Goal: Task Accomplishment & Management: Use online tool/utility

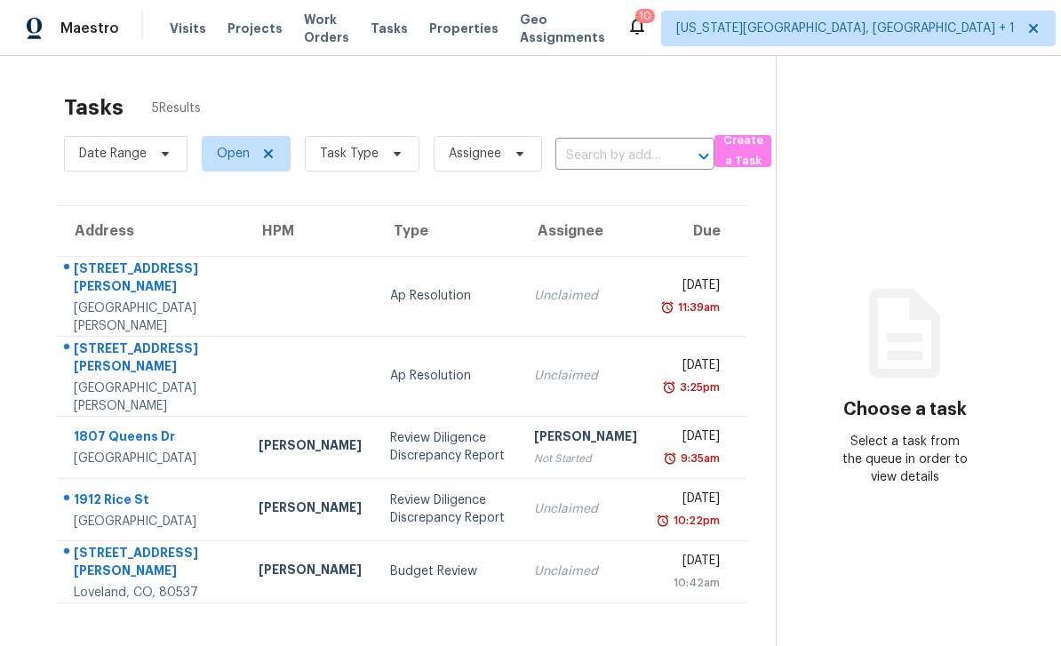
click at [257, 34] on span "Projects" at bounding box center [254, 29] width 55 height 18
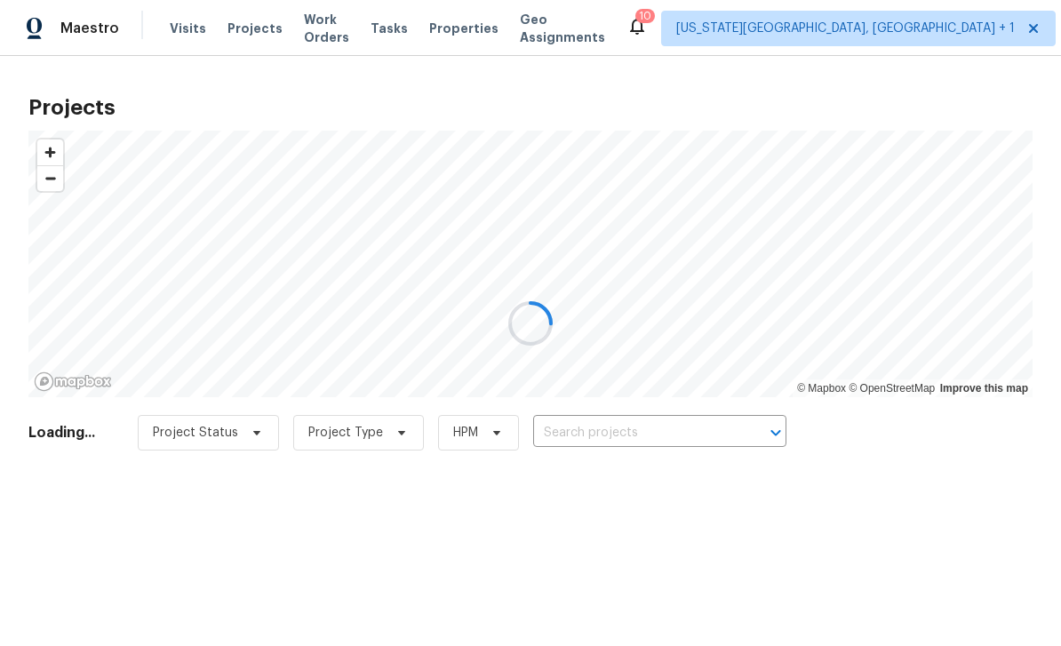
click at [675, 428] on div at bounding box center [530, 323] width 1061 height 646
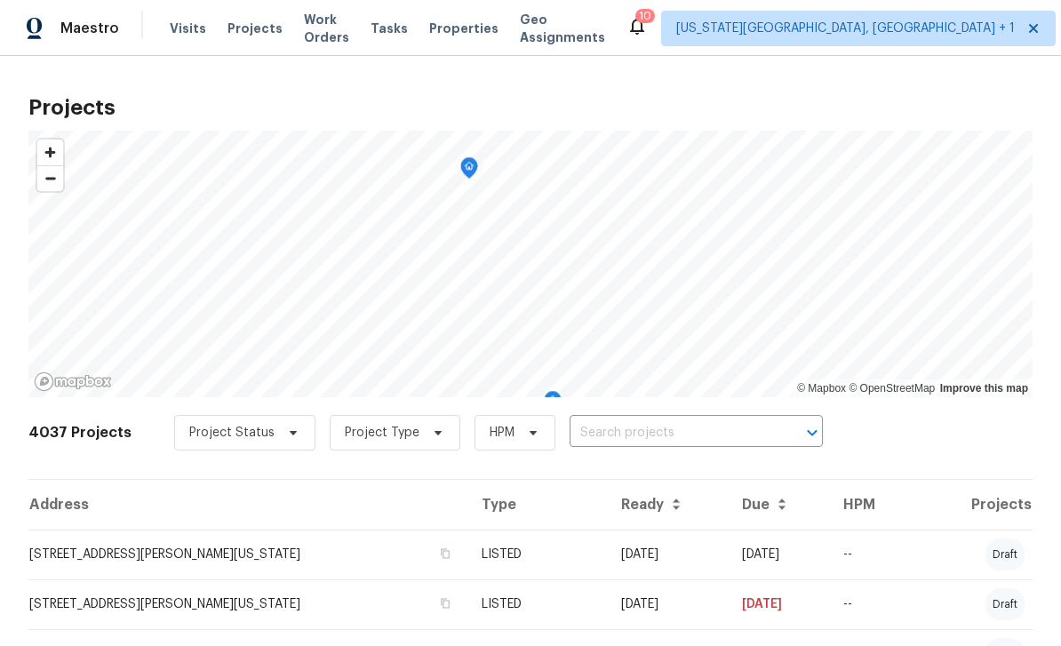
scroll to position [1, 0]
click at [698, 438] on input "text" at bounding box center [671, 432] width 203 height 28
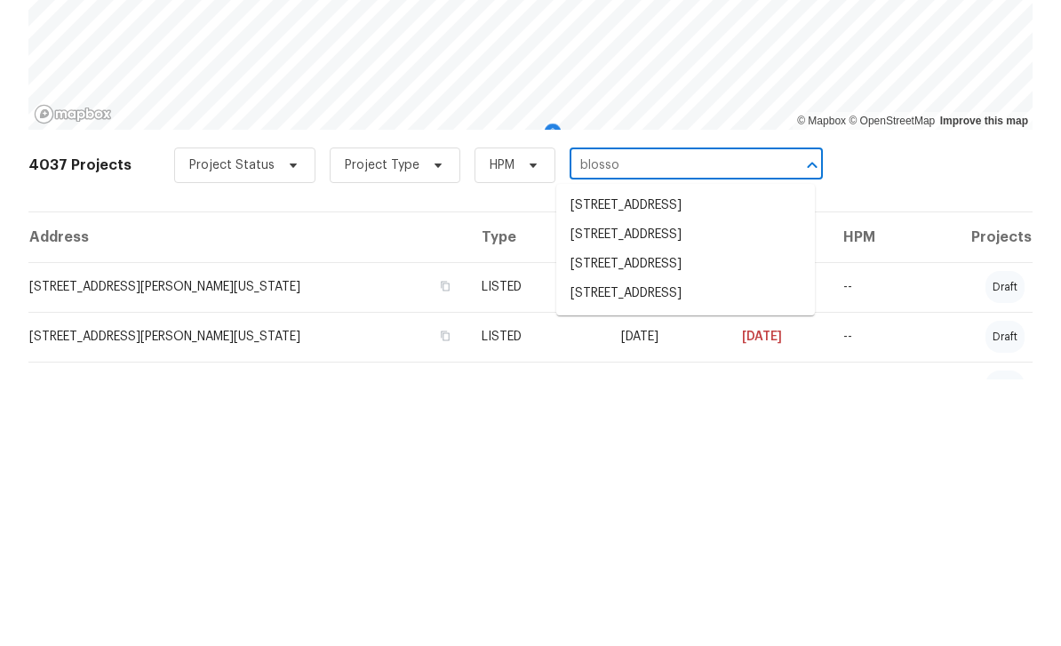
type input "blossom"
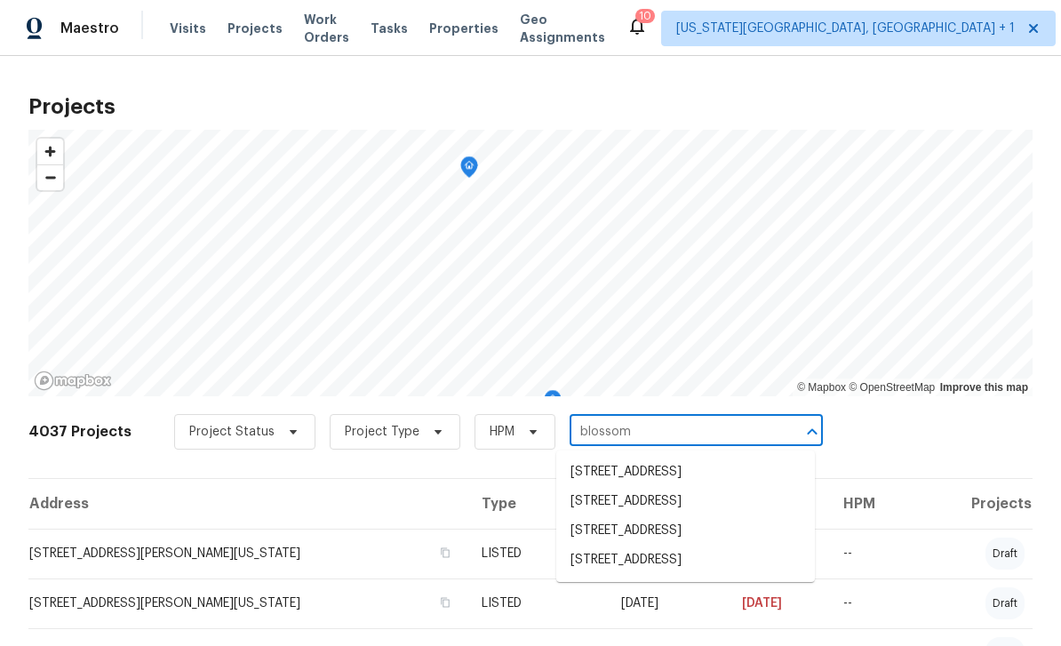
click at [704, 570] on li "645 Blossom Field Rd, Fountain, CO 80817" at bounding box center [685, 560] width 259 height 29
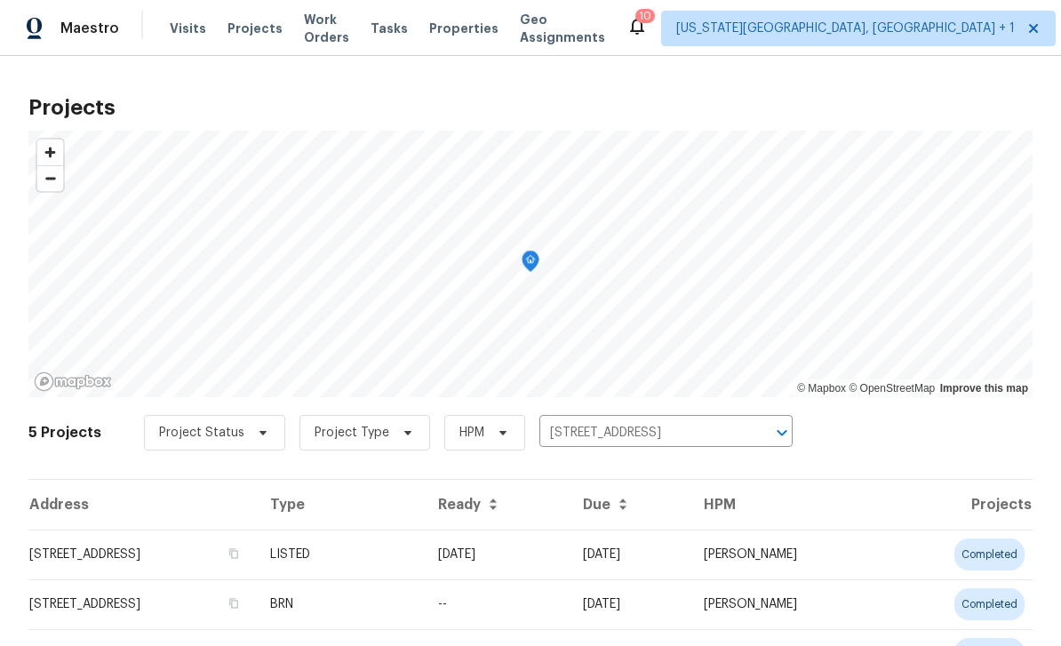
click at [78, 535] on td "645 Blossom Field Rd, Fountain, CO 80817" at bounding box center [141, 555] width 227 height 50
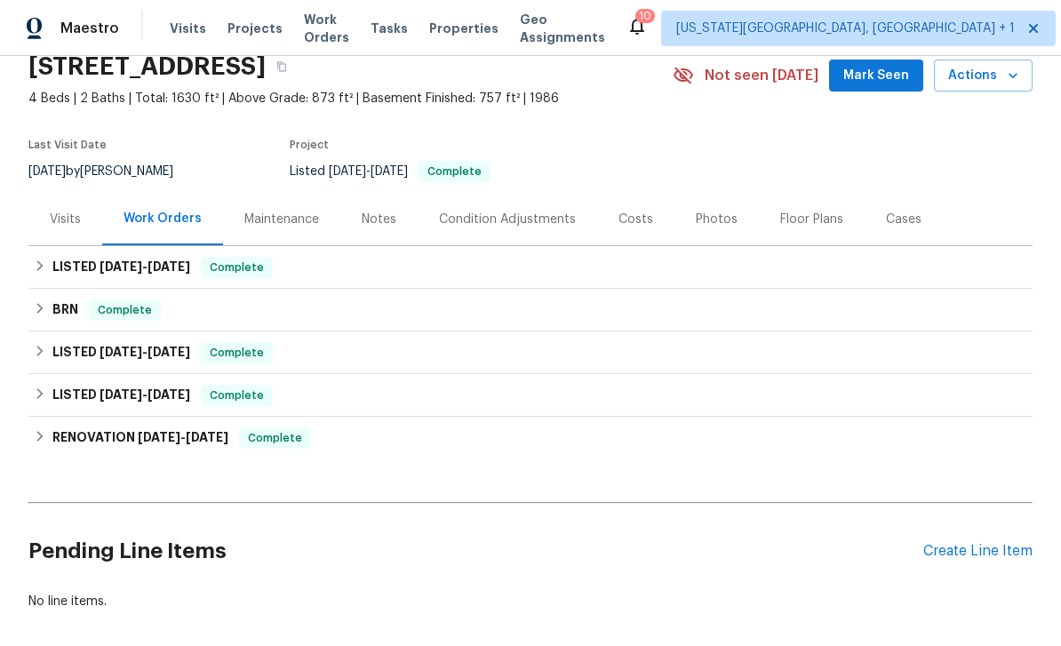
scroll to position [56, 0]
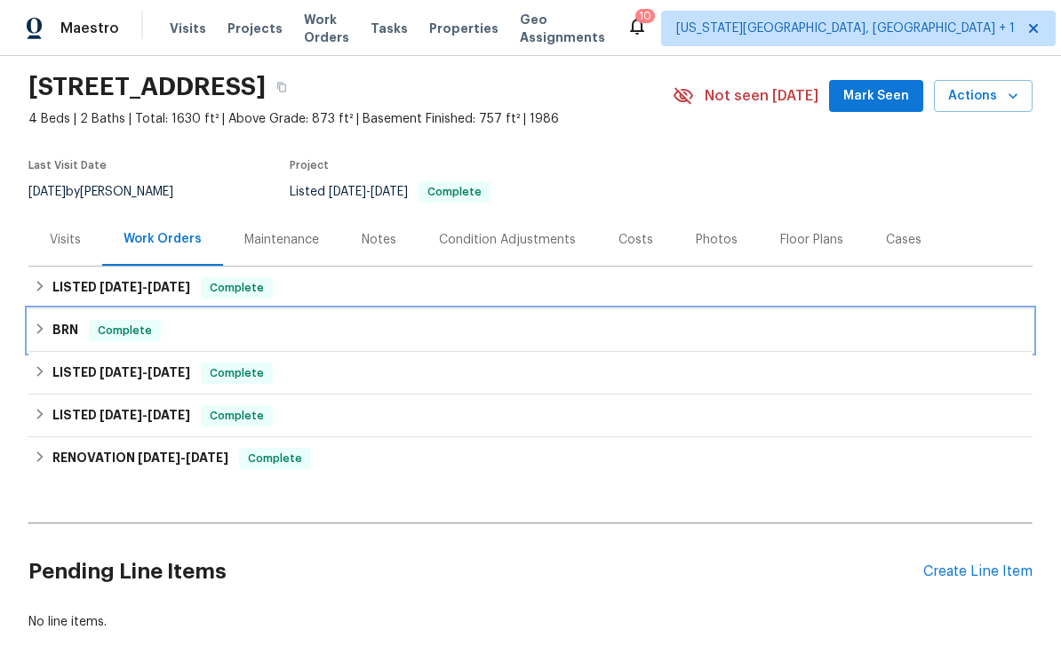
click at [57, 331] on h6 "BRN" at bounding box center [65, 330] width 26 height 21
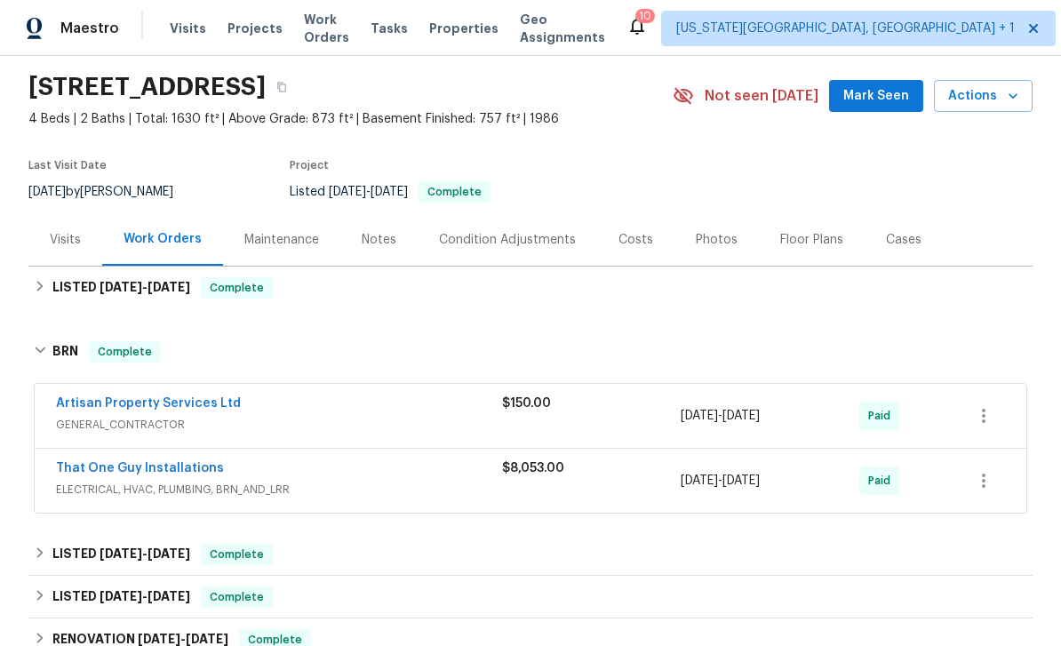
click at [109, 466] on link "That One Guy Installations" at bounding box center [140, 468] width 168 height 12
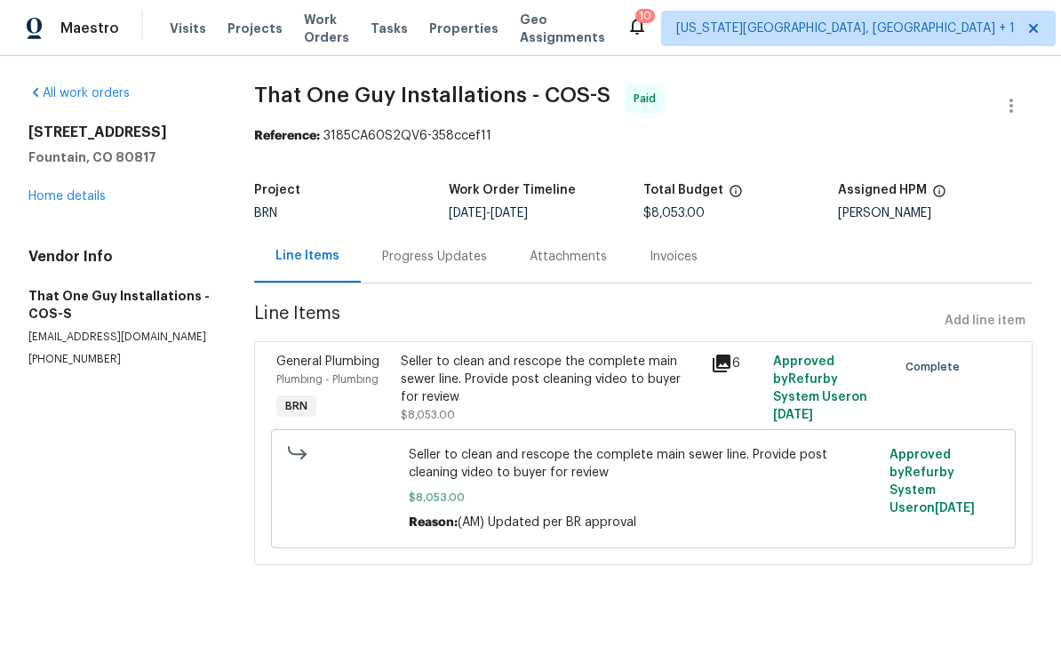
click at [68, 190] on link "Home details" at bounding box center [66, 196] width 77 height 12
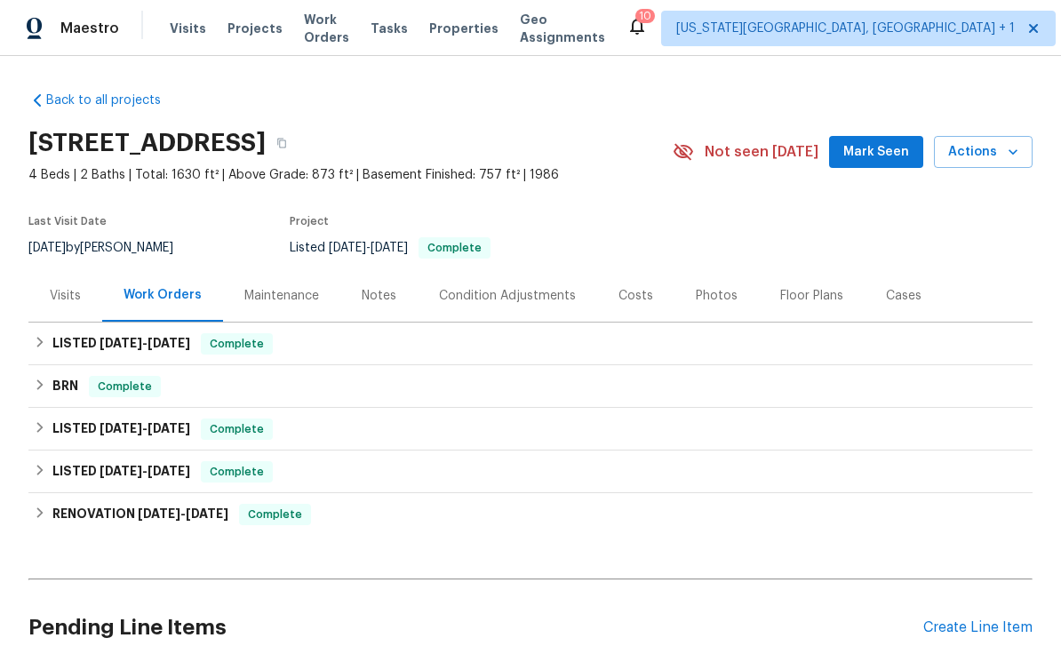
click at [887, 149] on span "Mark Seen" at bounding box center [876, 152] width 66 height 22
click at [387, 303] on div "Notes" at bounding box center [379, 296] width 35 height 18
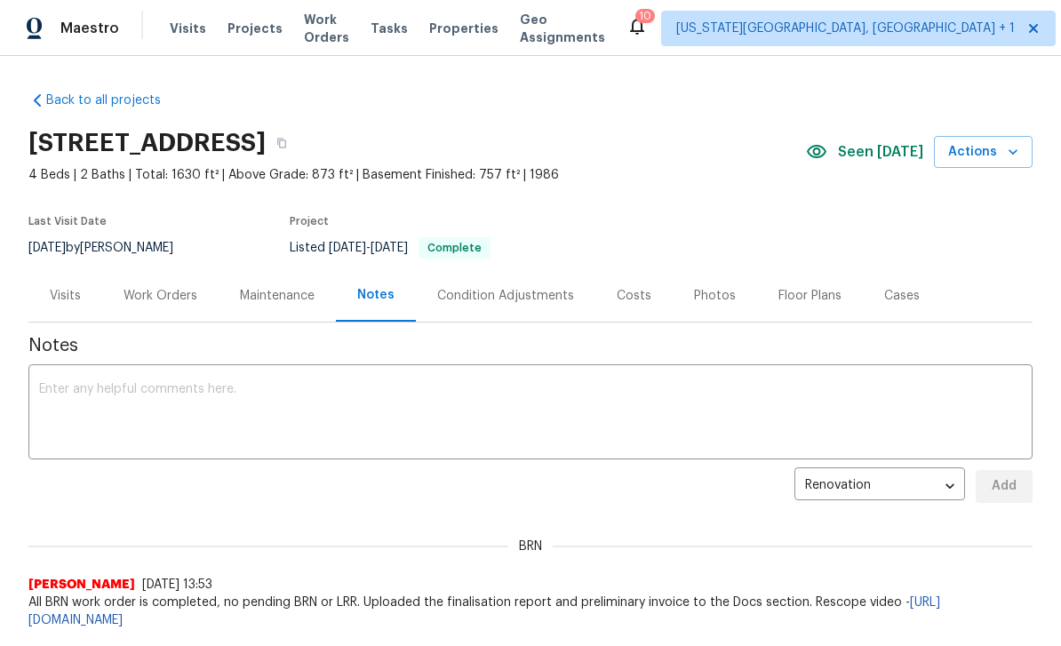
click at [57, 292] on div "Visits" at bounding box center [65, 296] width 31 height 18
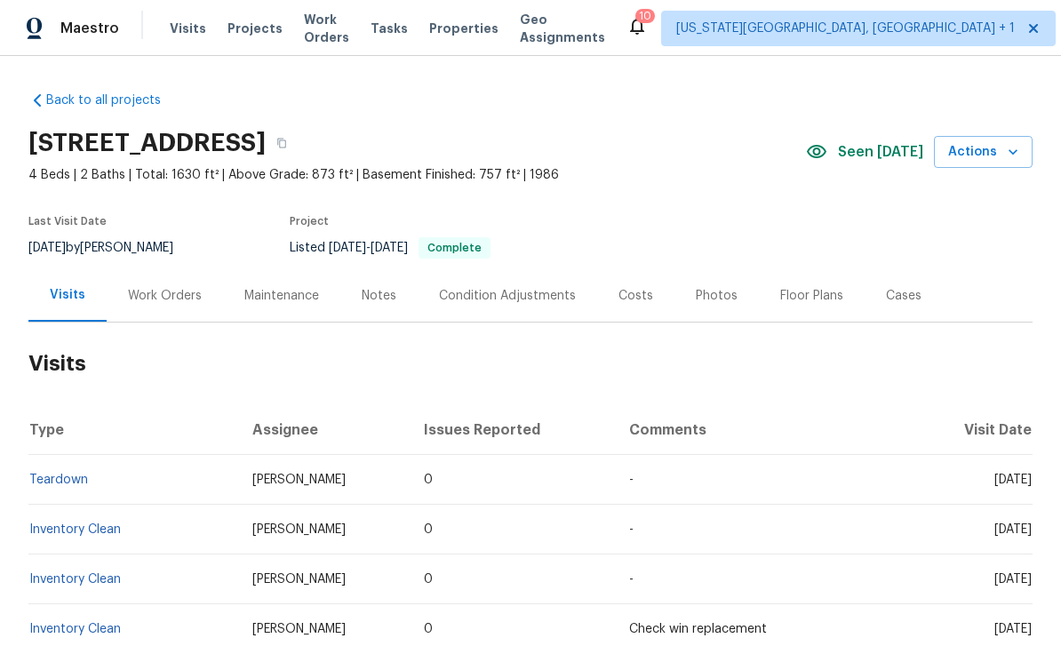
click at [150, 275] on div "Work Orders" at bounding box center [165, 295] width 116 height 52
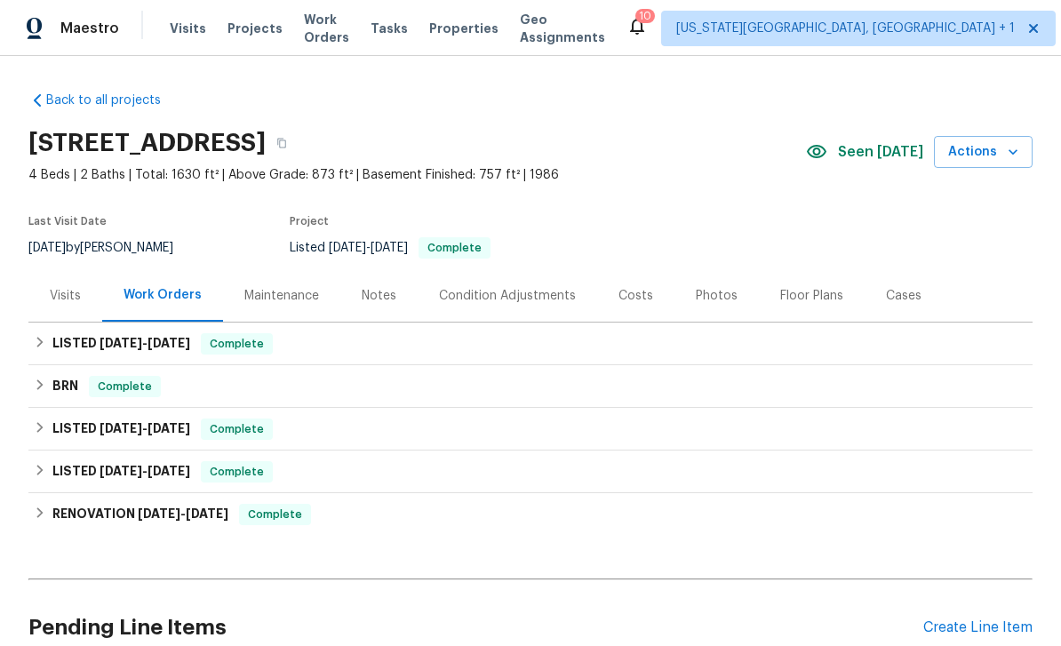
click at [702, 308] on div "Photos" at bounding box center [716, 295] width 84 height 52
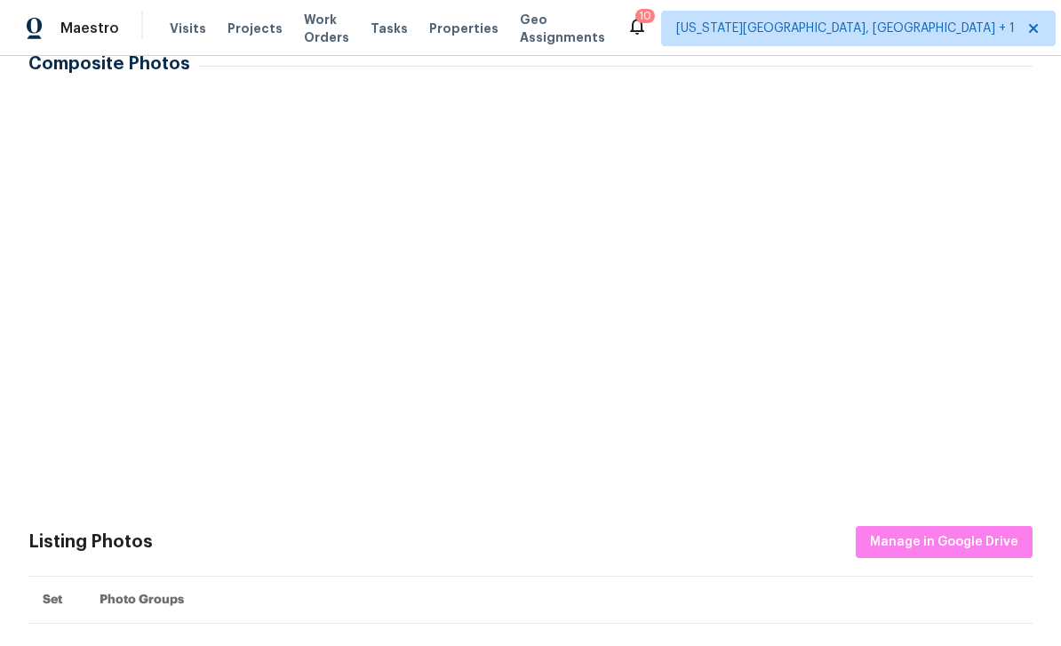
scroll to position [310, 0]
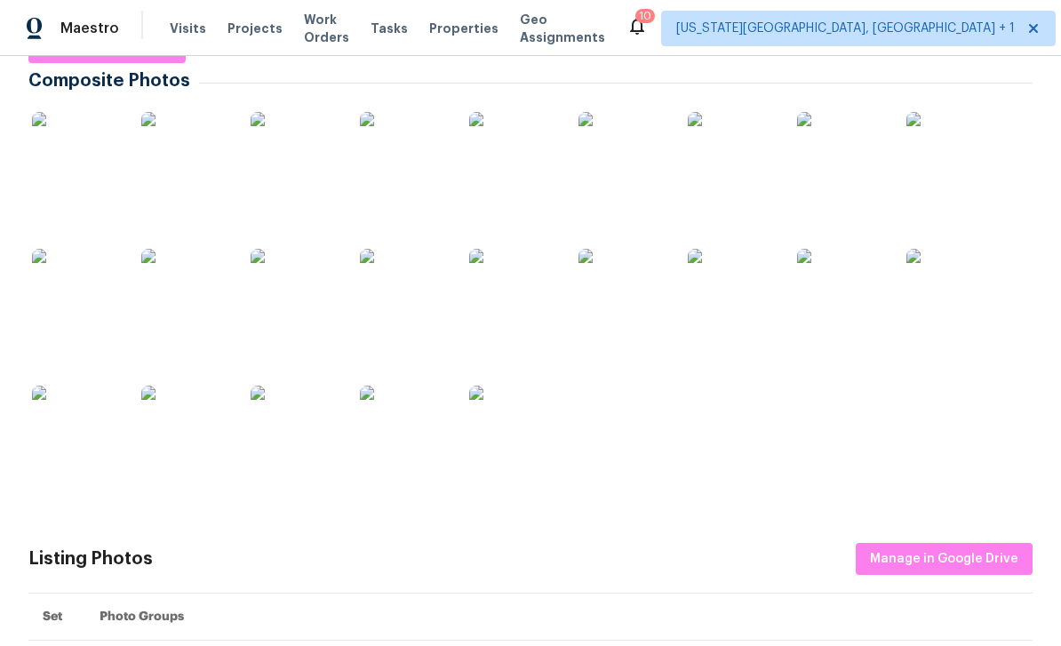
click at [55, 178] on img at bounding box center [76, 156] width 89 height 89
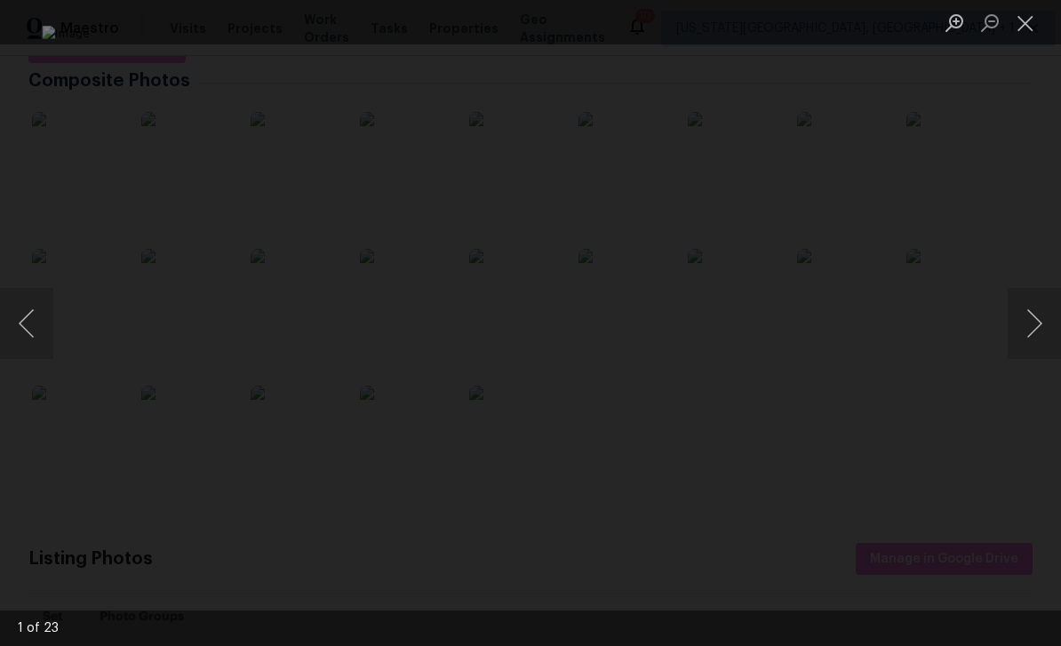
click at [1039, 319] on button "Next image" at bounding box center [1034, 323] width 53 height 71
click at [1039, 318] on button "Next image" at bounding box center [1034, 323] width 53 height 71
click at [1027, 324] on button "Next image" at bounding box center [1034, 323] width 53 height 71
click at [1029, 329] on button "Next image" at bounding box center [1034, 323] width 53 height 71
click at [1009, 24] on button "Close lightbox" at bounding box center [1026, 22] width 36 height 31
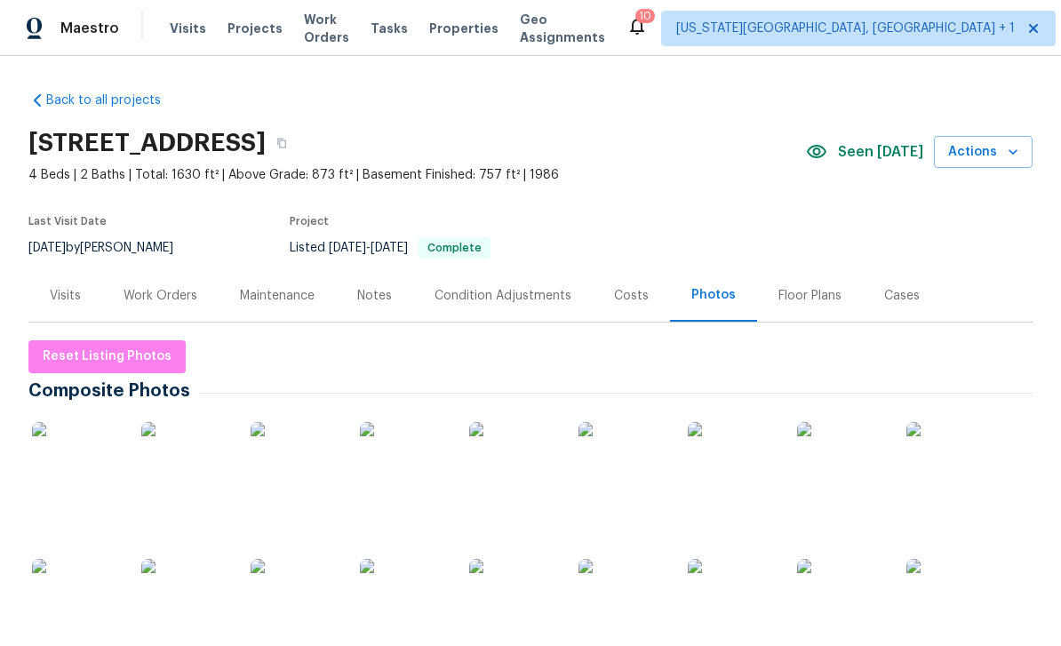
scroll to position [0, 0]
click at [157, 283] on div "Work Orders" at bounding box center [160, 295] width 116 height 52
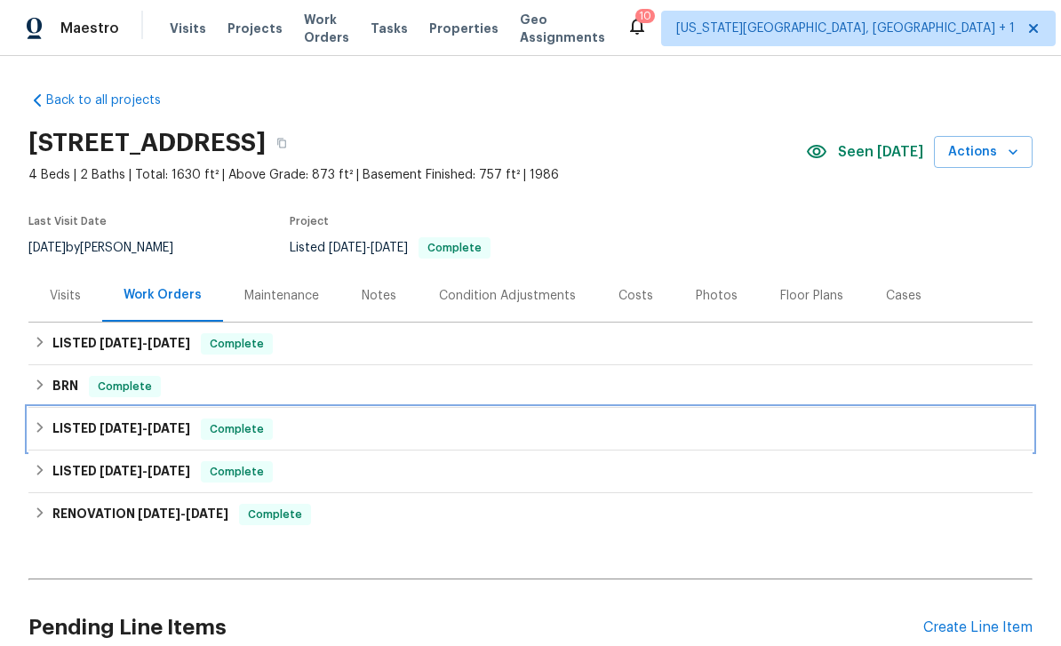
click at [63, 438] on h6 "LISTED 7/30/25 - 8/1/25" at bounding box center [121, 428] width 138 height 21
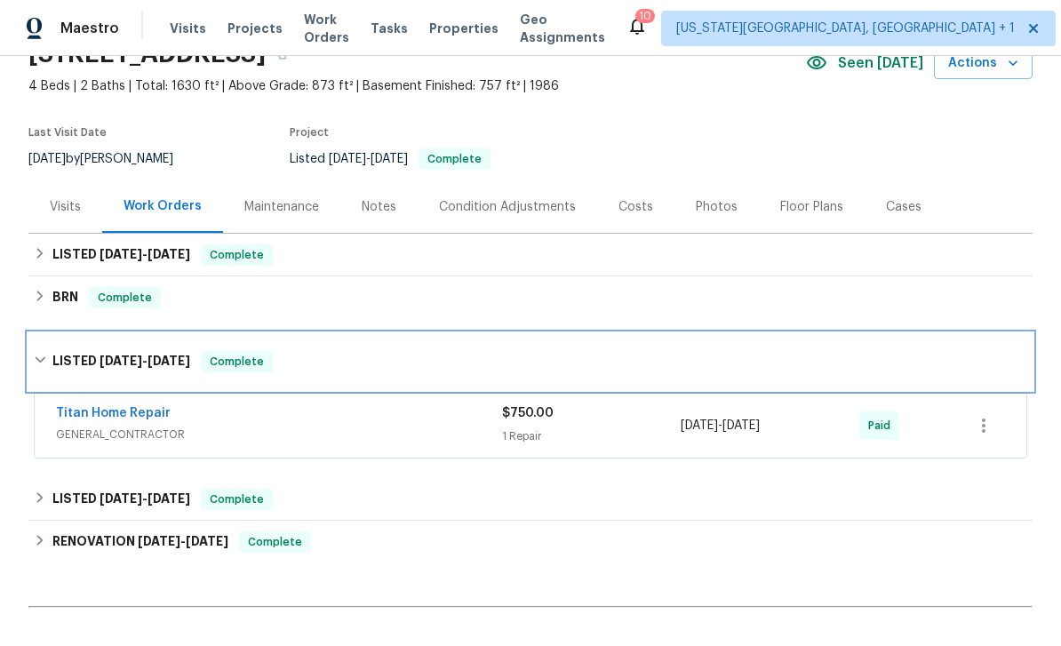
scroll to position [126, 0]
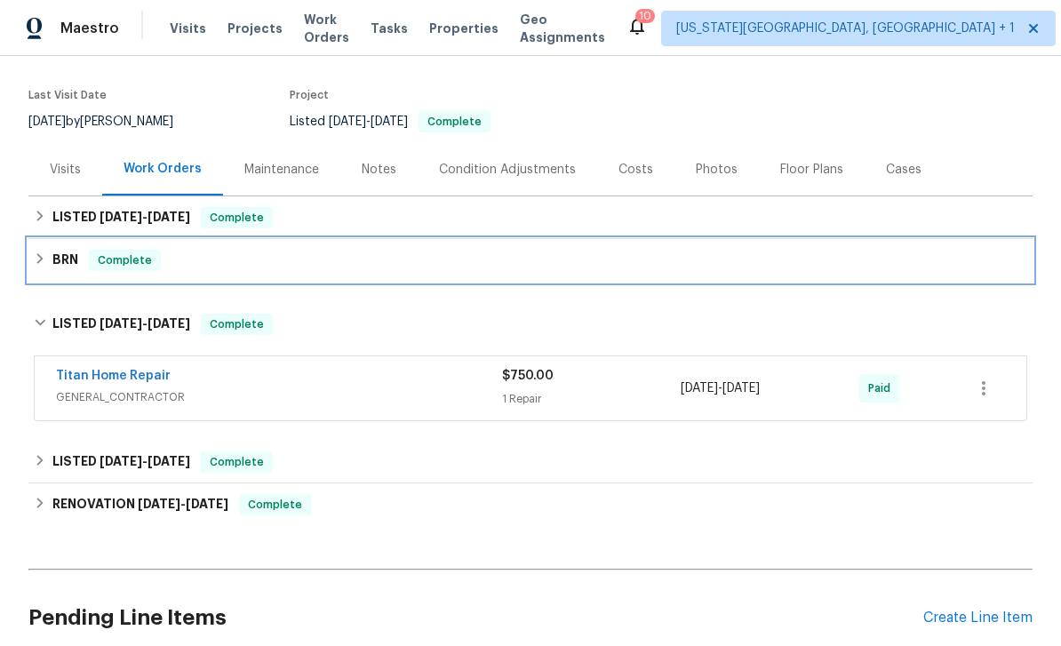
click at [698, 261] on div "BRN Complete" at bounding box center [530, 260] width 993 height 21
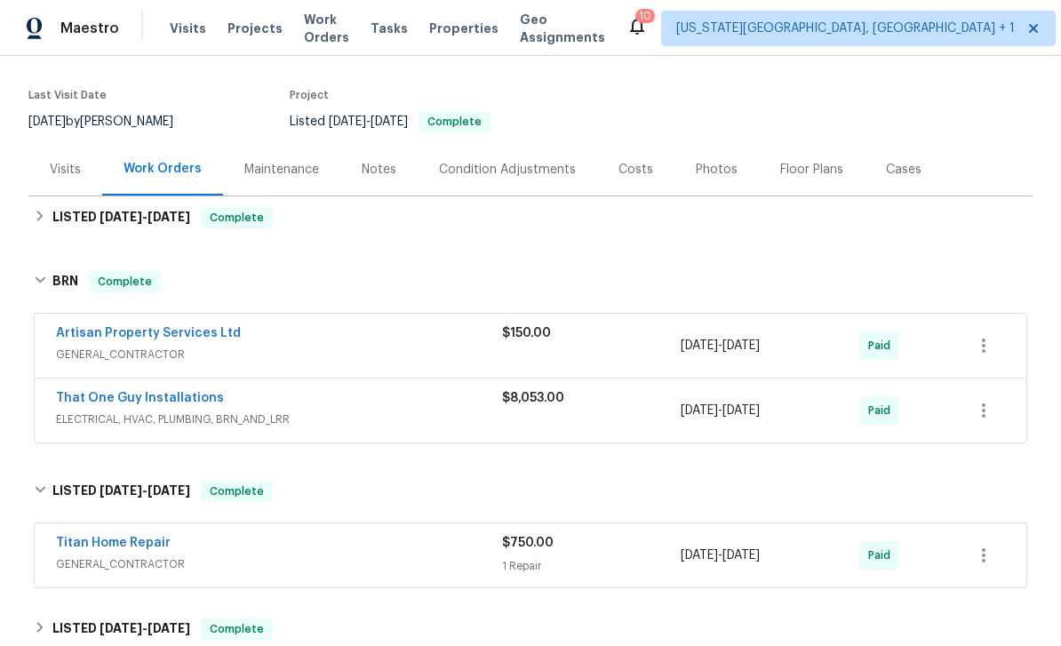
click at [379, 176] on div "Notes" at bounding box center [379, 170] width 35 height 18
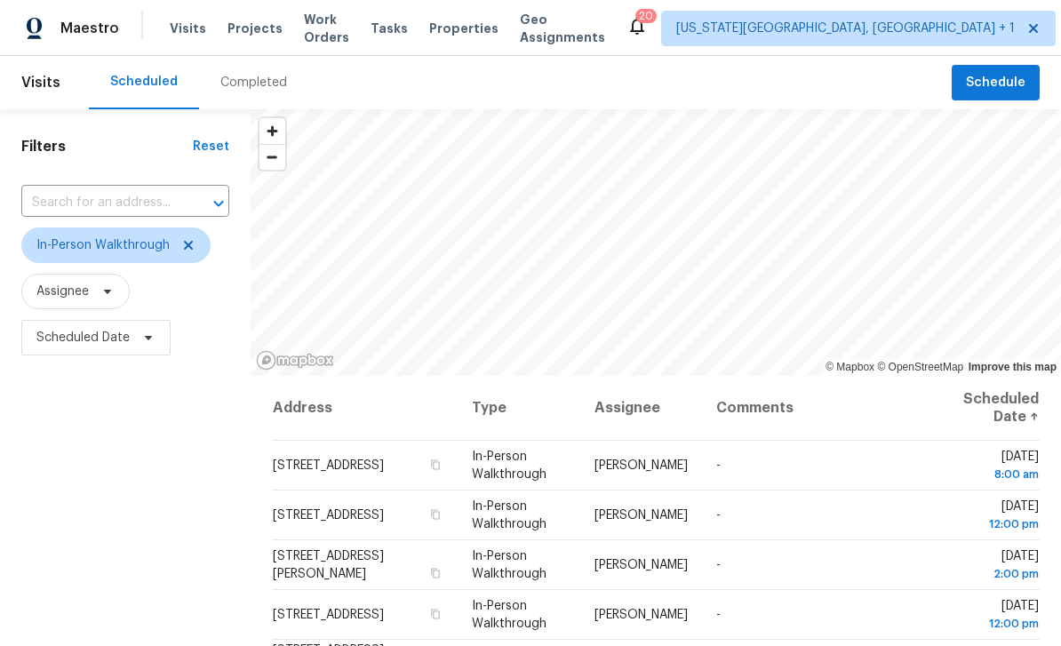
scroll to position [-2, 0]
click at [241, 24] on span "Projects" at bounding box center [254, 29] width 55 height 18
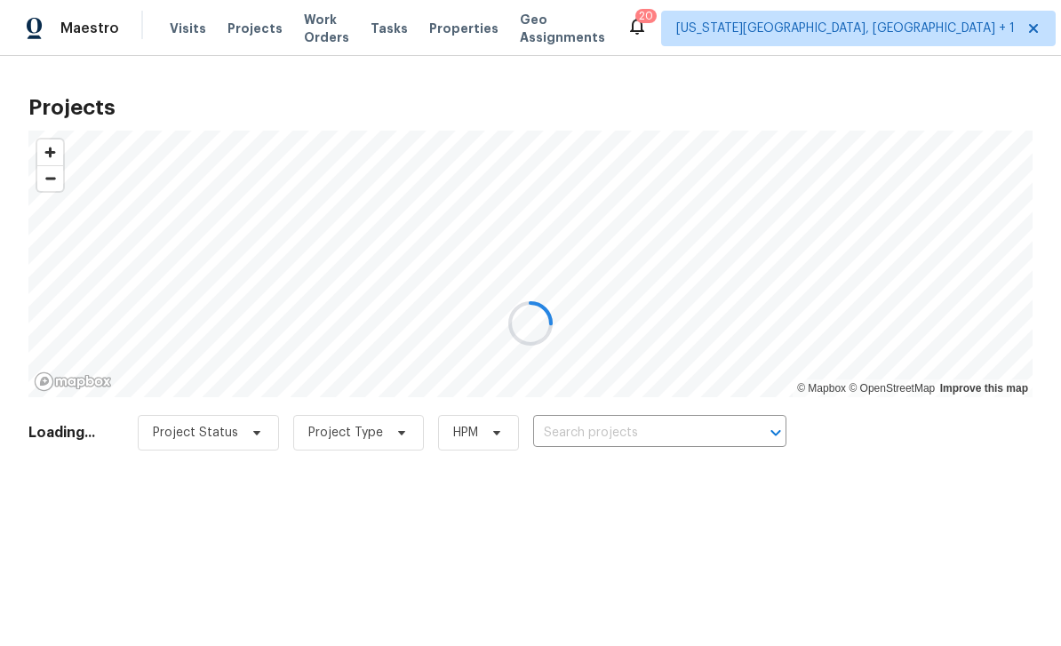
click at [681, 436] on div at bounding box center [530, 323] width 1061 height 646
click at [665, 437] on input "text" at bounding box center [634, 433] width 203 height 28
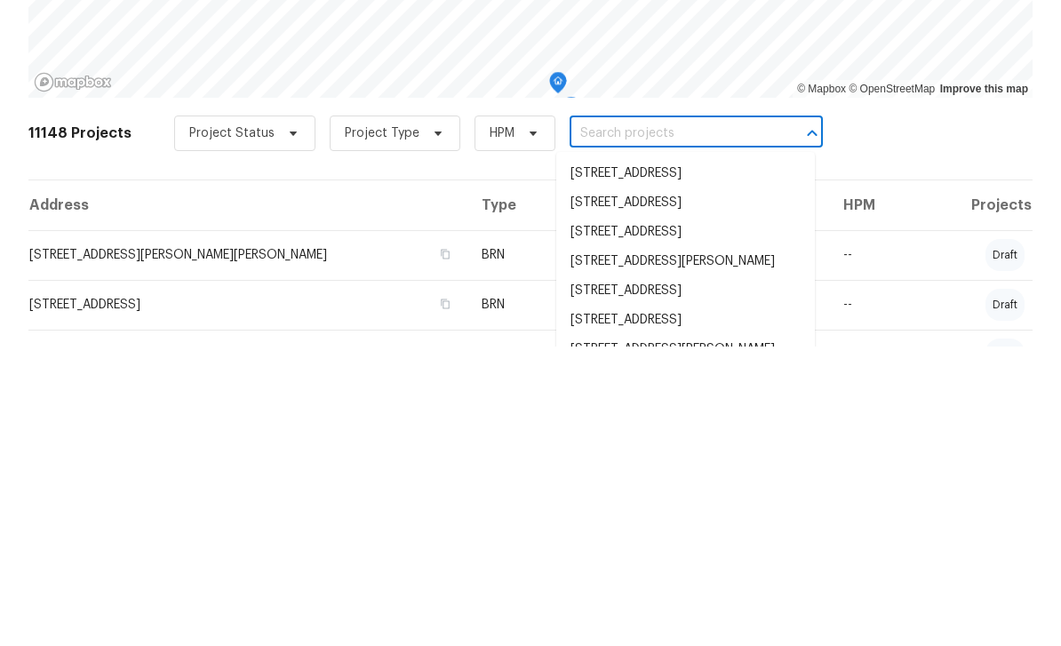
click at [653, 419] on input "text" at bounding box center [671, 433] width 203 height 28
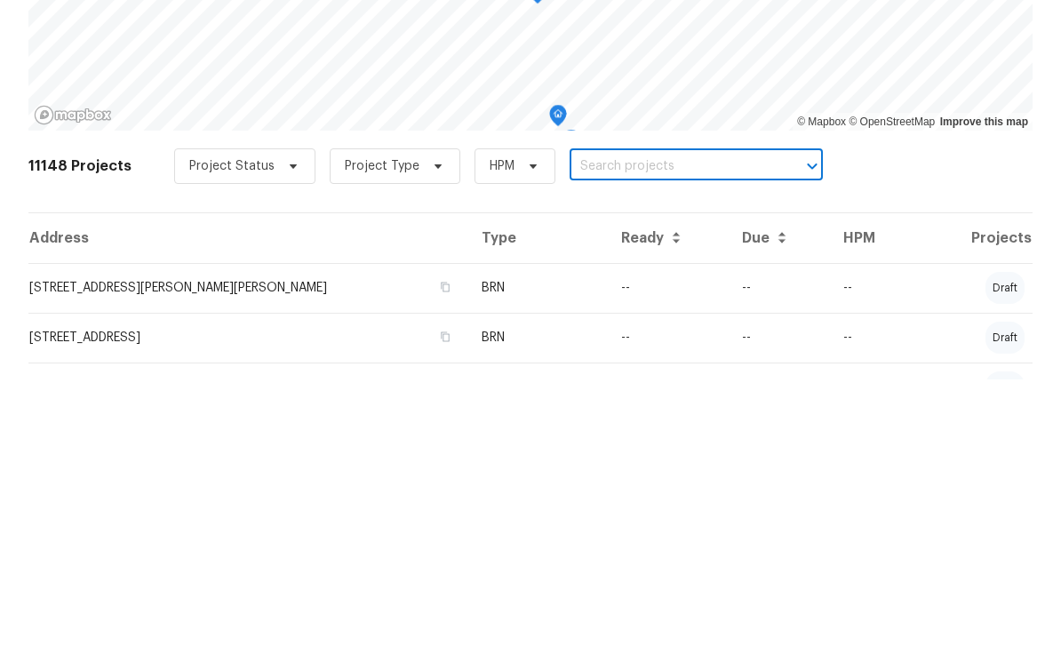
click at [633, 419] on input "text" at bounding box center [671, 433] width 203 height 28
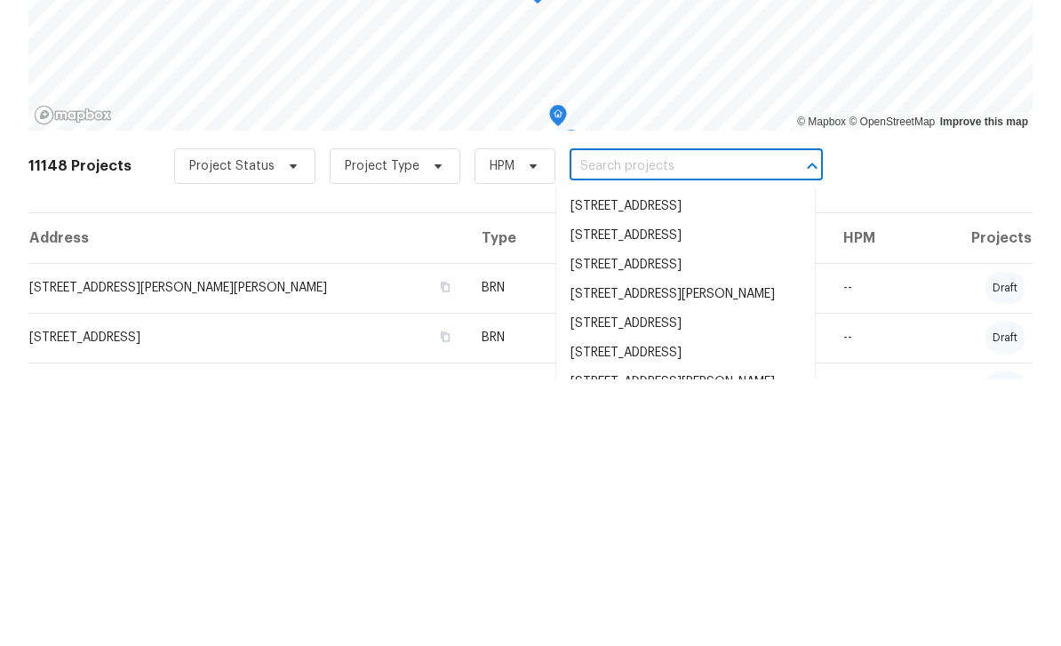
paste input "[STREET_ADDRESS][PERSON_NAME]"
type input "[STREET_ADDRESS][PERSON_NAME]"
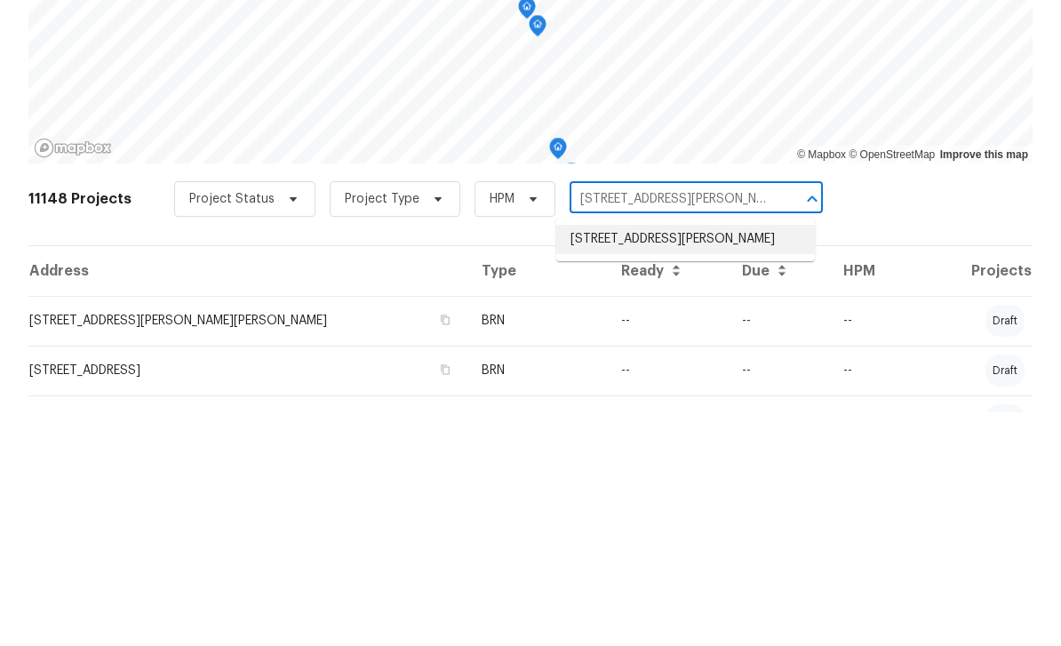
click at [657, 458] on li "[STREET_ADDRESS][PERSON_NAME]" at bounding box center [685, 472] width 259 height 29
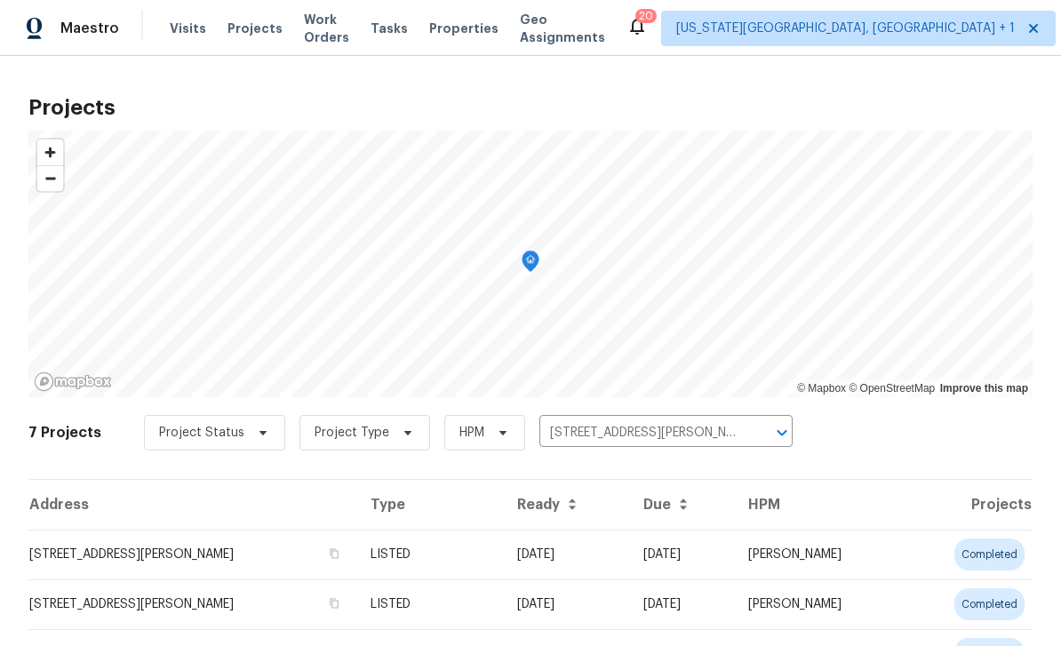
click at [108, 542] on td "[STREET_ADDRESS][PERSON_NAME]" at bounding box center [192, 555] width 328 height 50
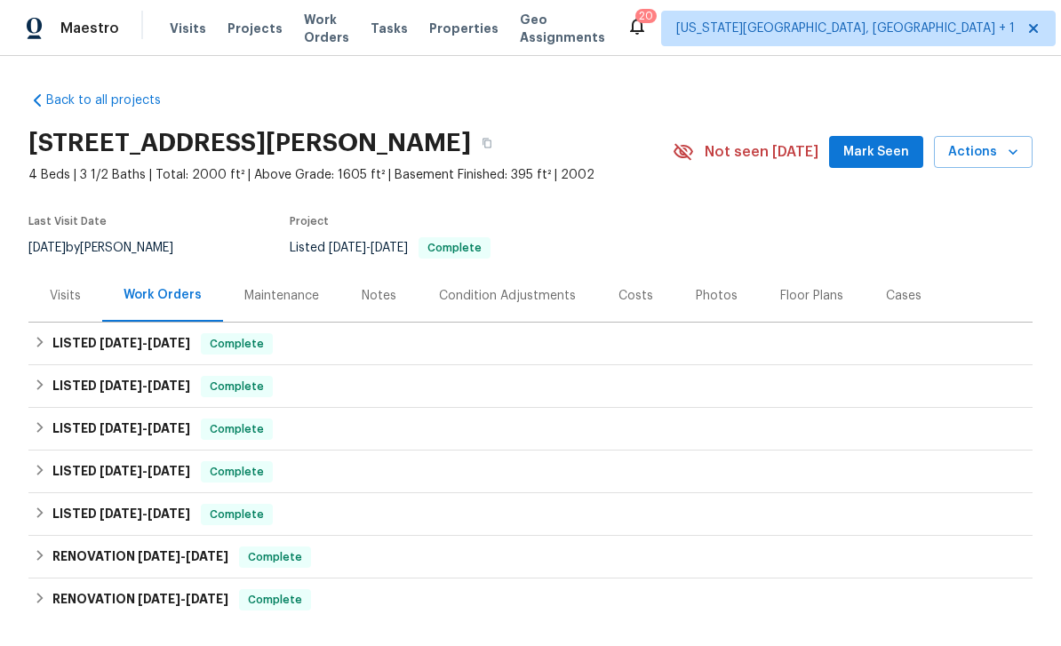
click at [992, 414] on div "LISTED [DATE] - [DATE] Complete" at bounding box center [530, 429] width 1004 height 43
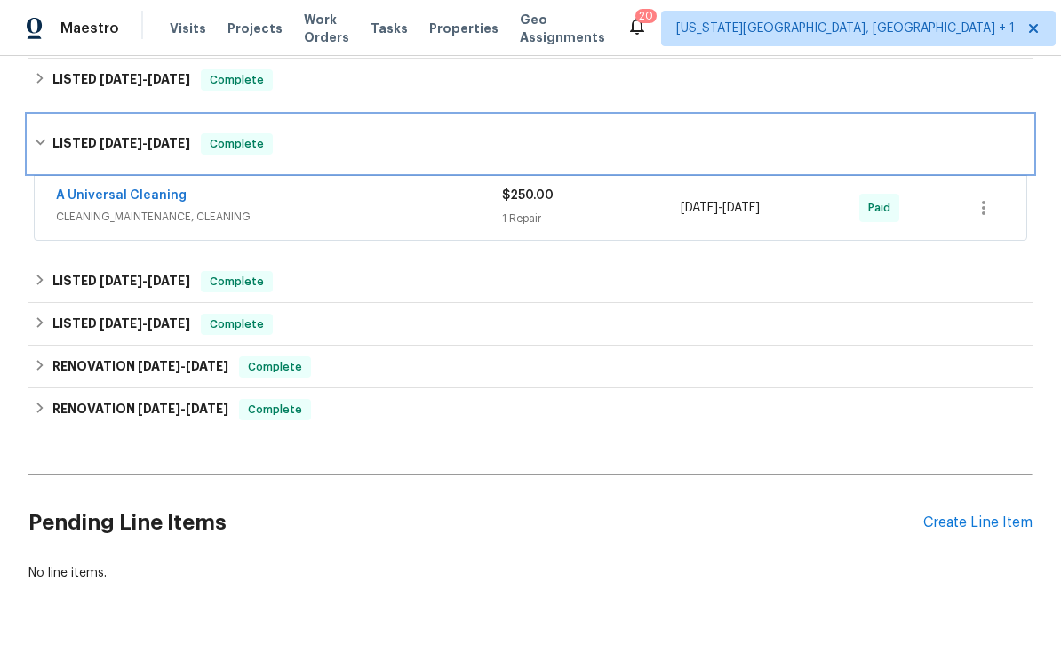
scroll to position [306, 0]
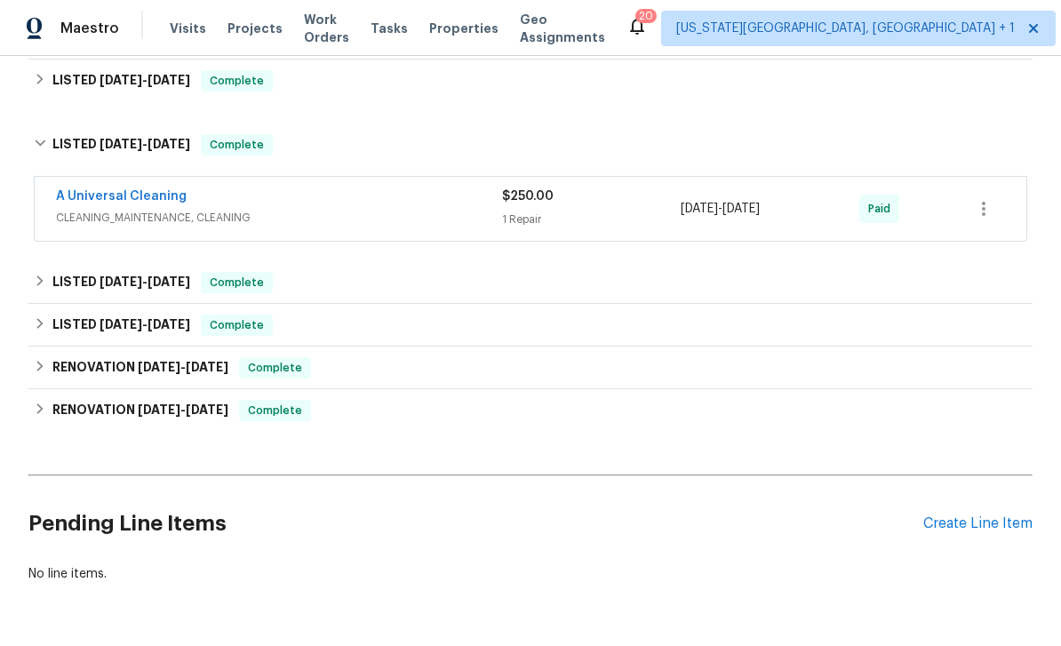
click at [979, 522] on div "Create Line Item" at bounding box center [977, 523] width 109 height 17
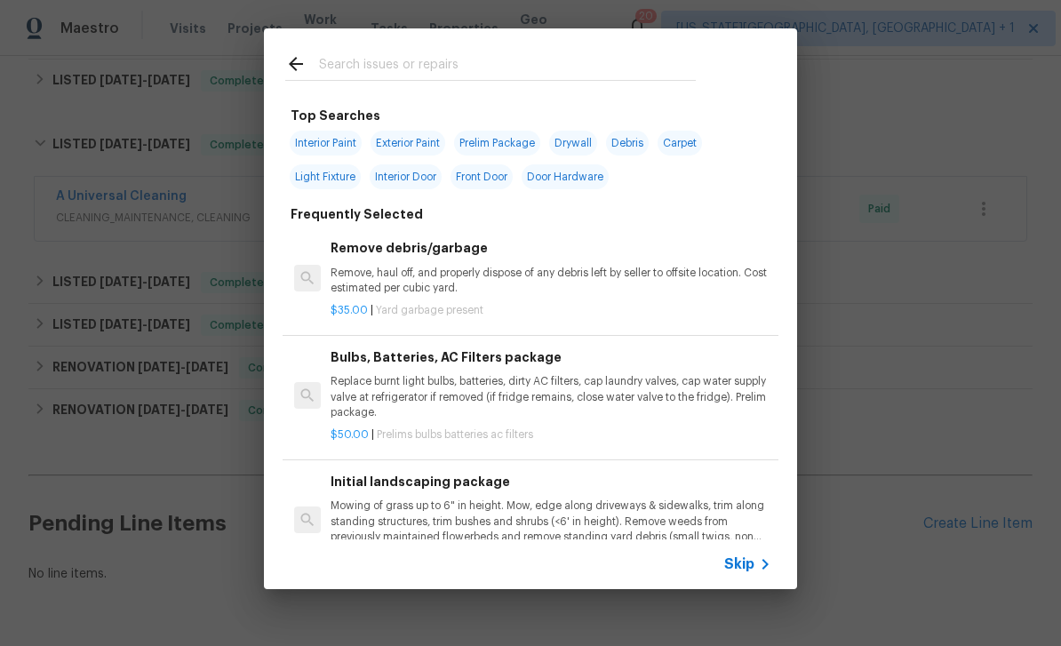
click at [437, 62] on input "text" at bounding box center [507, 66] width 377 height 27
type input "Paint"
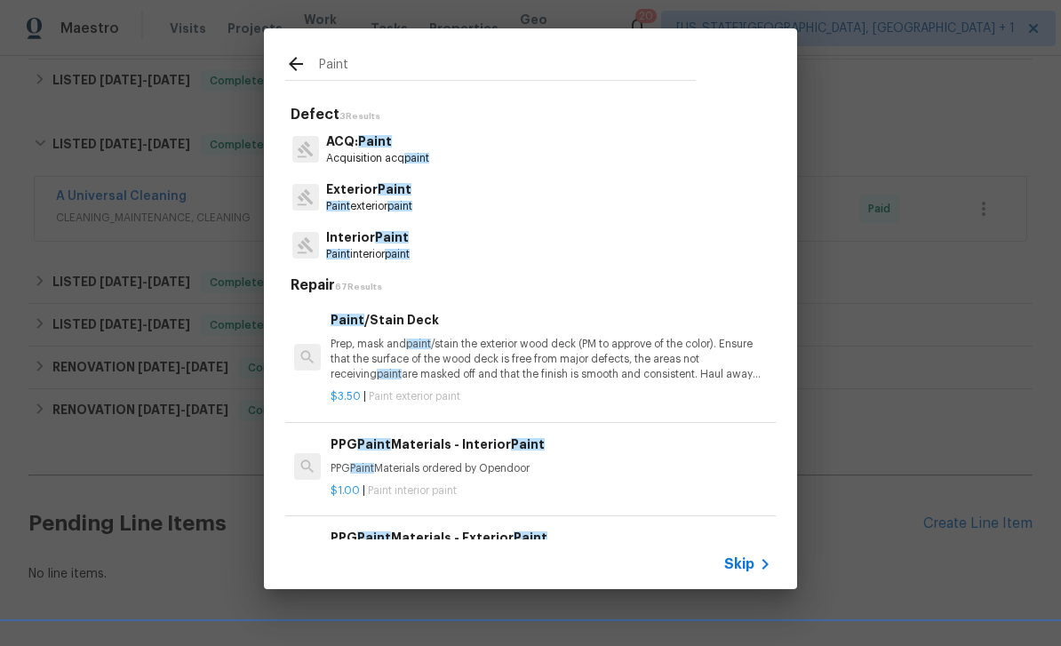
click at [393, 244] on p "Interior Paint" at bounding box center [368, 237] width 84 height 19
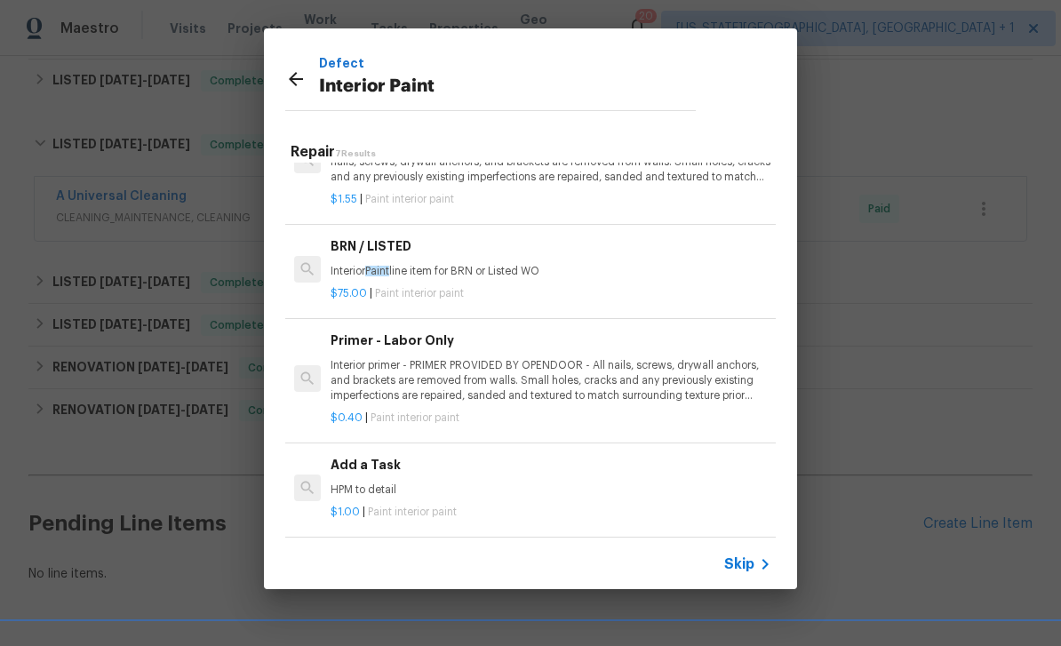
scroll to position [283, 0]
click at [470, 482] on p "HPM to detail" at bounding box center [551, 489] width 441 height 15
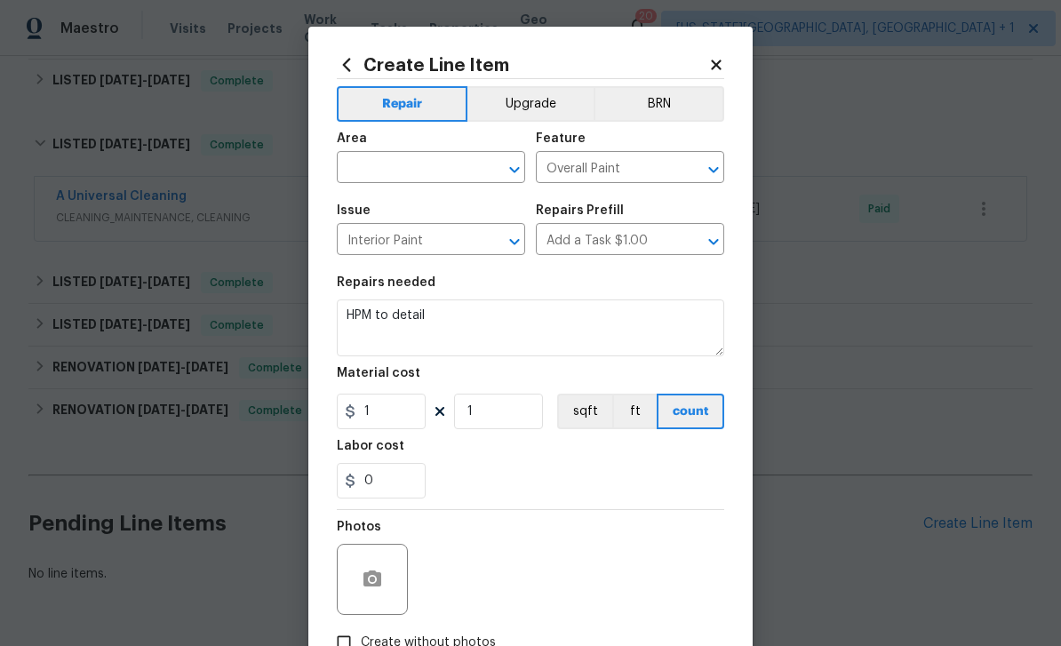
click at [409, 151] on div "Area" at bounding box center [431, 143] width 188 height 23
click at [397, 163] on input "text" at bounding box center [406, 169] width 139 height 28
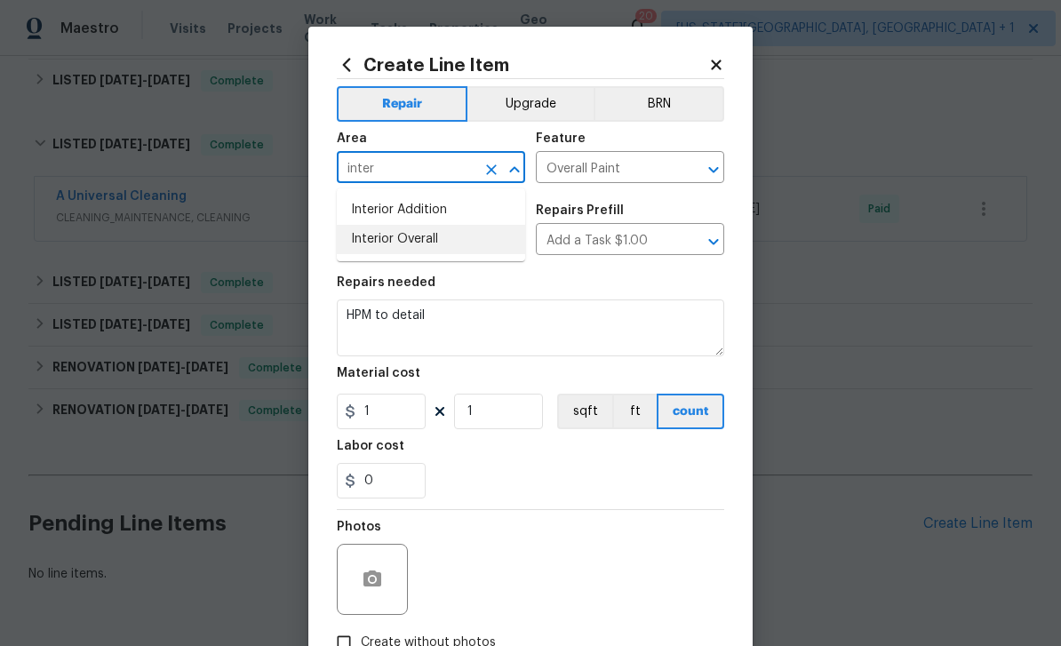
click at [433, 237] on li "Interior Overall" at bounding box center [431, 239] width 188 height 29
type input "Interior Overall"
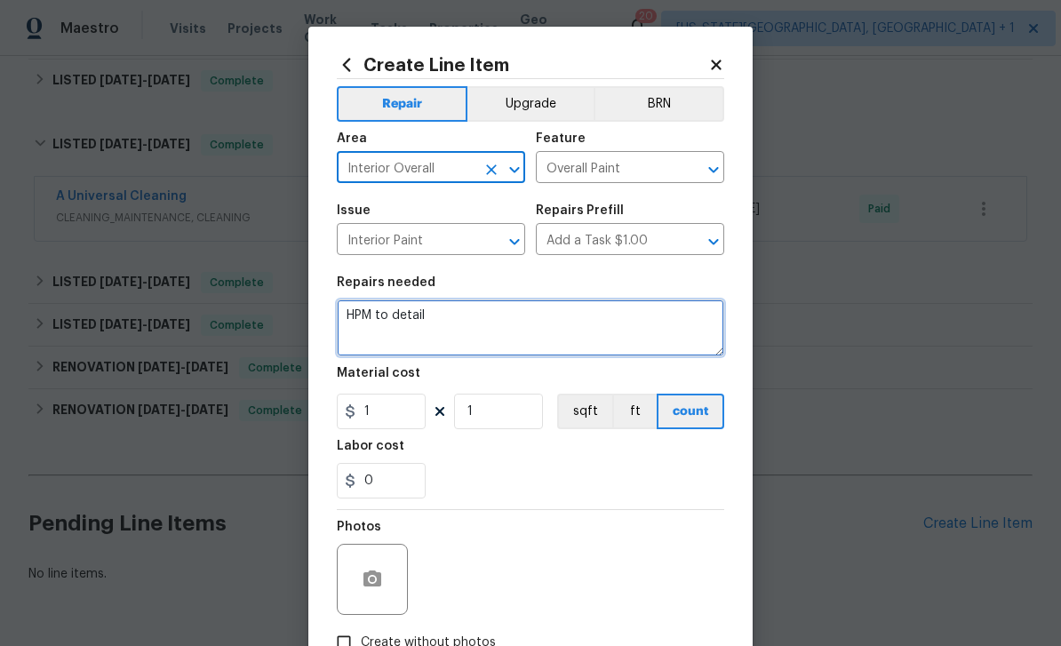
click at [502, 322] on textarea "HPM to detail" at bounding box center [530, 327] width 387 height 57
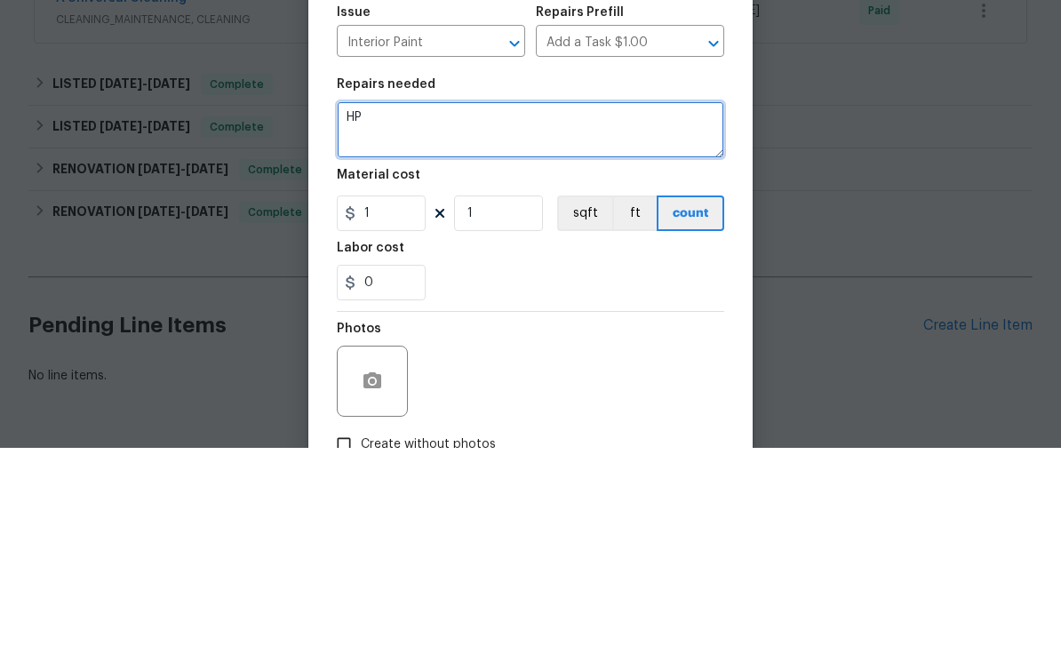
type textarea "H"
type textarea "Paint tops of cabinets where missing"
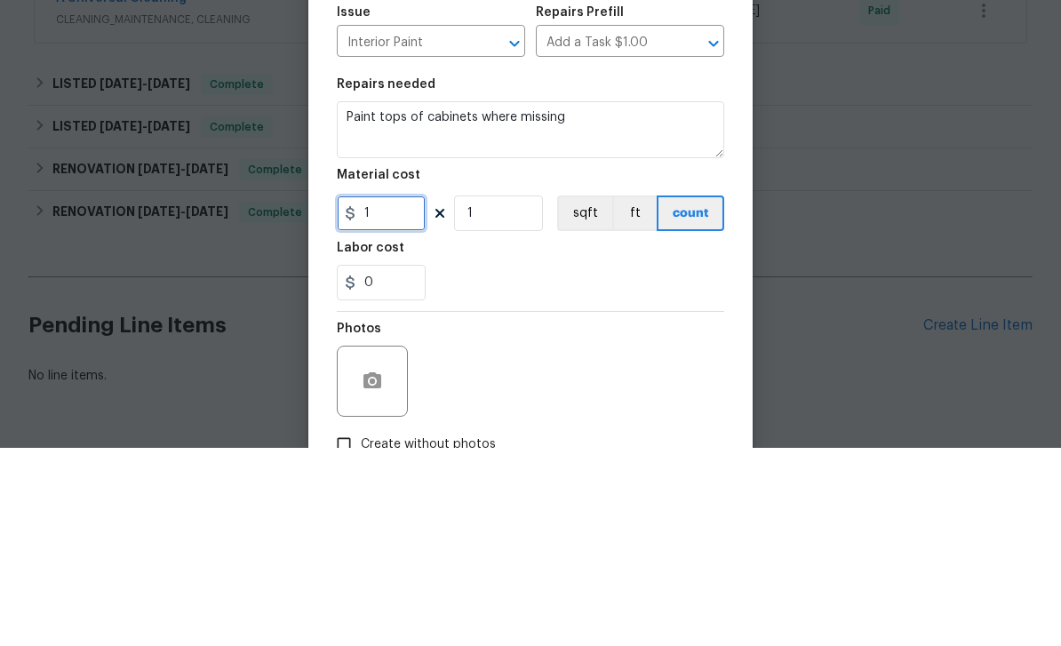
click at [411, 394] on input "1" at bounding box center [381, 412] width 89 height 36
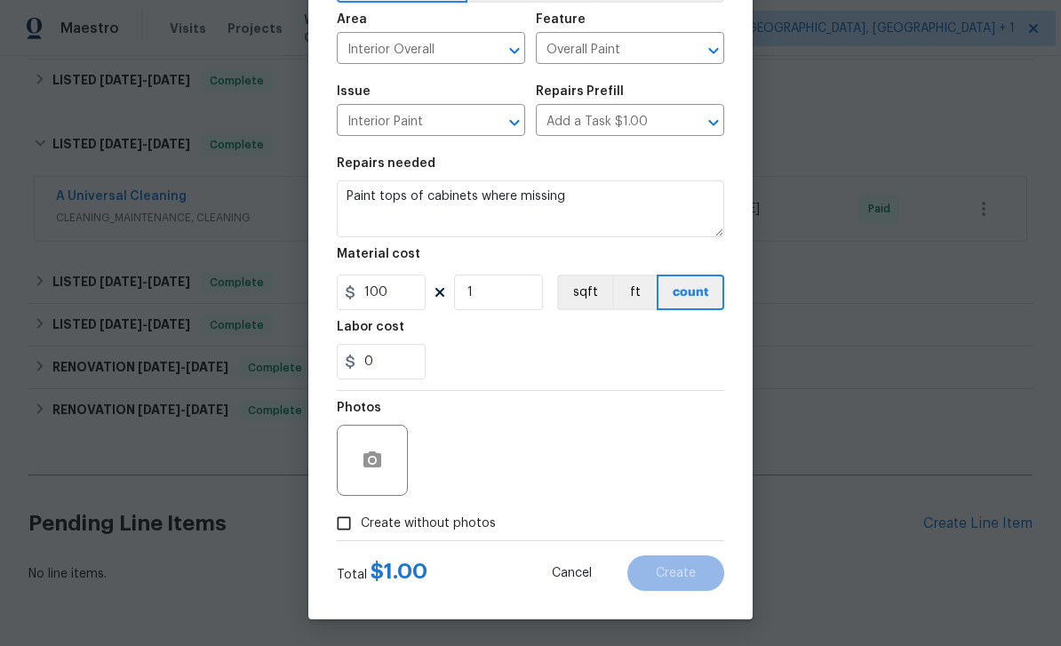
scroll to position [123, 0]
type input "100"
click at [366, 465] on icon "button" at bounding box center [372, 459] width 18 height 16
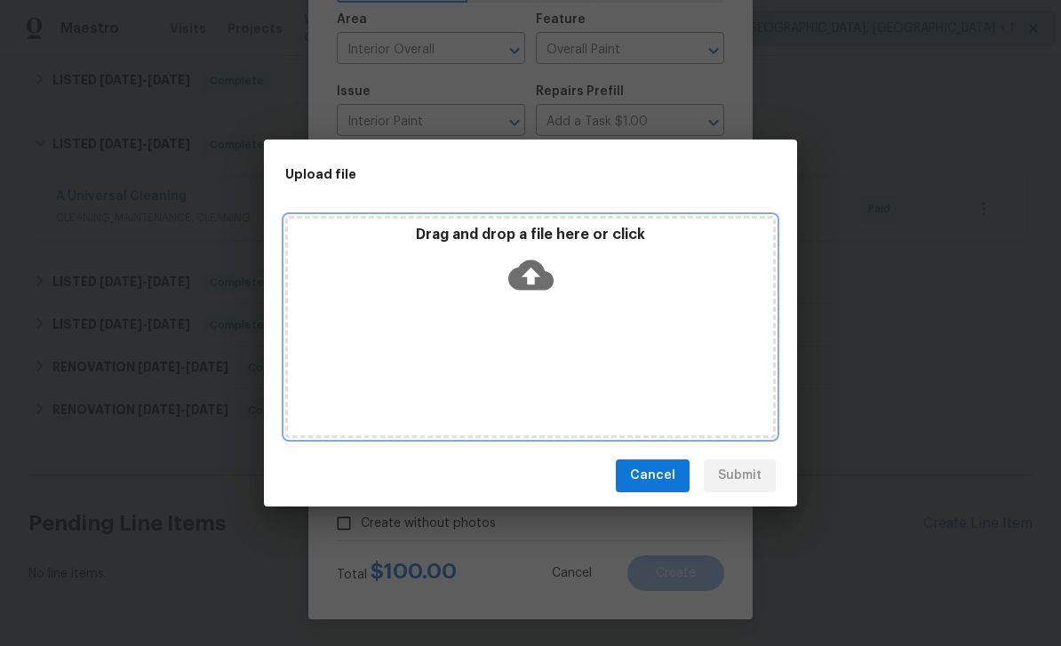
click at [541, 261] on icon at bounding box center [530, 274] width 45 height 45
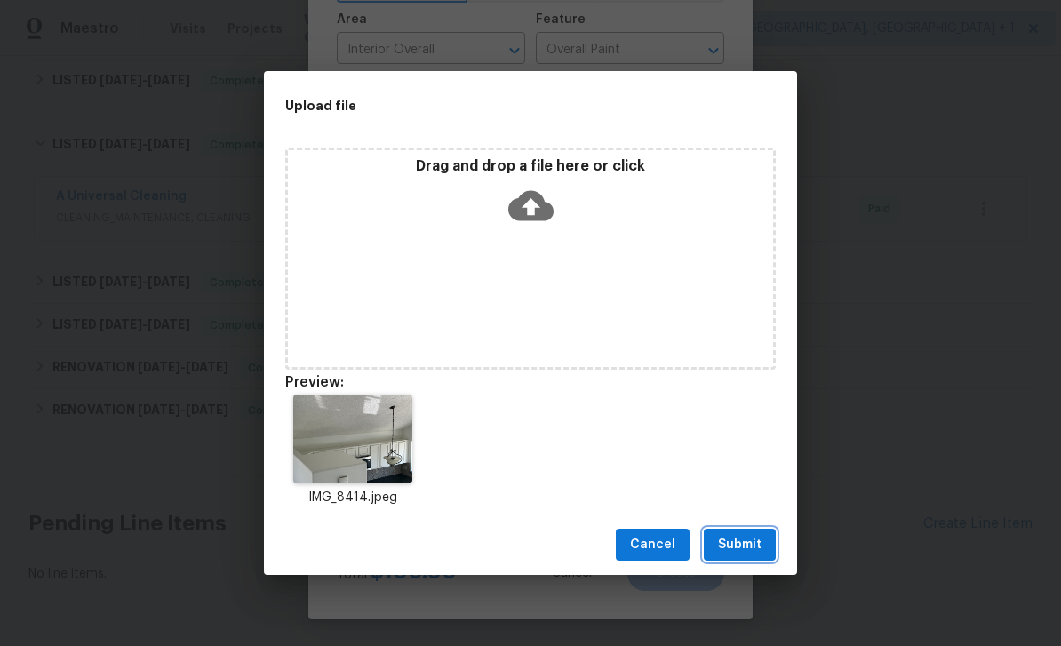
click at [765, 538] on button "Submit" at bounding box center [740, 545] width 72 height 33
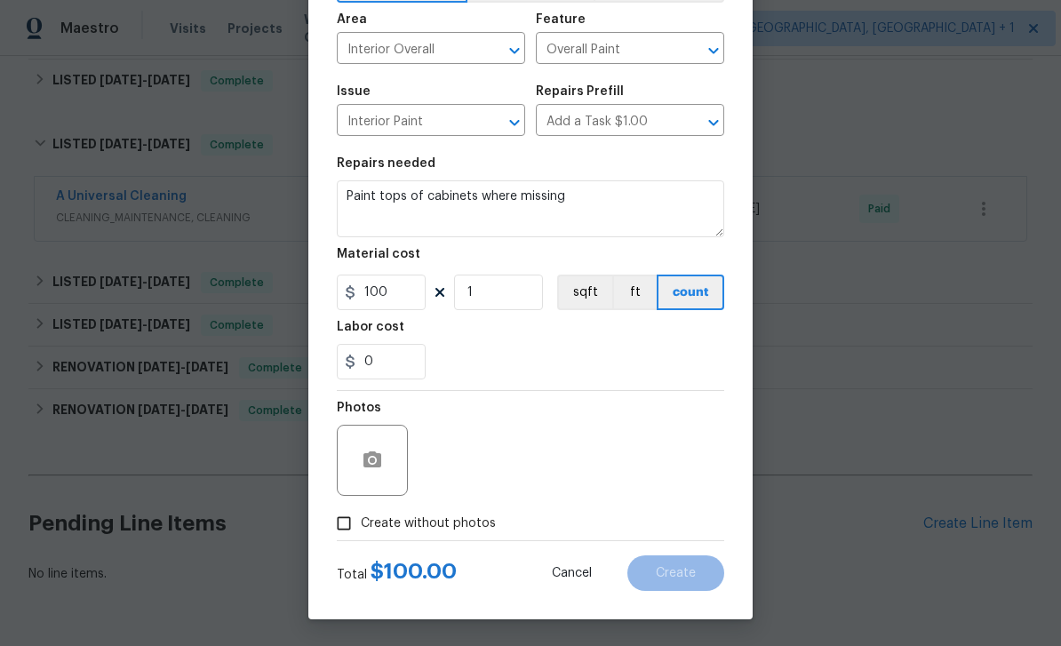
click at [459, 520] on span "Create without photos" at bounding box center [428, 523] width 135 height 19
click at [361, 520] on input "Create without photos" at bounding box center [344, 523] width 34 height 34
checkbox input "false"
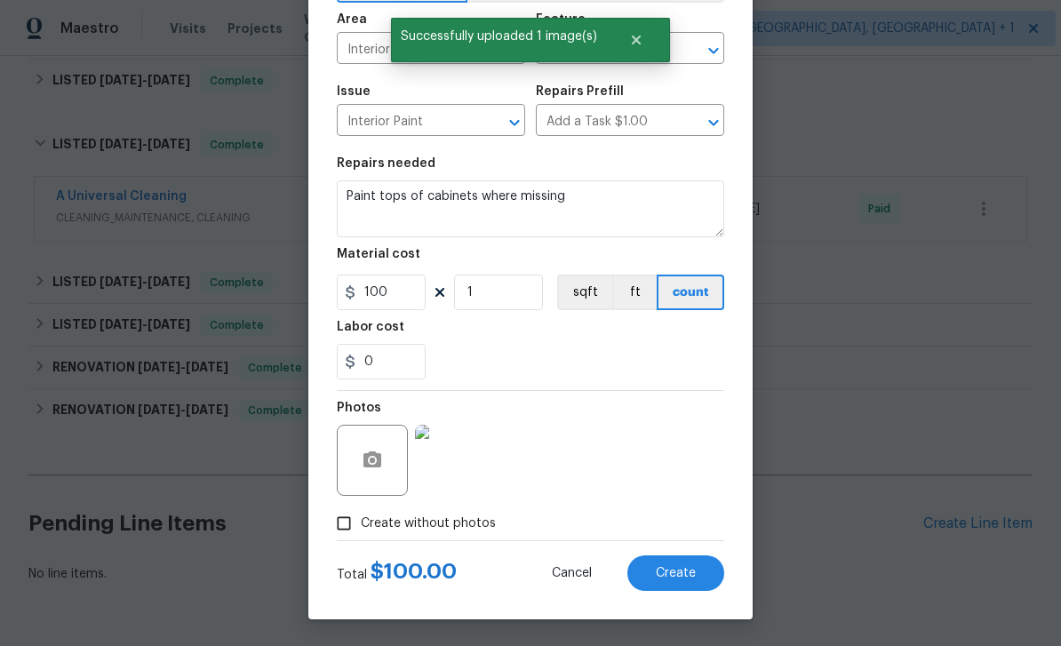
click at [584, 459] on div "Photos" at bounding box center [530, 449] width 387 height 116
click at [685, 583] on button "Create" at bounding box center [675, 573] width 97 height 36
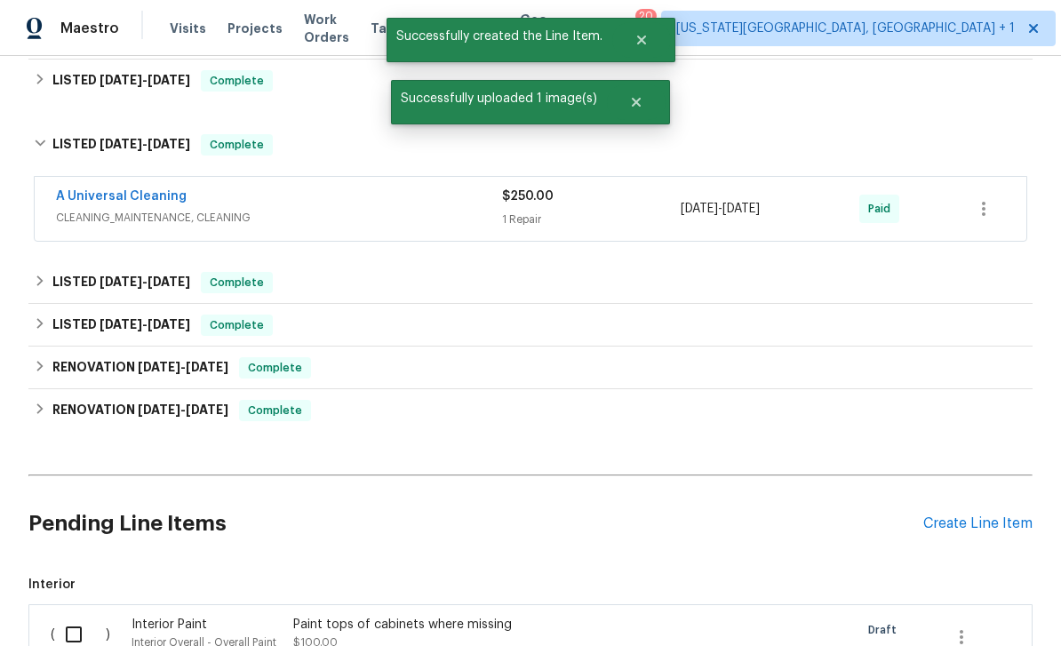
click at [976, 515] on div "Create Line Item" at bounding box center [977, 523] width 109 height 17
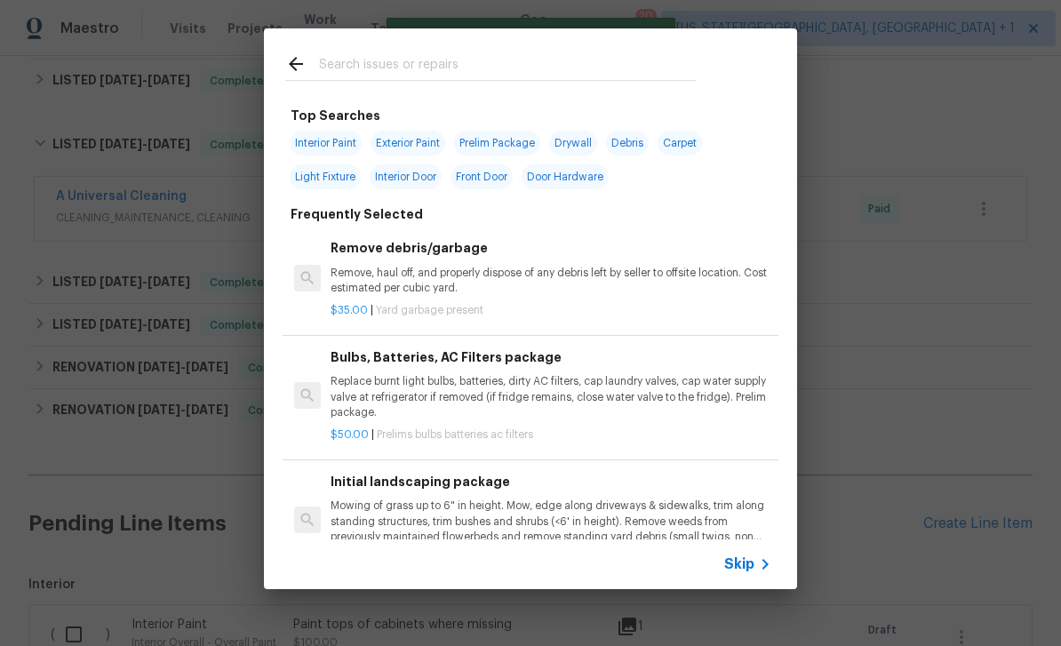
click at [430, 64] on input "text" at bounding box center [507, 66] width 377 height 27
type input "Land"
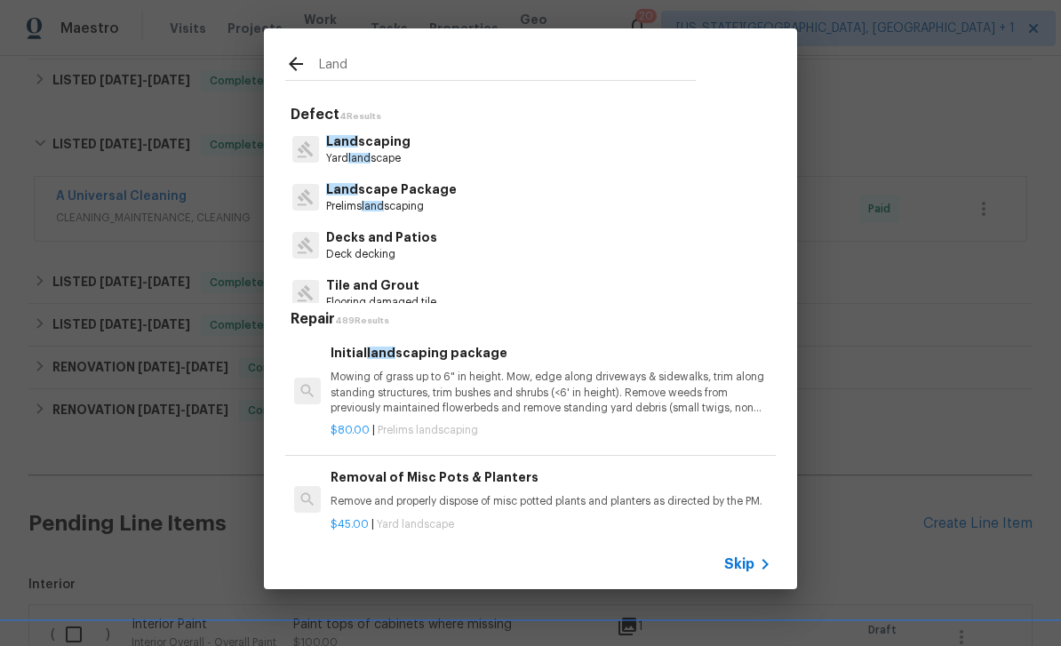
click at [346, 205] on p "Prelims land scaping" at bounding box center [391, 206] width 131 height 15
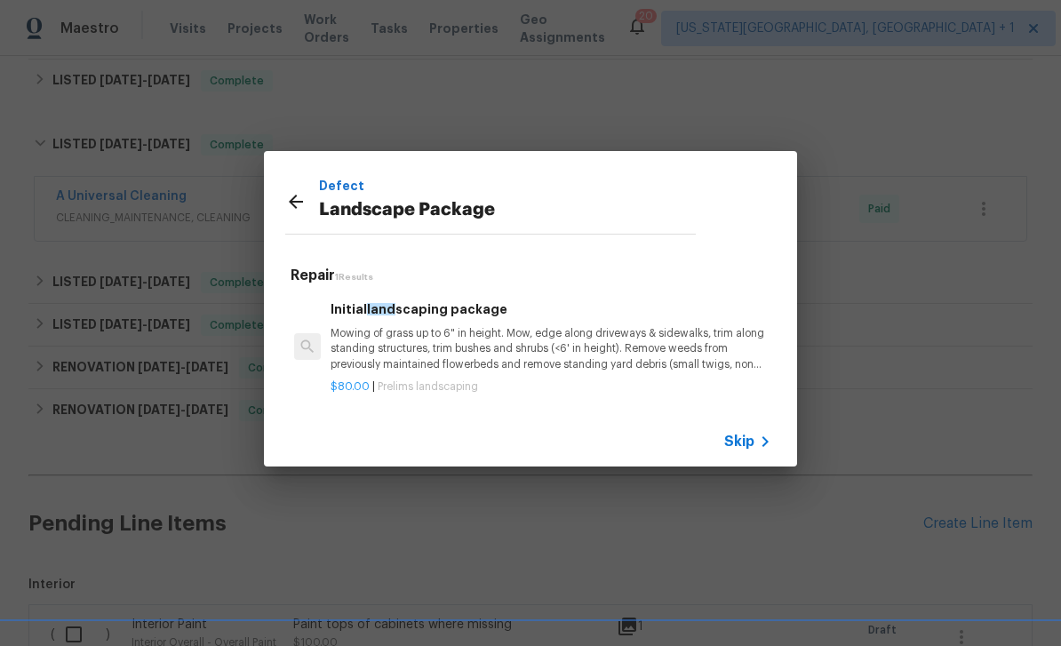
click at [543, 343] on p "Mowing of grass up to 6" in height. Mow, edge along driveways & sidewalks, trim…" at bounding box center [551, 348] width 441 height 45
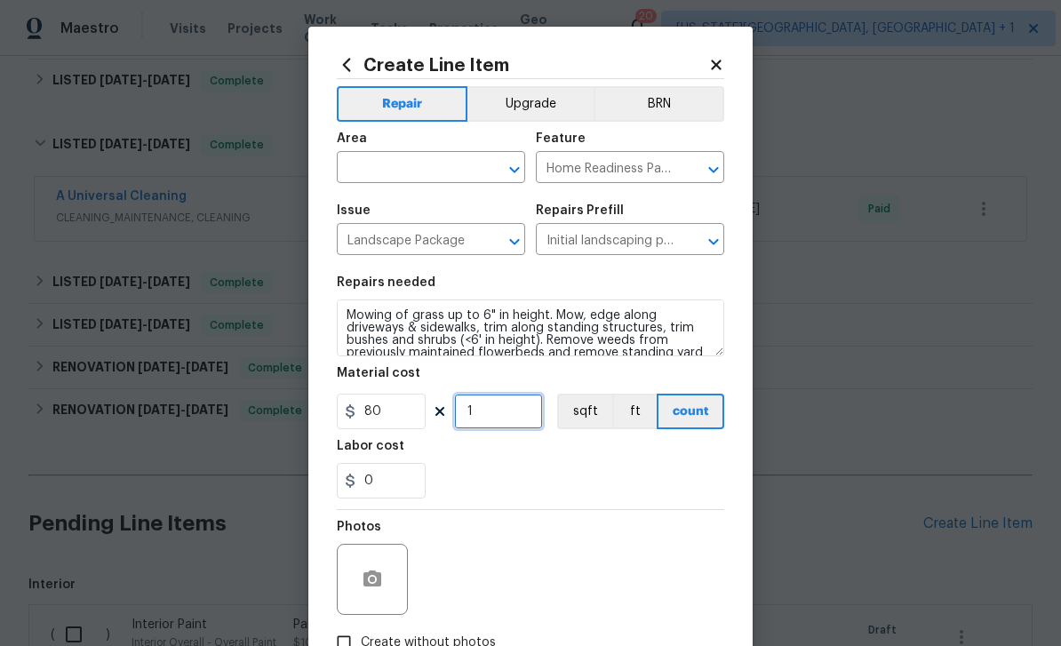
click at [519, 425] on input "1" at bounding box center [498, 412] width 89 height 36
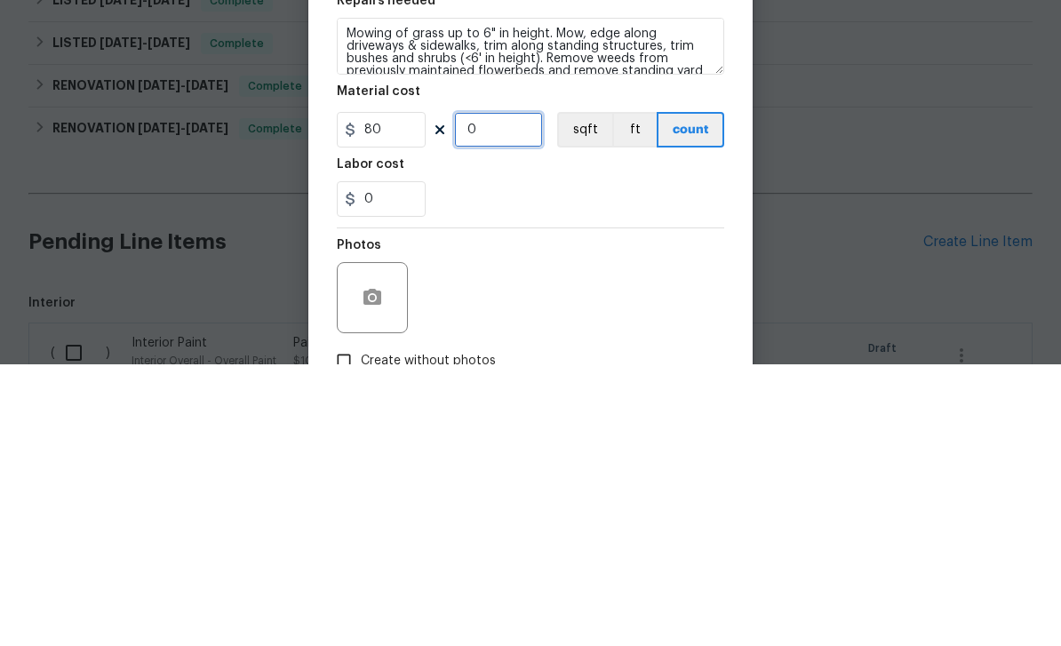
type input "3"
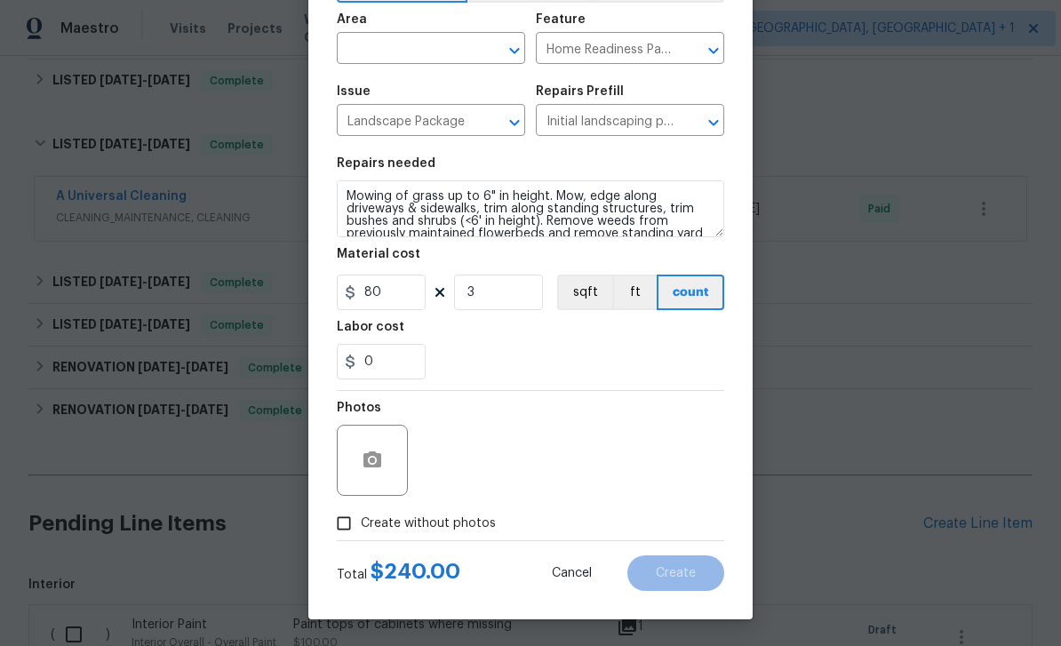
click at [466, 524] on span "Create without photos" at bounding box center [428, 523] width 135 height 19
click at [361, 524] on input "Create without photos" at bounding box center [344, 523] width 34 height 34
checkbox input "true"
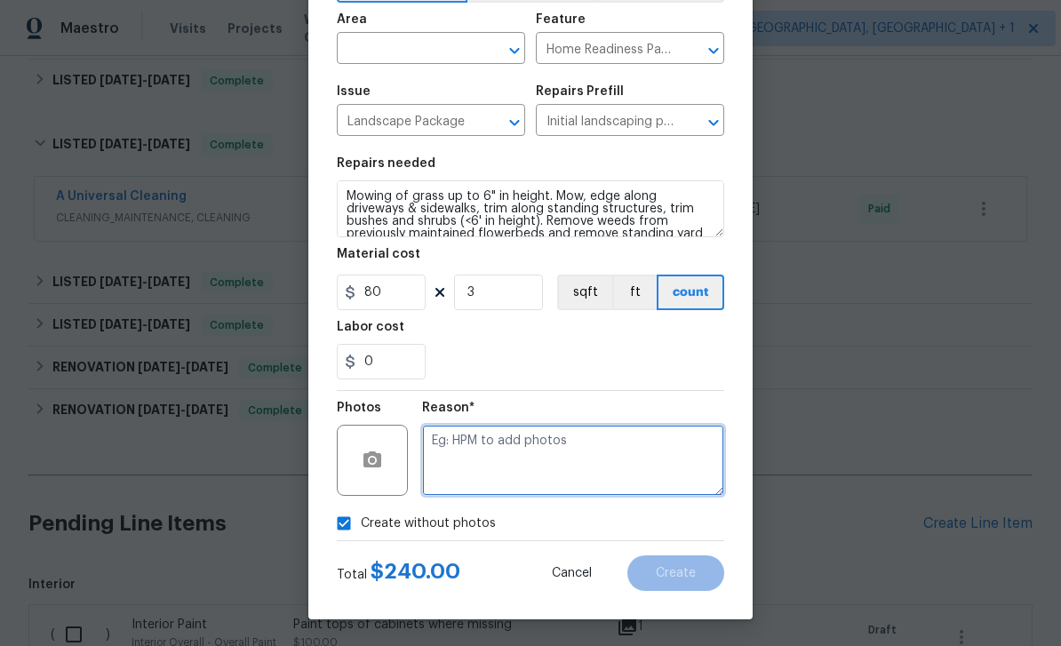
click at [562, 442] on textarea at bounding box center [573, 460] width 302 height 71
type textarea "Na."
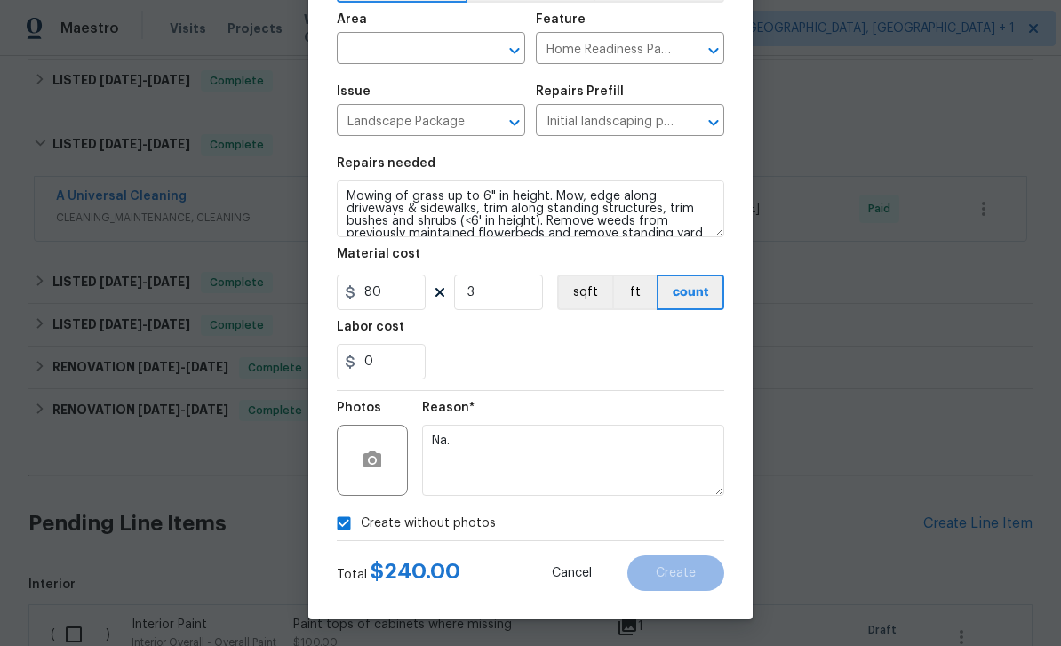
click at [404, 51] on input "text" at bounding box center [406, 50] width 139 height 28
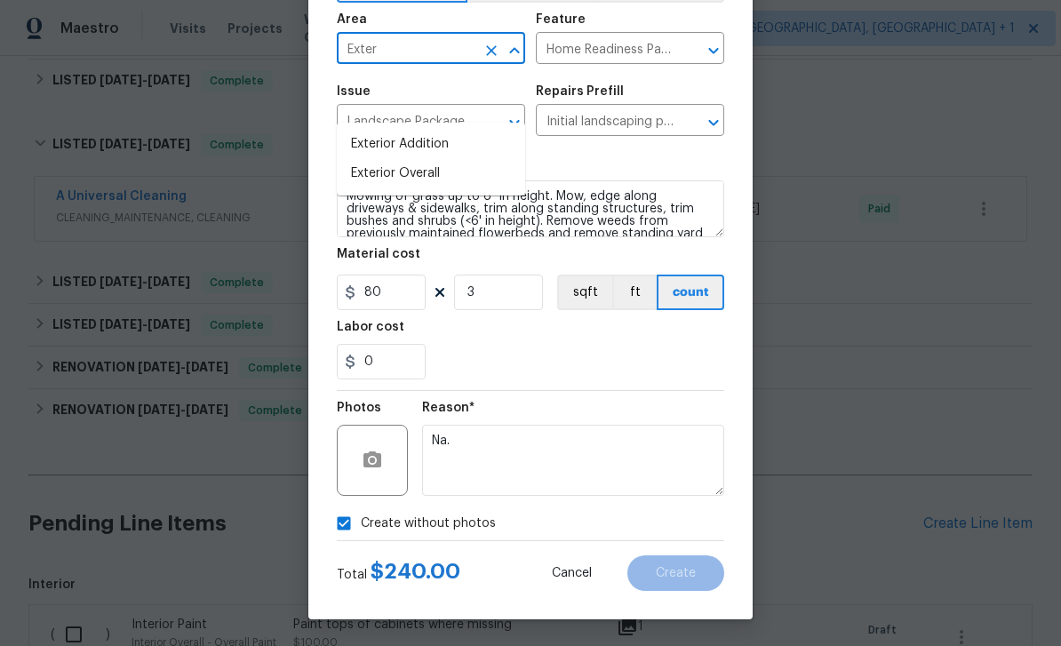
click at [413, 159] on li "Exterior Overall" at bounding box center [431, 173] width 188 height 29
type input "Exterior Overall"
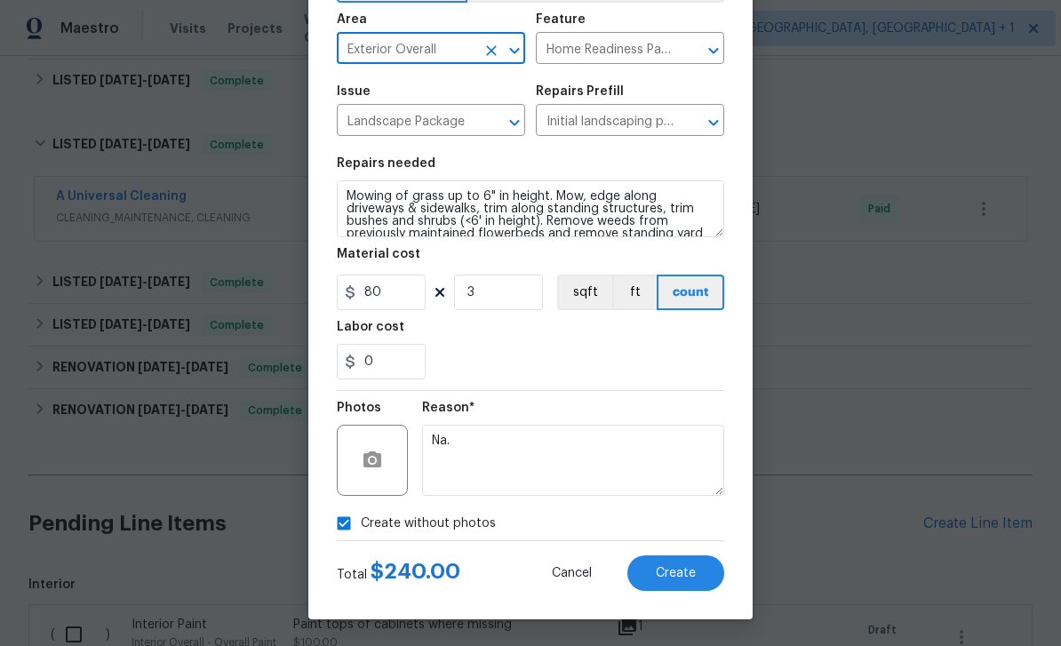
click at [693, 567] on span "Create" at bounding box center [676, 573] width 40 height 13
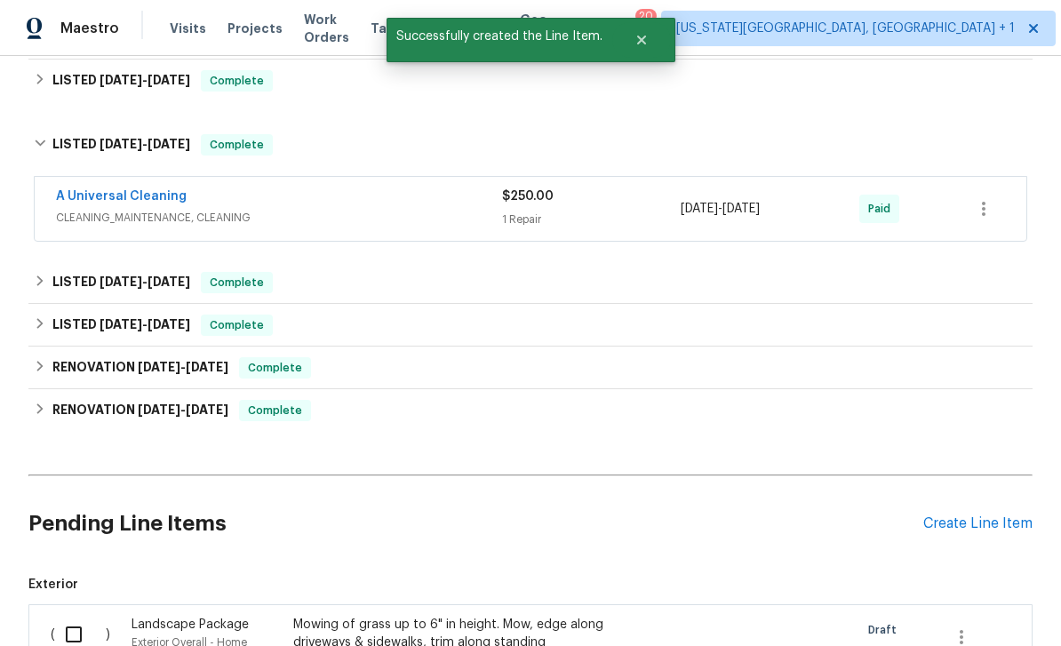
click at [981, 515] on div "Create Line Item" at bounding box center [977, 523] width 109 height 17
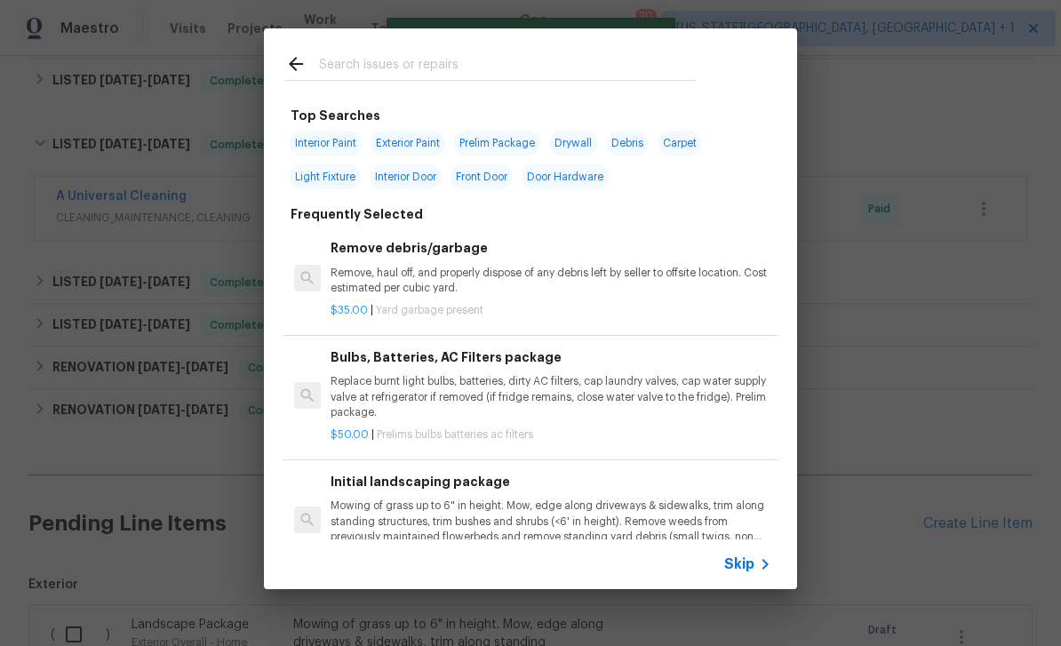
click at [450, 70] on input "text" at bounding box center [507, 66] width 377 height 27
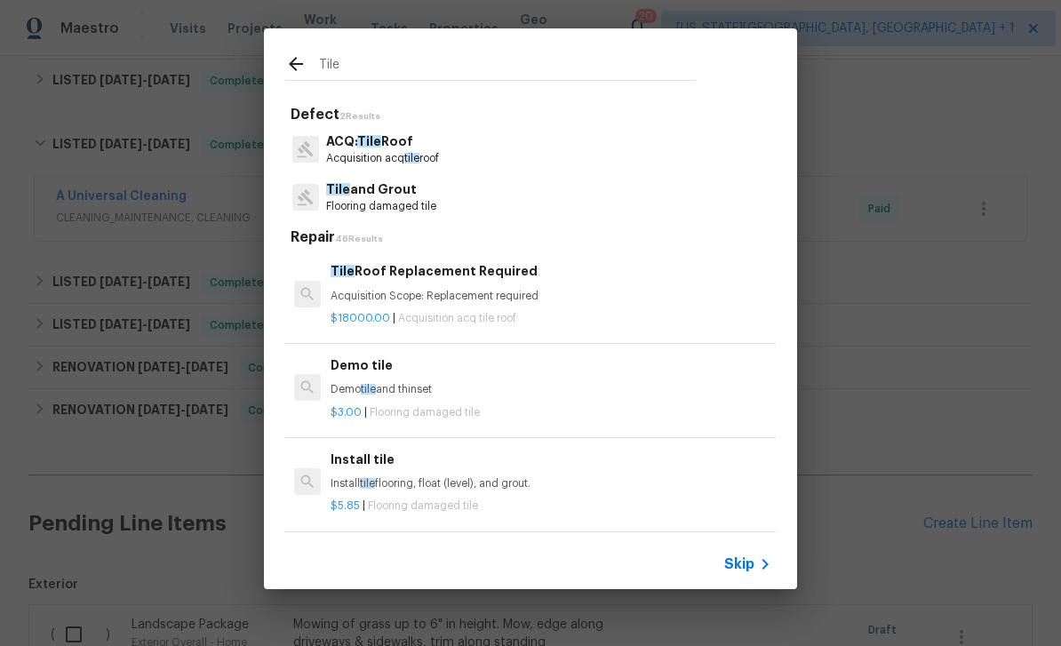
type input "Tile"
click at [311, 195] on icon at bounding box center [306, 197] width 18 height 18
click at [331, 205] on p "Flooring damaged tile" at bounding box center [381, 206] width 110 height 15
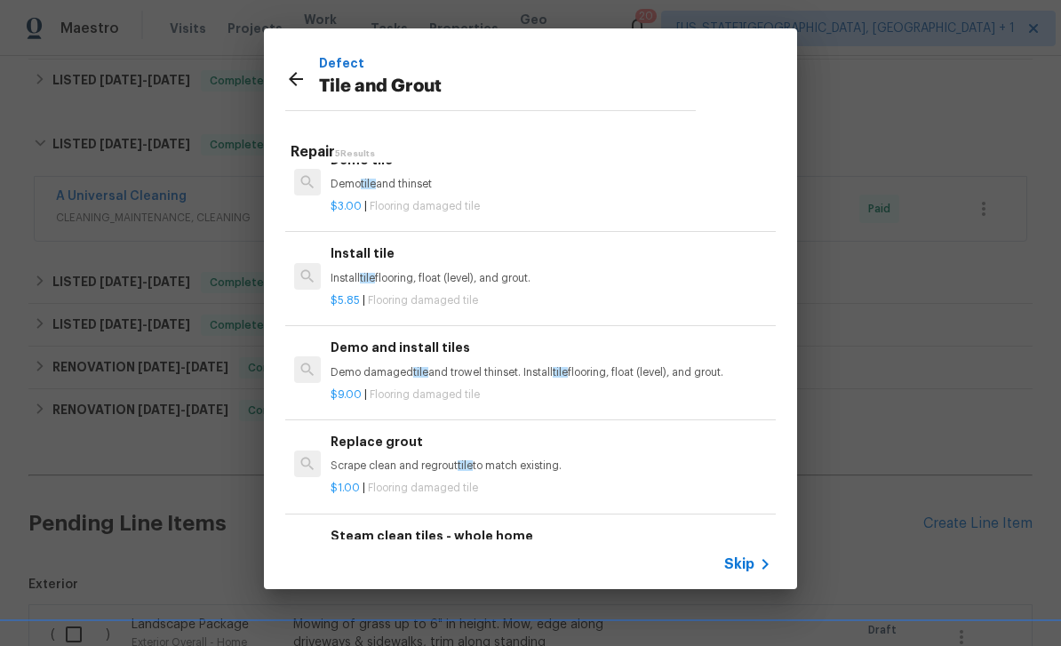
scroll to position [25, 0]
click at [570, 460] on p "Scrape clean and regrout tile to match existing." at bounding box center [551, 467] width 441 height 15
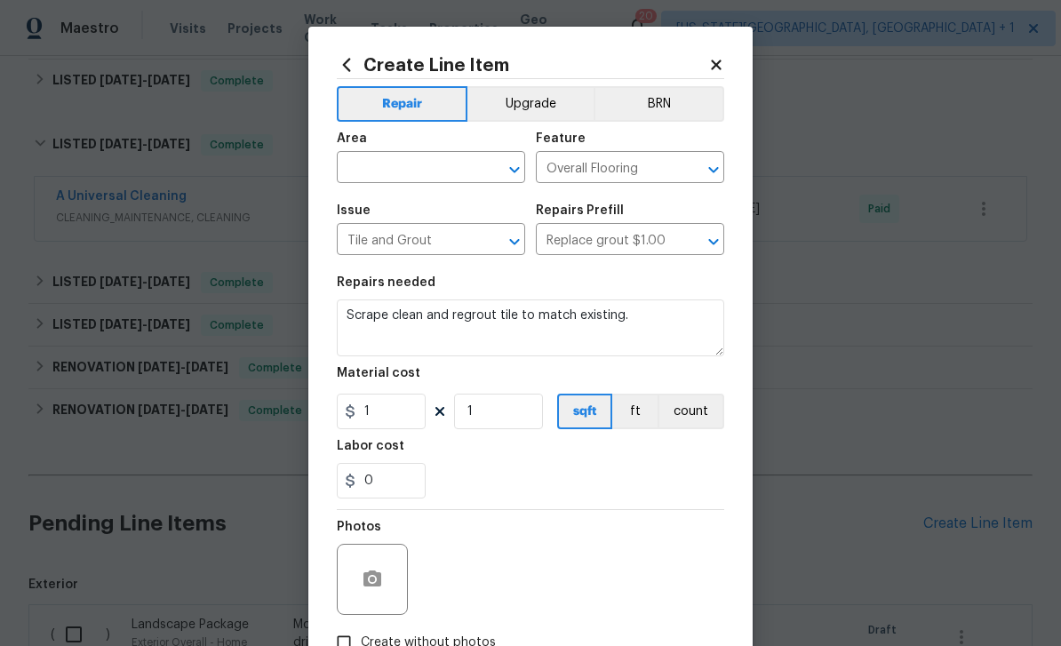
click at [404, 173] on input "text" at bounding box center [406, 169] width 139 height 28
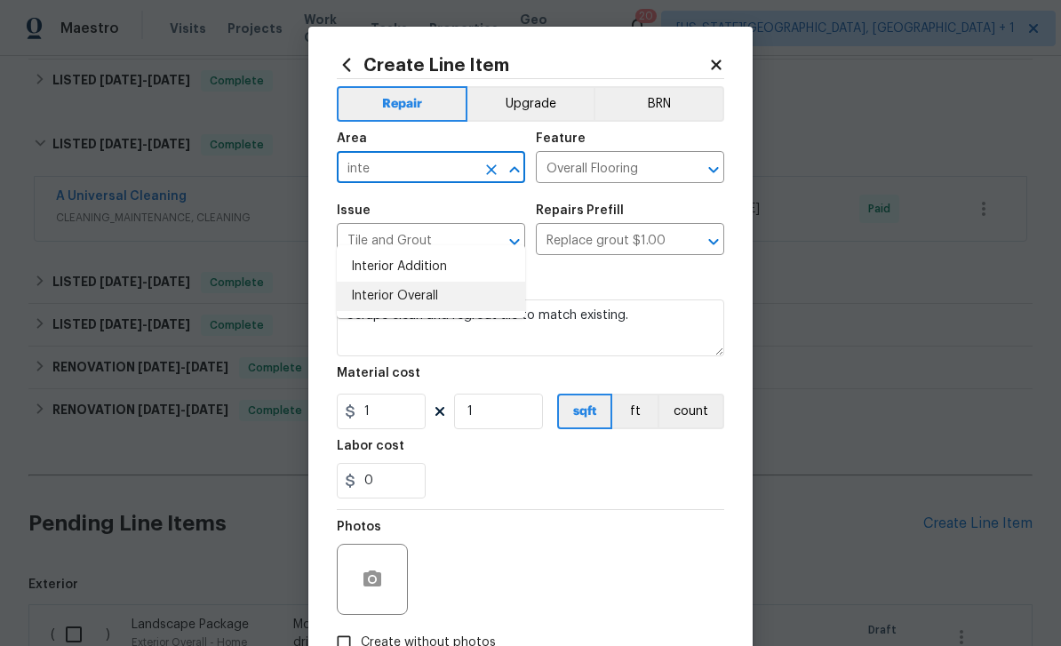
click at [427, 282] on li "Interior Overall" at bounding box center [431, 296] width 188 height 29
type input "Interior Overall"
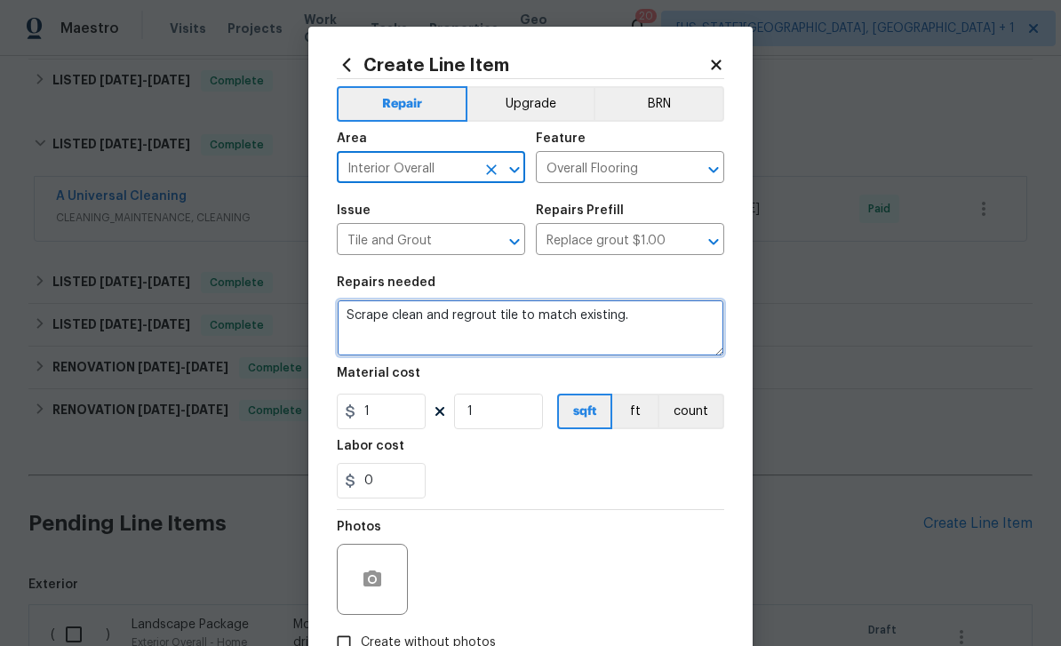
click at [535, 331] on textarea "Scrape clean and regrout tile to match existing." at bounding box center [530, 327] width 387 height 57
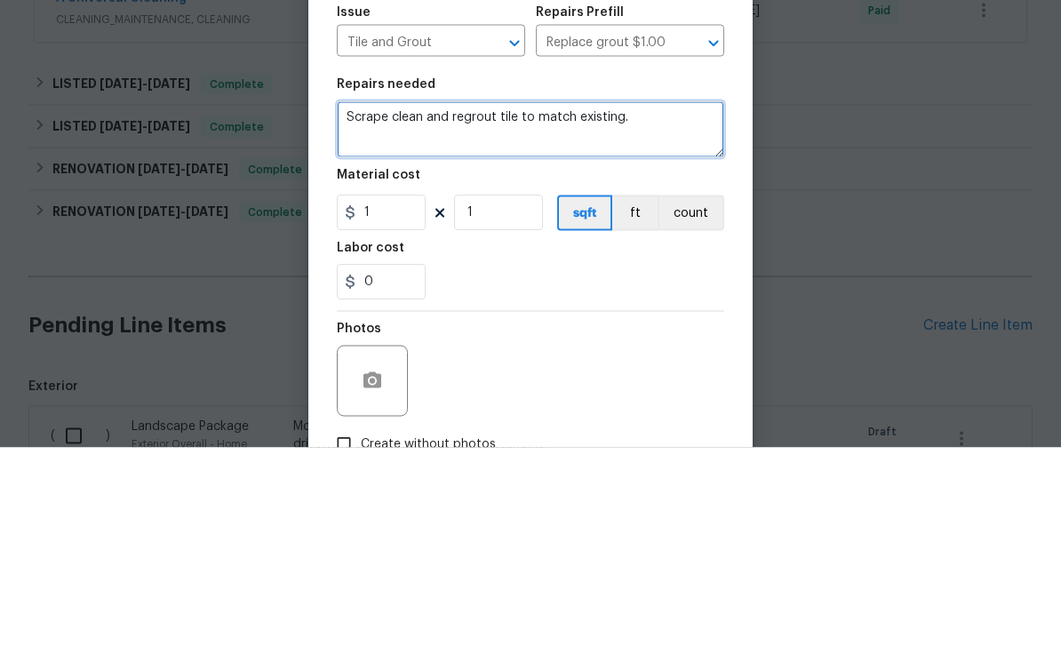
click at [599, 299] on textarea "Scrape clean and regrout tile to match existing." at bounding box center [530, 327] width 387 height 57
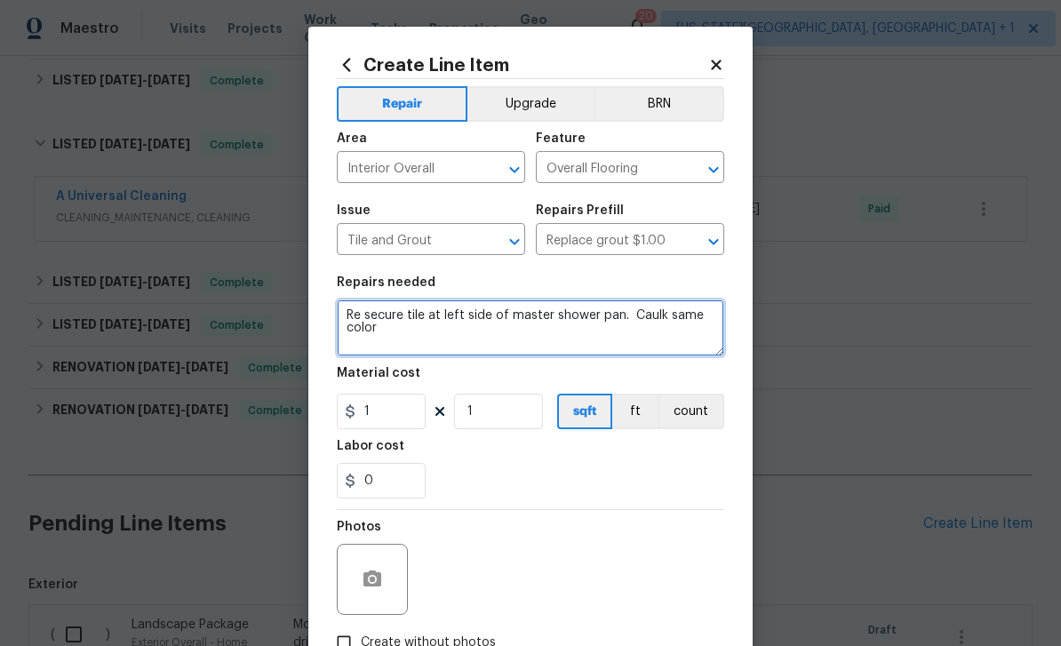
type textarea "Re secure tile at left side of master shower pan. Caulk same color"
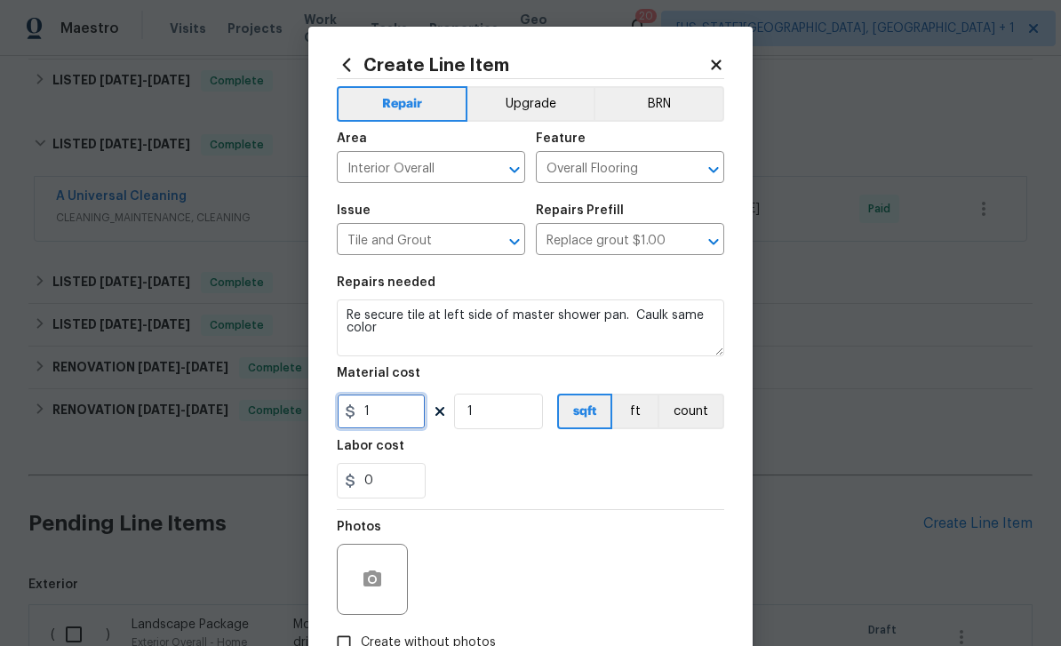
click at [382, 410] on input "1" at bounding box center [381, 412] width 89 height 36
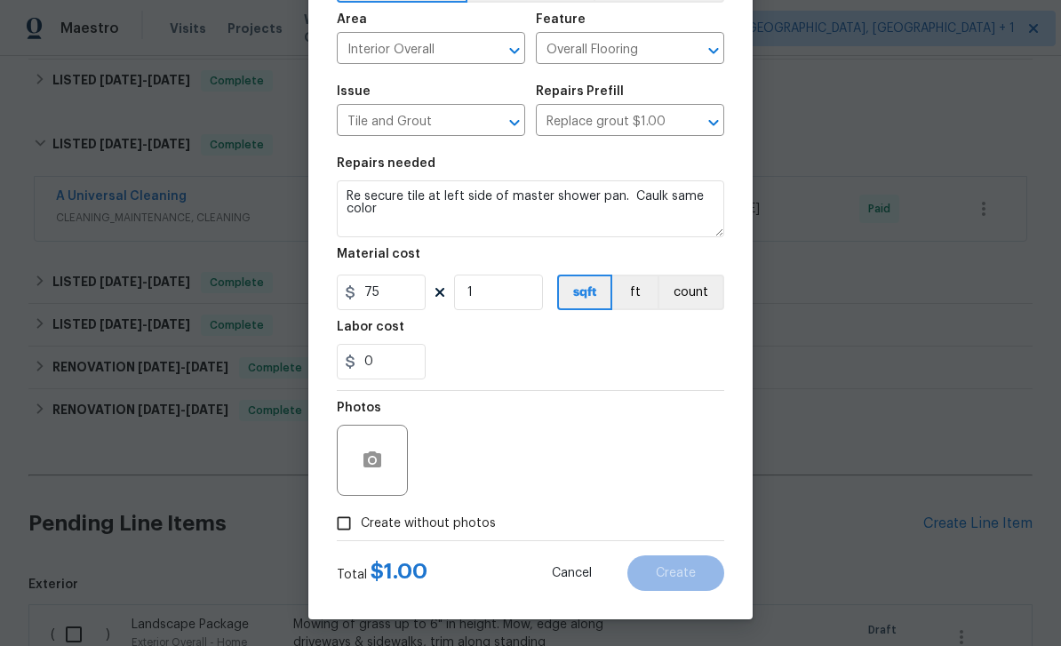
scroll to position [123, 0]
type input "75"
click at [386, 458] on button "button" at bounding box center [372, 460] width 43 height 43
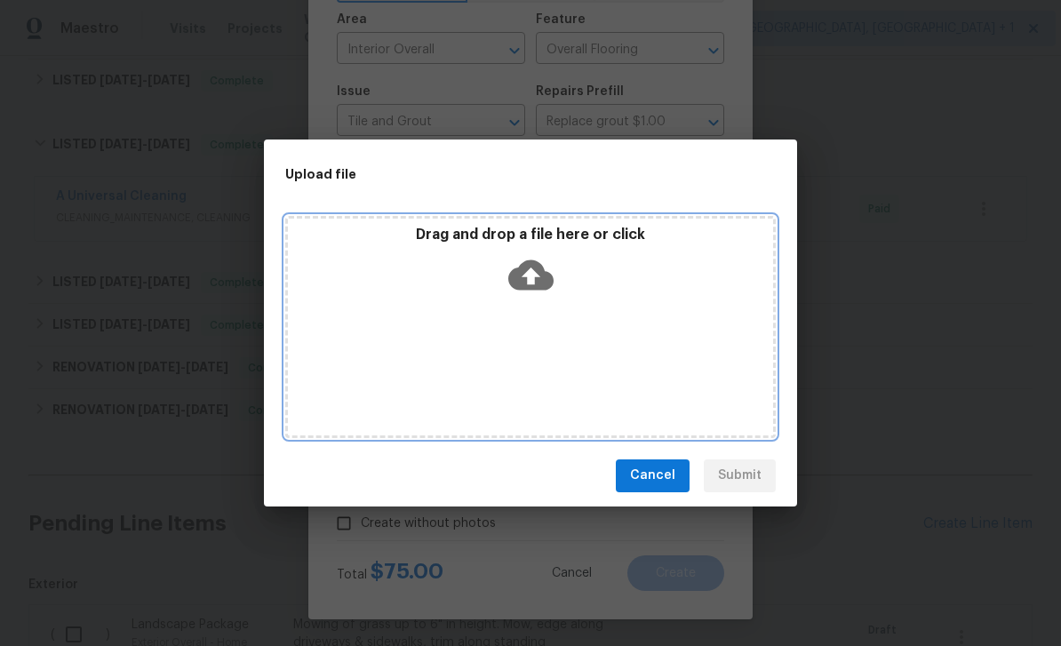
click at [544, 270] on icon at bounding box center [530, 274] width 45 height 30
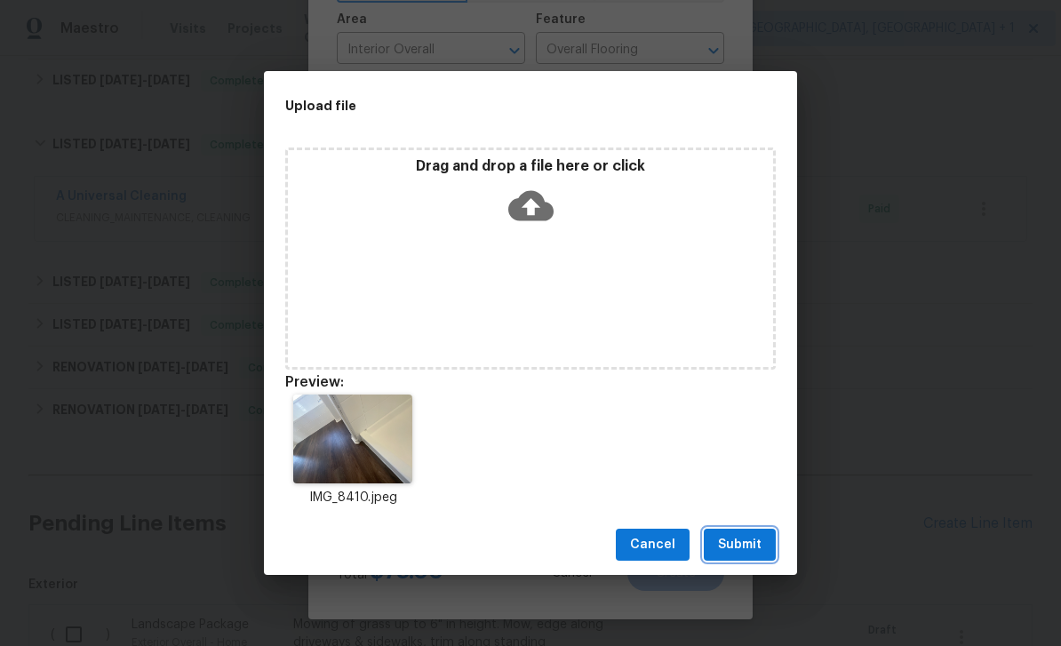
click at [758, 535] on span "Submit" at bounding box center [740, 545] width 44 height 22
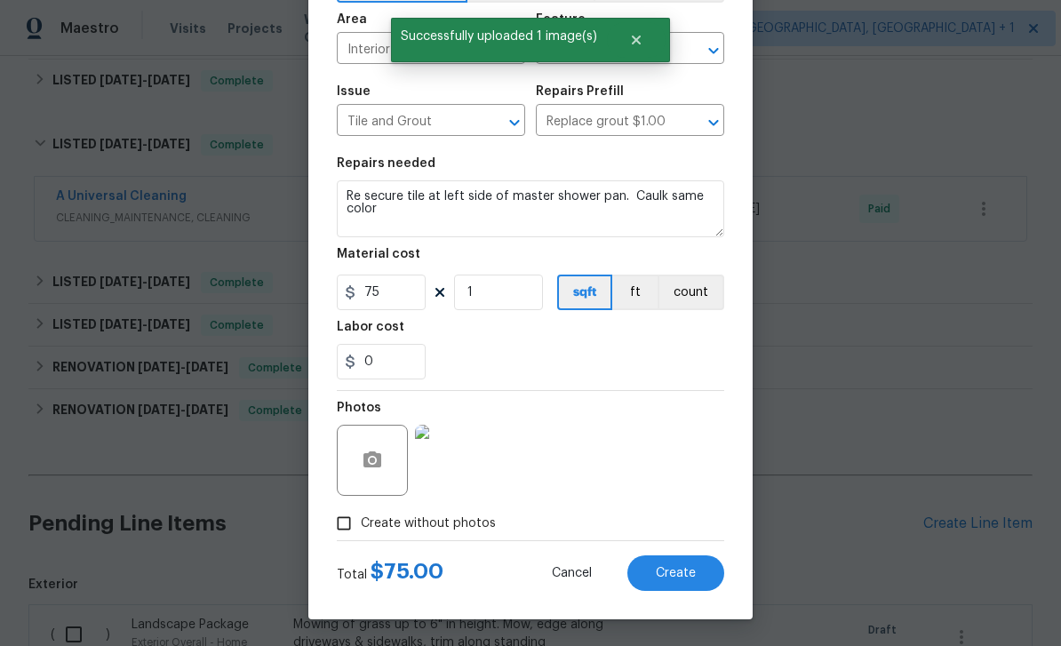
click at [705, 576] on button "Create" at bounding box center [675, 573] width 97 height 36
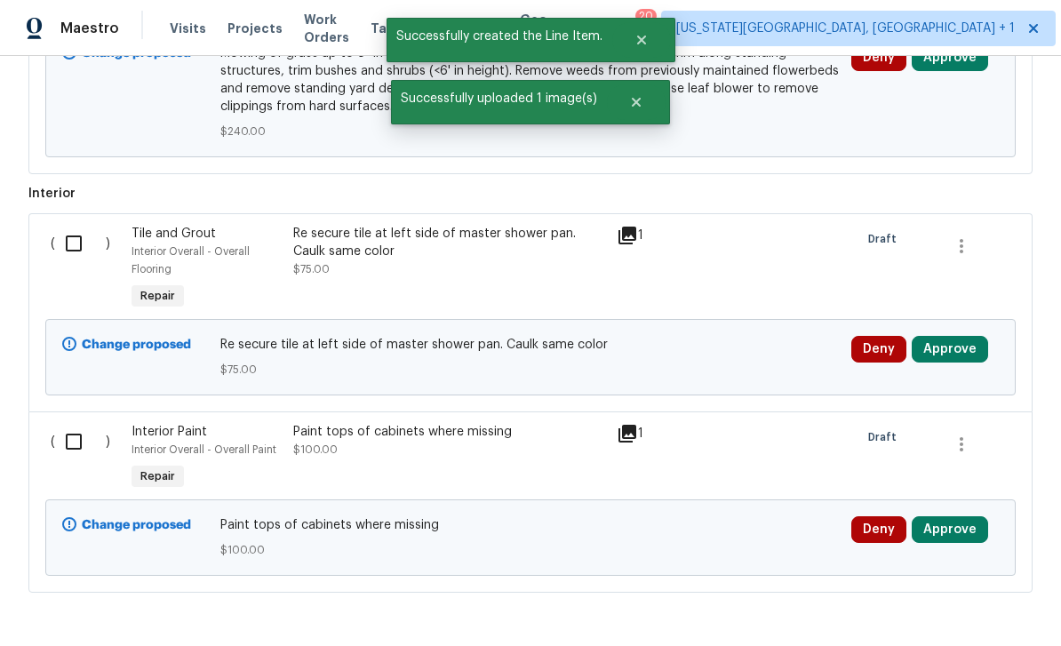
scroll to position [1055, 0]
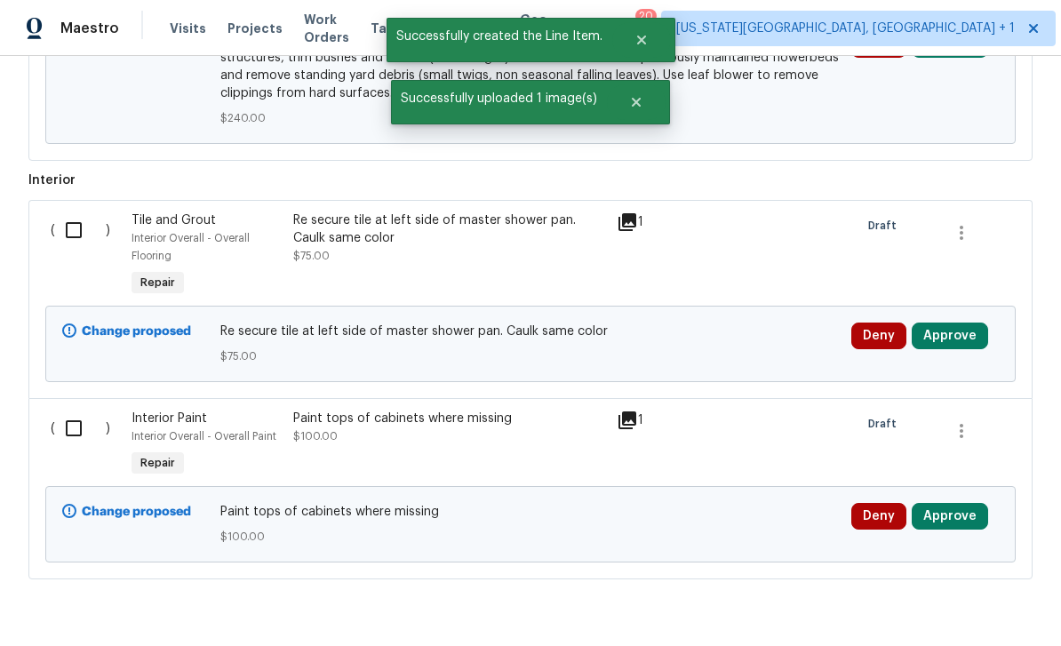
click at [69, 410] on input "checkbox" at bounding box center [80, 428] width 51 height 37
checkbox input "true"
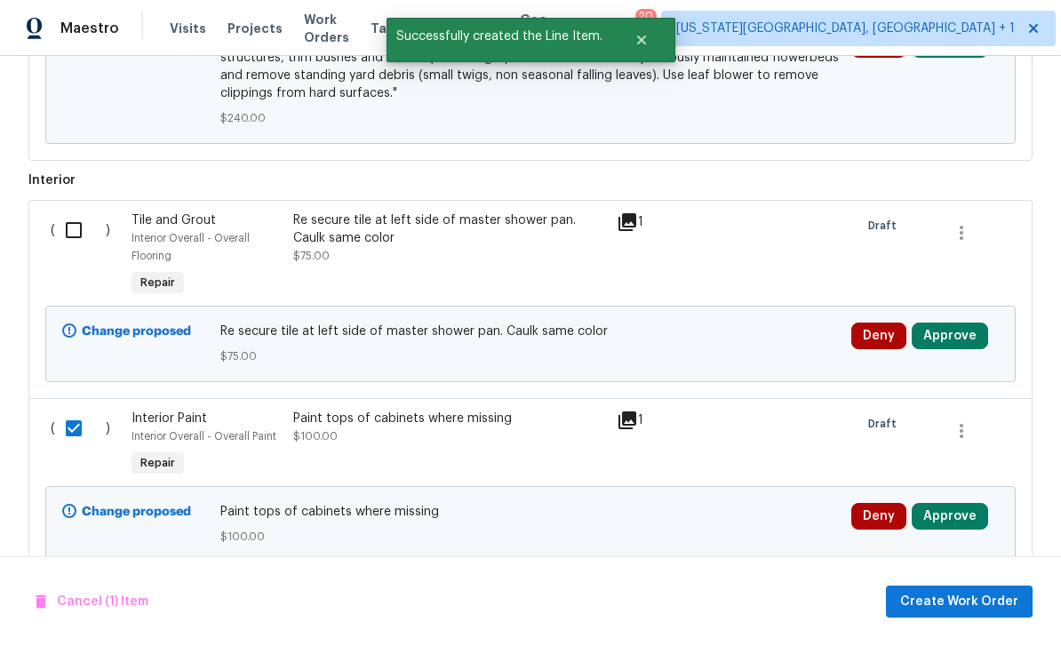
click at [67, 211] on input "checkbox" at bounding box center [80, 229] width 51 height 37
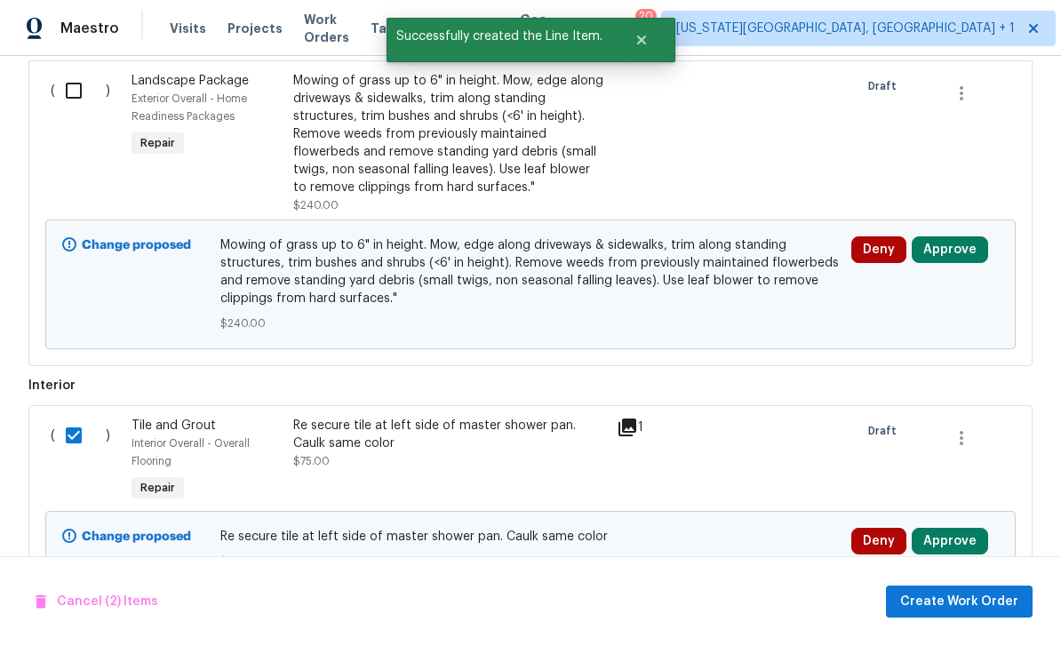
scroll to position [845, 0]
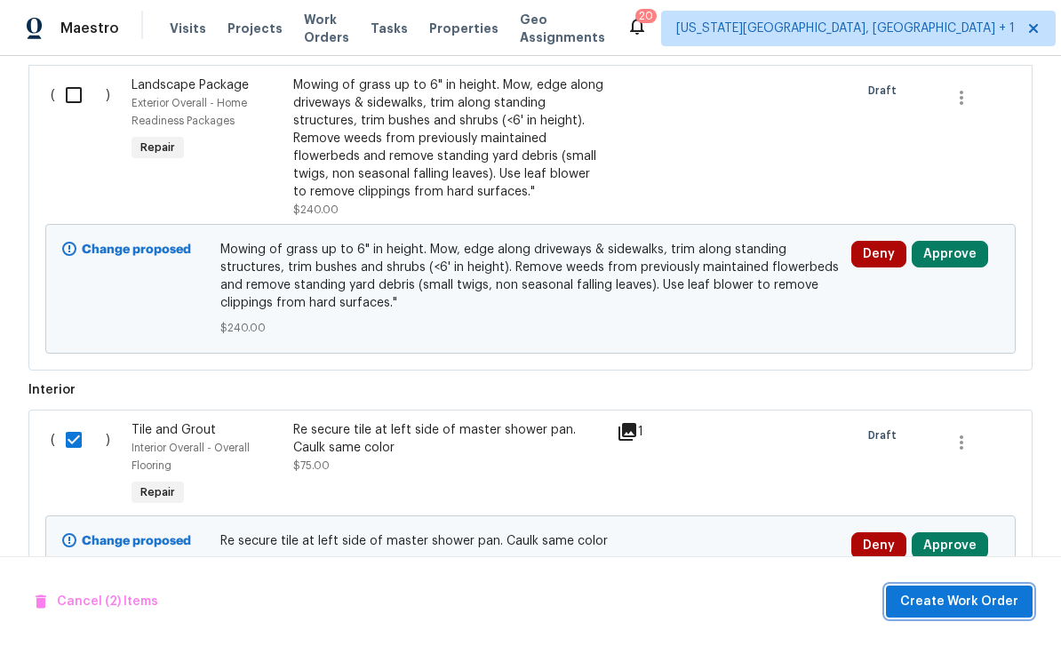
click at [985, 608] on span "Create Work Order" at bounding box center [959, 602] width 118 height 22
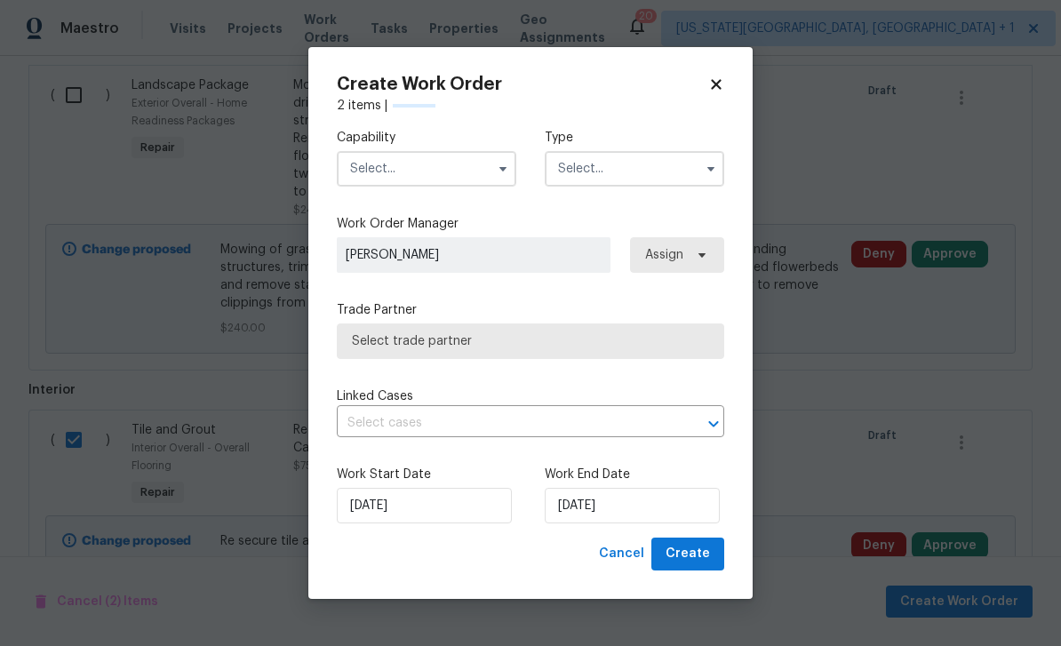
checkbox input "false"
click at [428, 173] on input "text" at bounding box center [426, 169] width 179 height 36
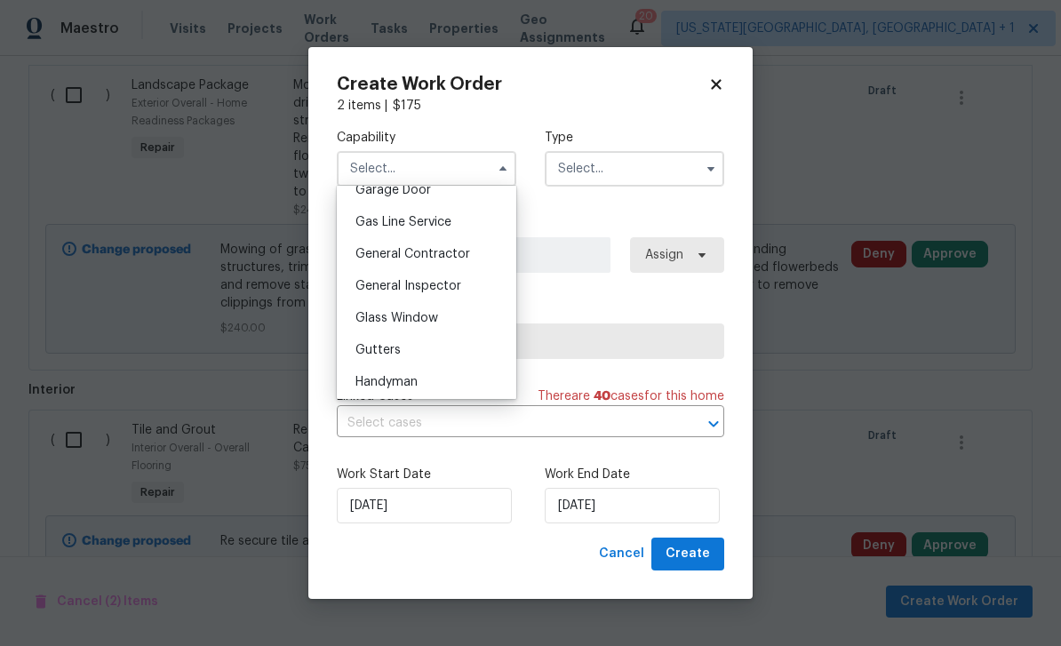
scroll to position [803, 0]
click at [446, 258] on span "General Contractor" at bounding box center [412, 252] width 115 height 12
type input "General Contractor"
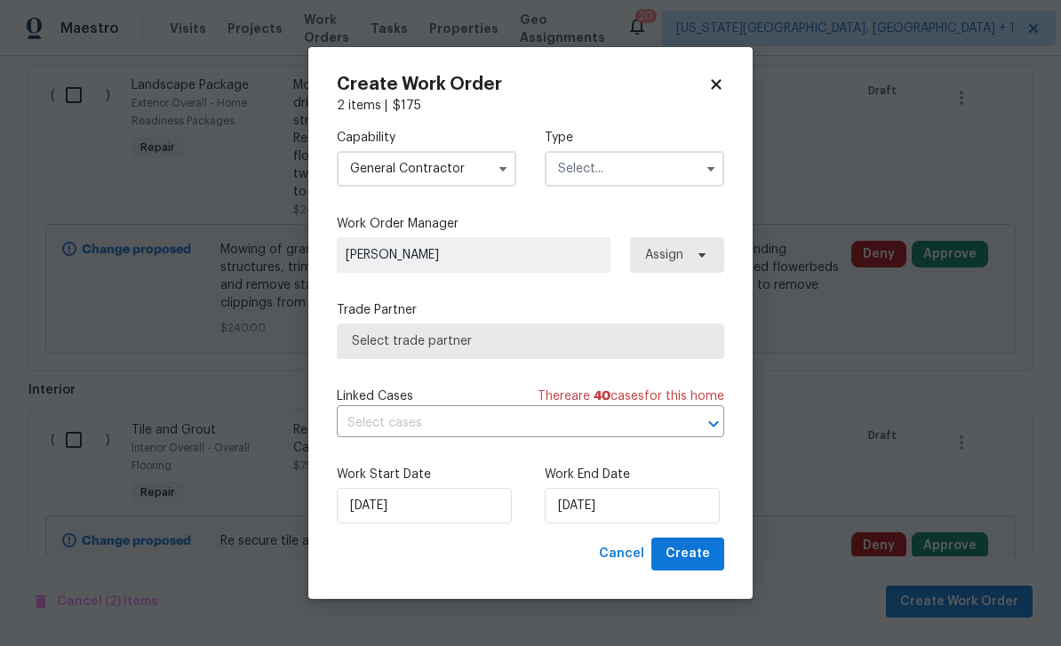
click at [648, 171] on input "text" at bounding box center [634, 169] width 179 height 36
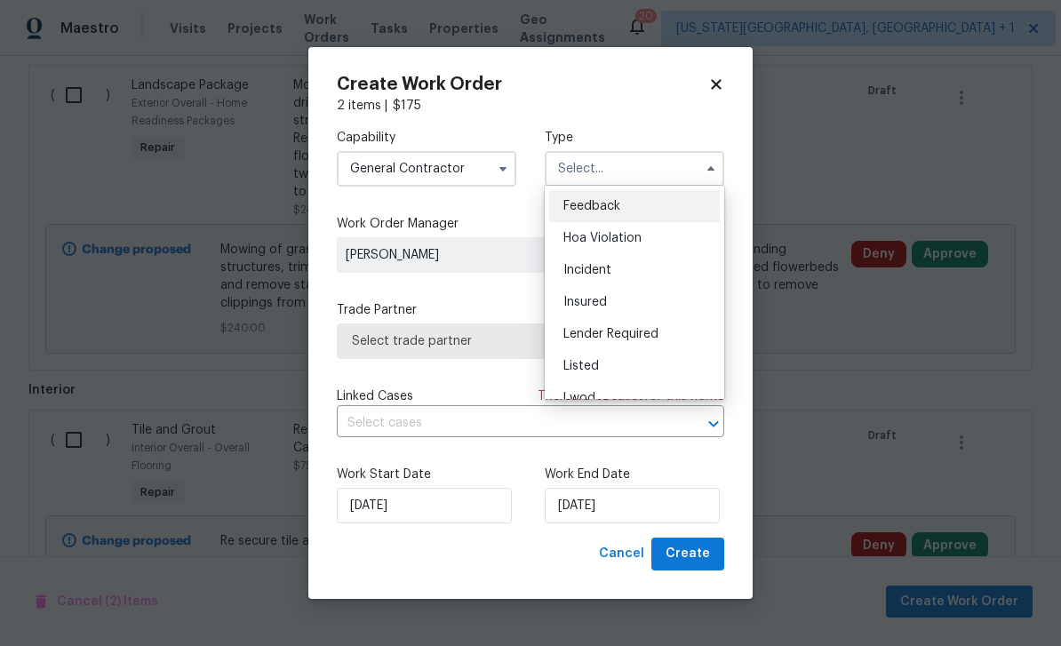
click at [588, 370] on span "Listed" at bounding box center [581, 366] width 36 height 12
type input "Listed"
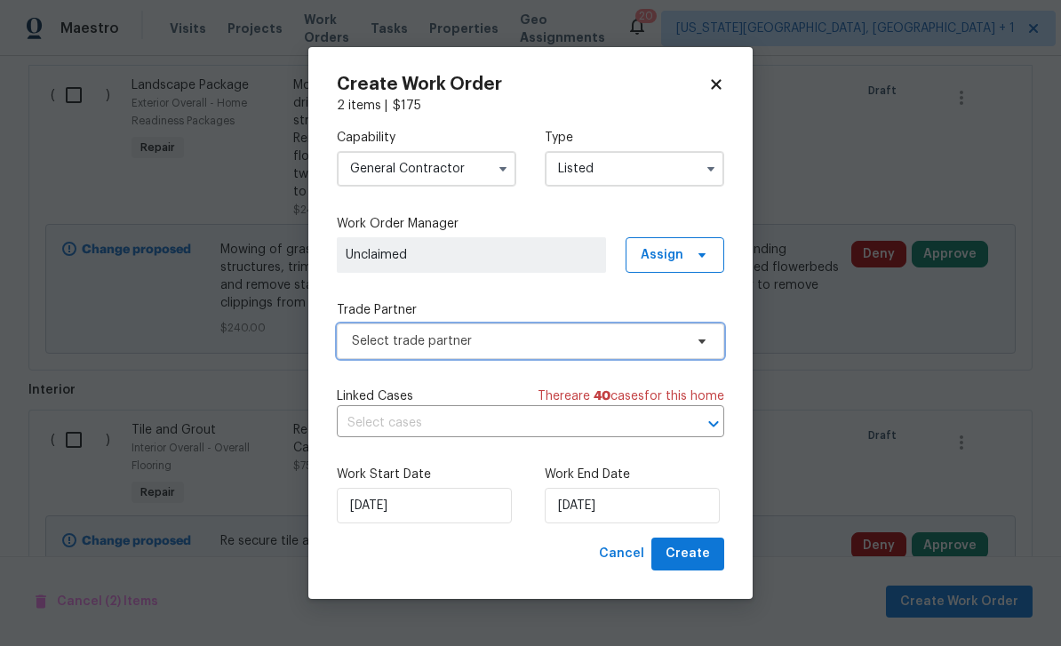
click at [625, 354] on span "Select trade partner" at bounding box center [530, 341] width 387 height 36
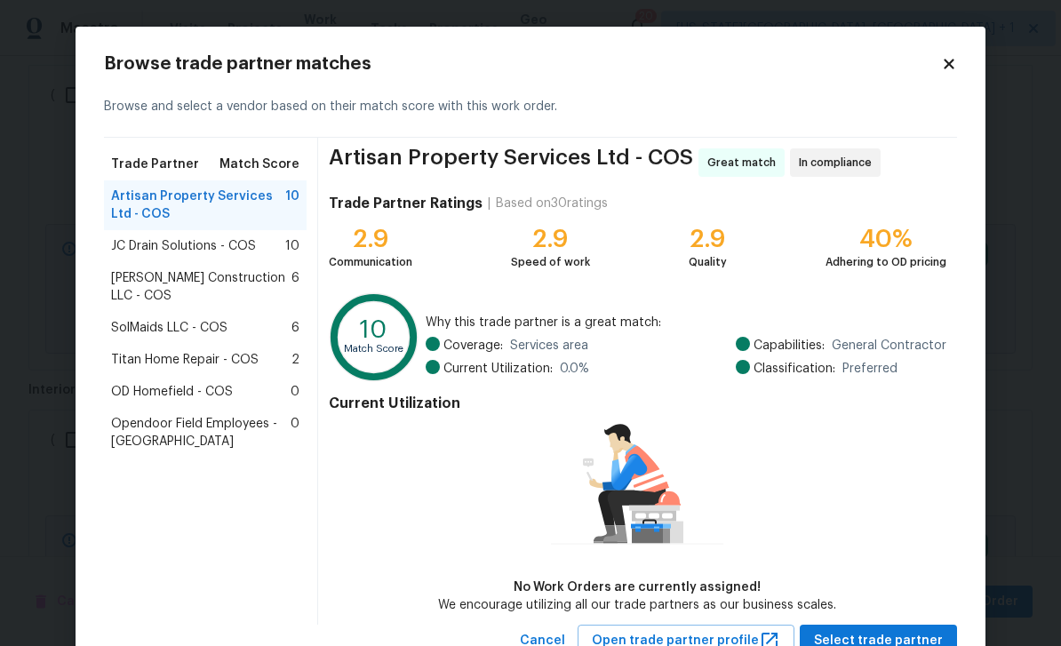
click at [129, 351] on span "Titan Home Repair - COS" at bounding box center [184, 360] width 147 height 18
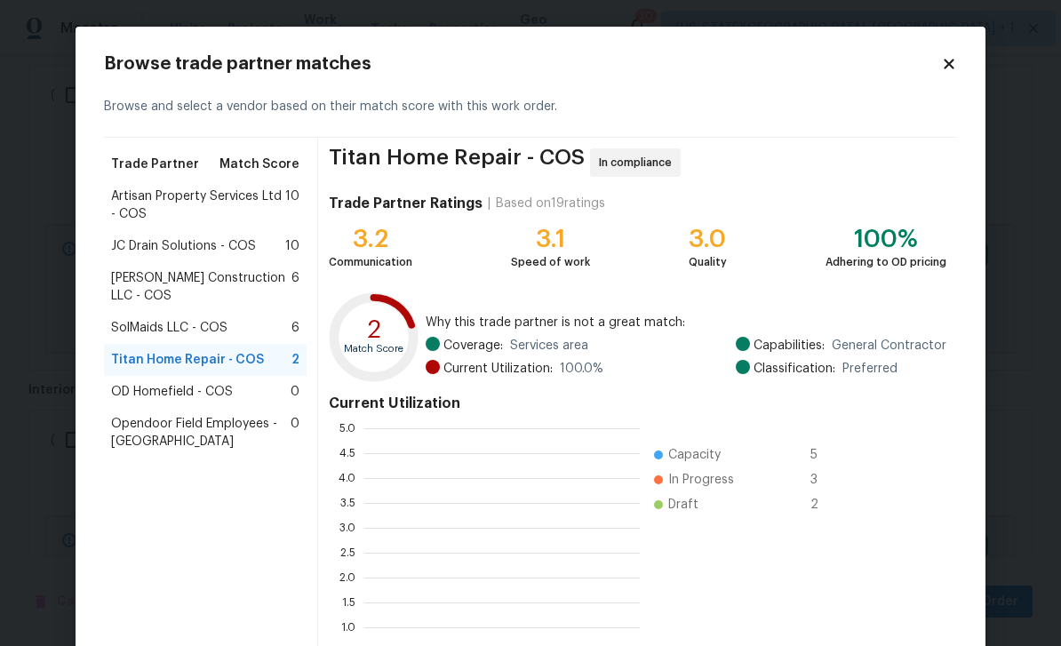
scroll to position [249, 275]
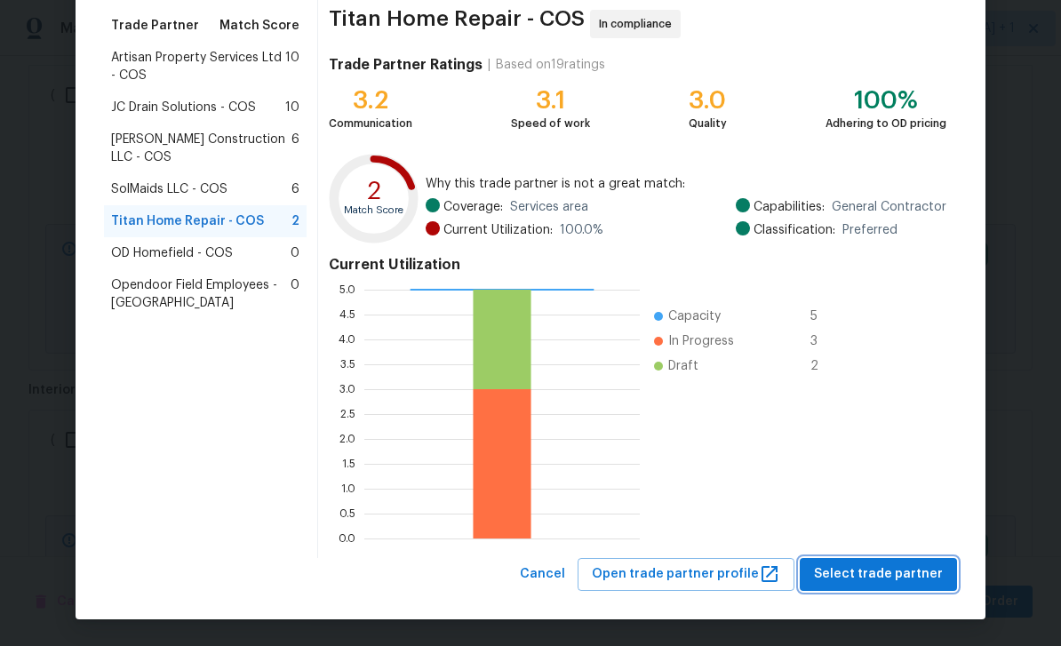
click at [918, 580] on span "Select trade partner" at bounding box center [878, 574] width 129 height 22
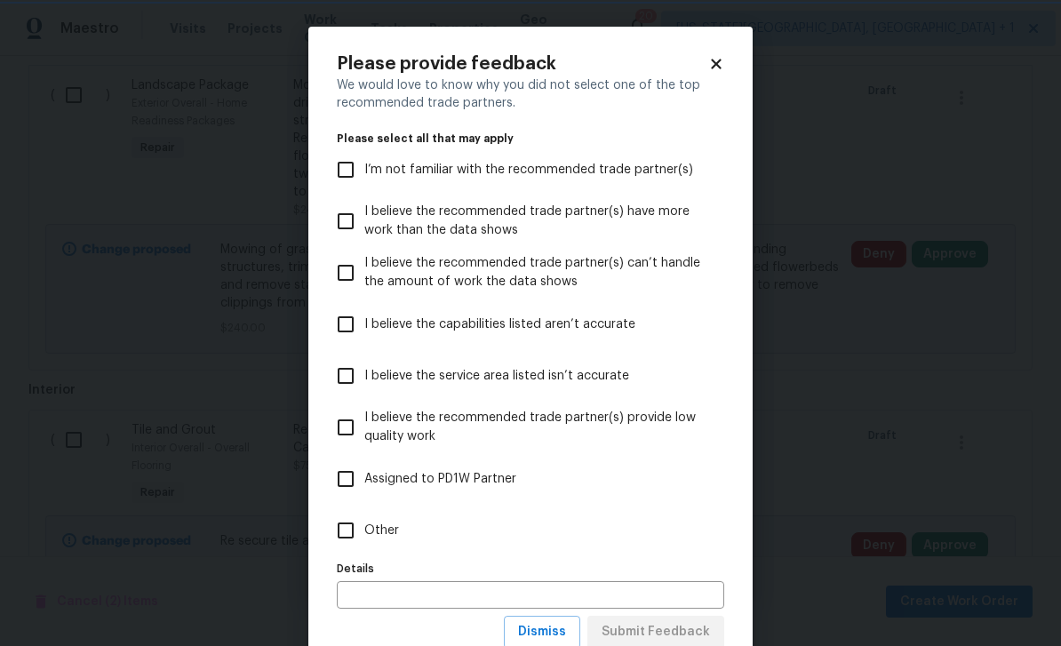
scroll to position [0, 0]
click at [448, 533] on label "Other" at bounding box center [518, 531] width 383 height 52
click at [364, 533] on input "Other" at bounding box center [345, 530] width 37 height 37
checkbox input "true"
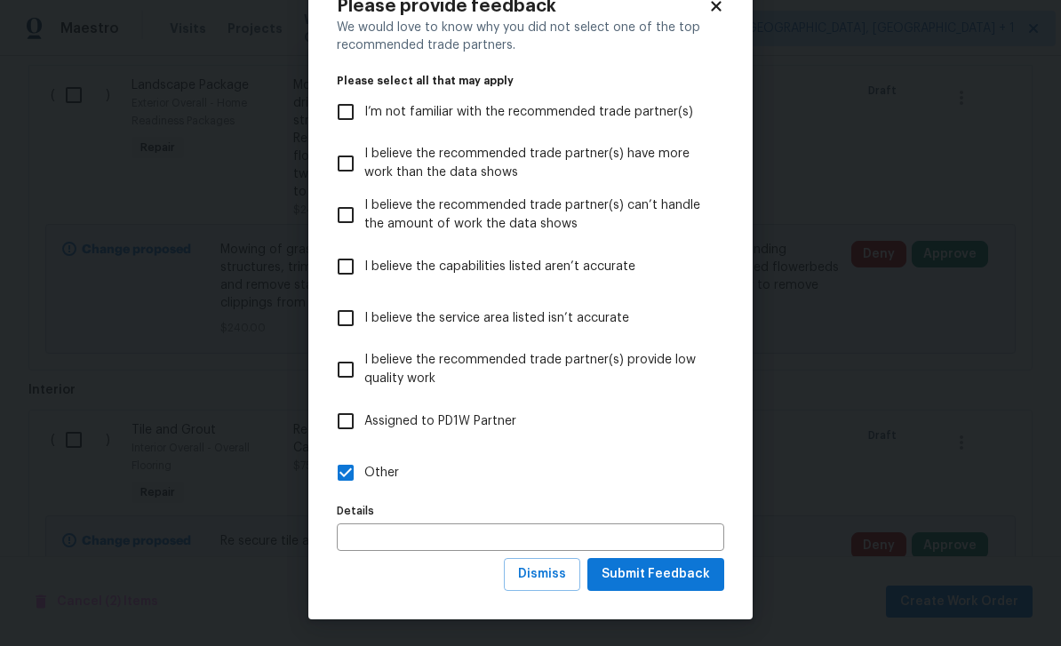
scroll to position [59, 0]
click at [705, 572] on span "Submit Feedback" at bounding box center [655, 574] width 108 height 22
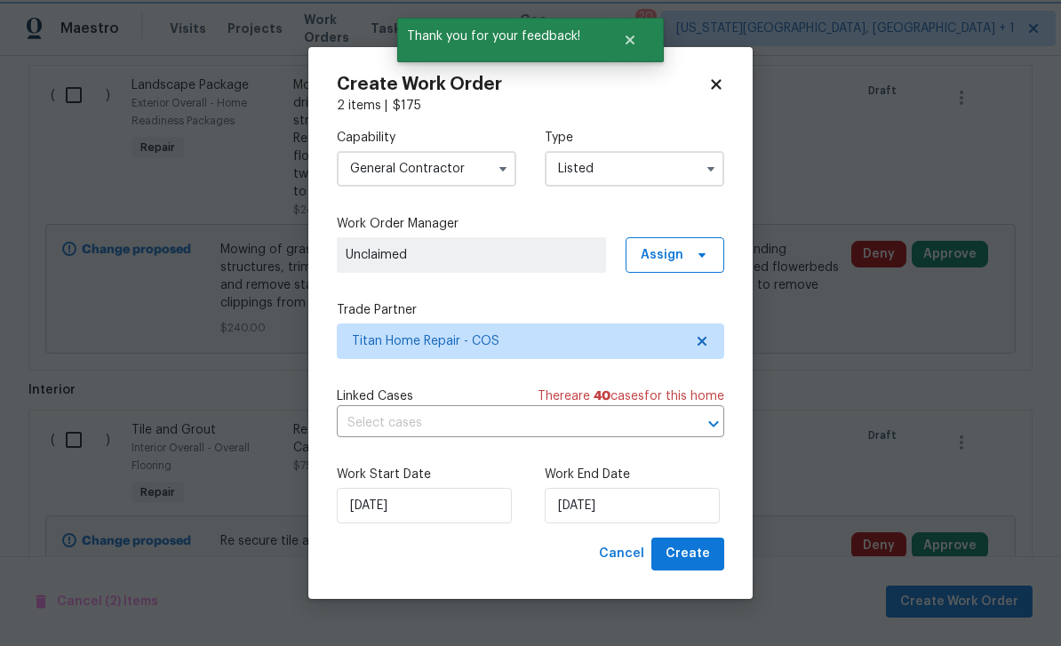
scroll to position [0, 0]
click at [679, 510] on input "[DATE]" at bounding box center [632, 506] width 175 height 36
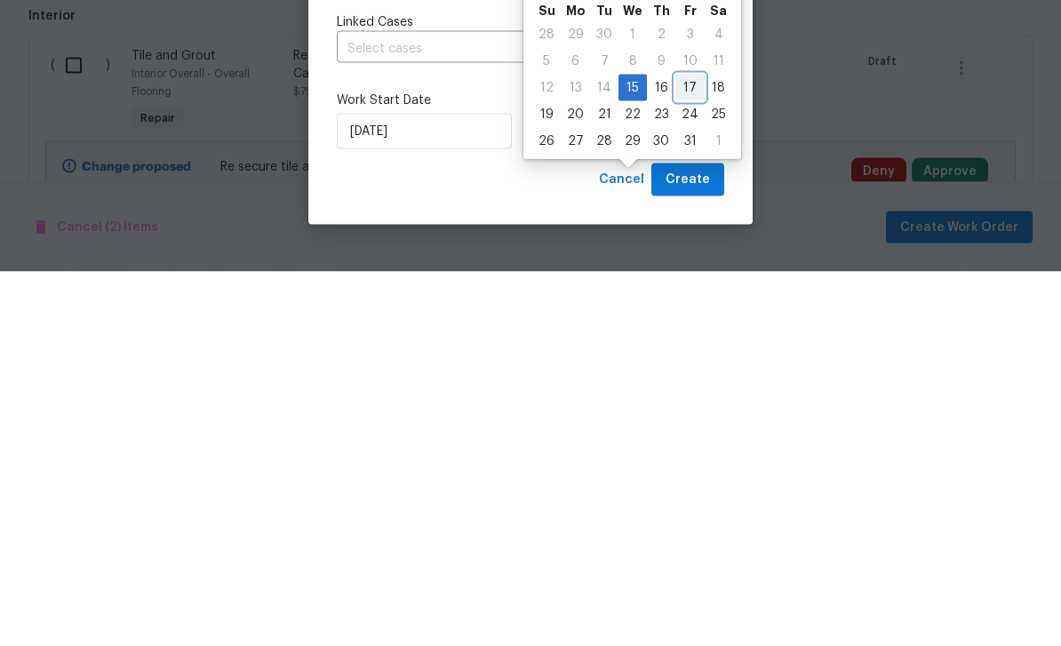
click at [686, 450] on div "17" at bounding box center [689, 462] width 29 height 25
type input "[DATE]"
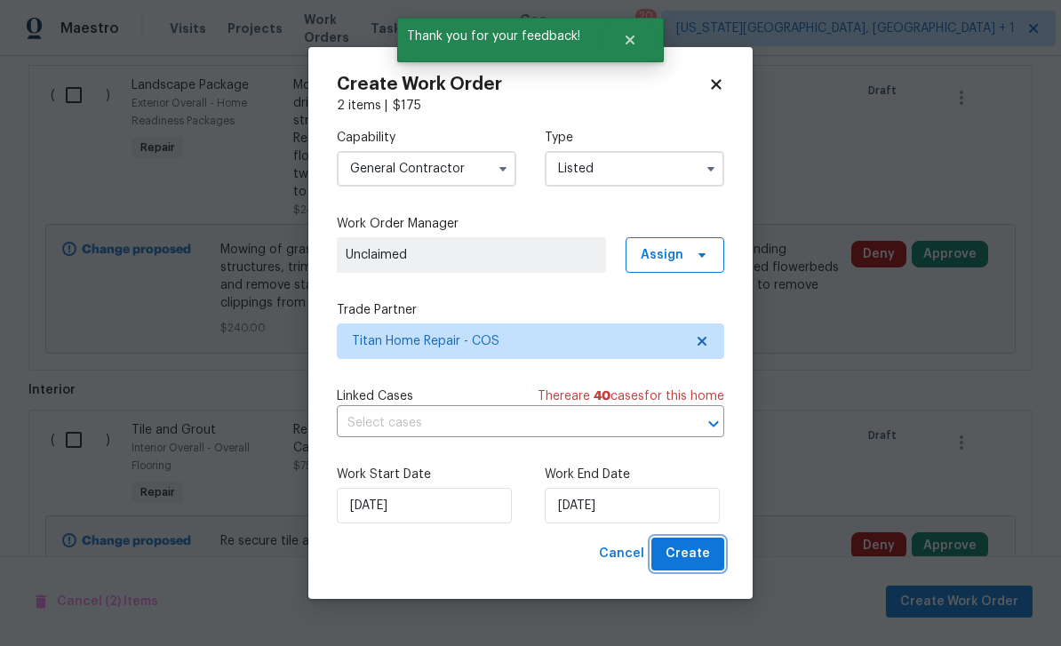
click at [701, 554] on span "Create" at bounding box center [687, 554] width 44 height 22
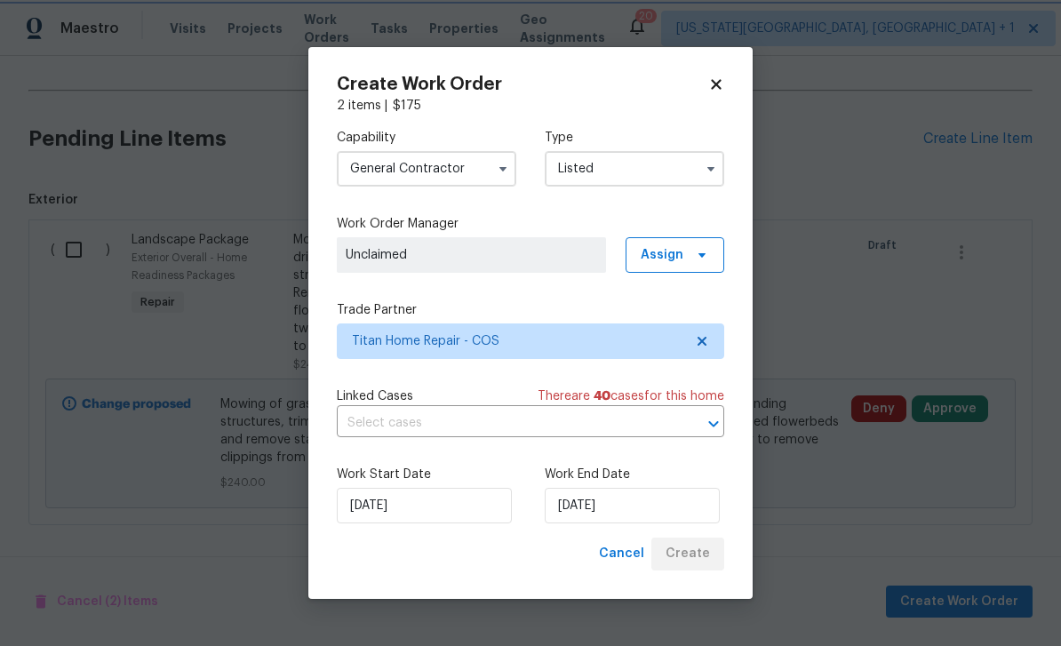
scroll to position [676, 0]
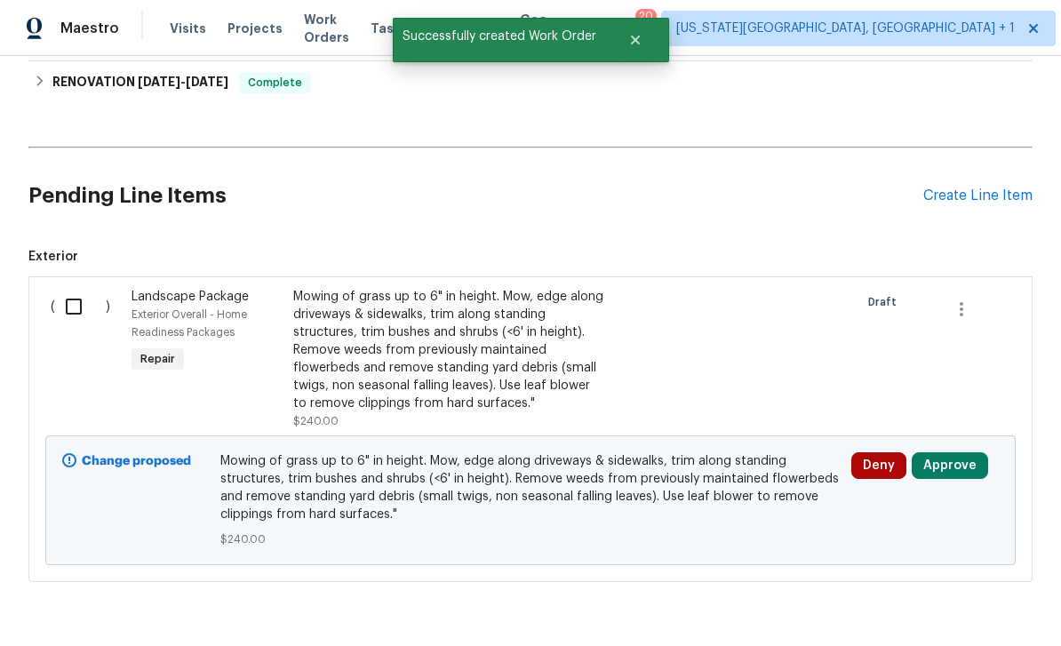
click at [960, 452] on button "Approve" at bounding box center [950, 465] width 76 height 27
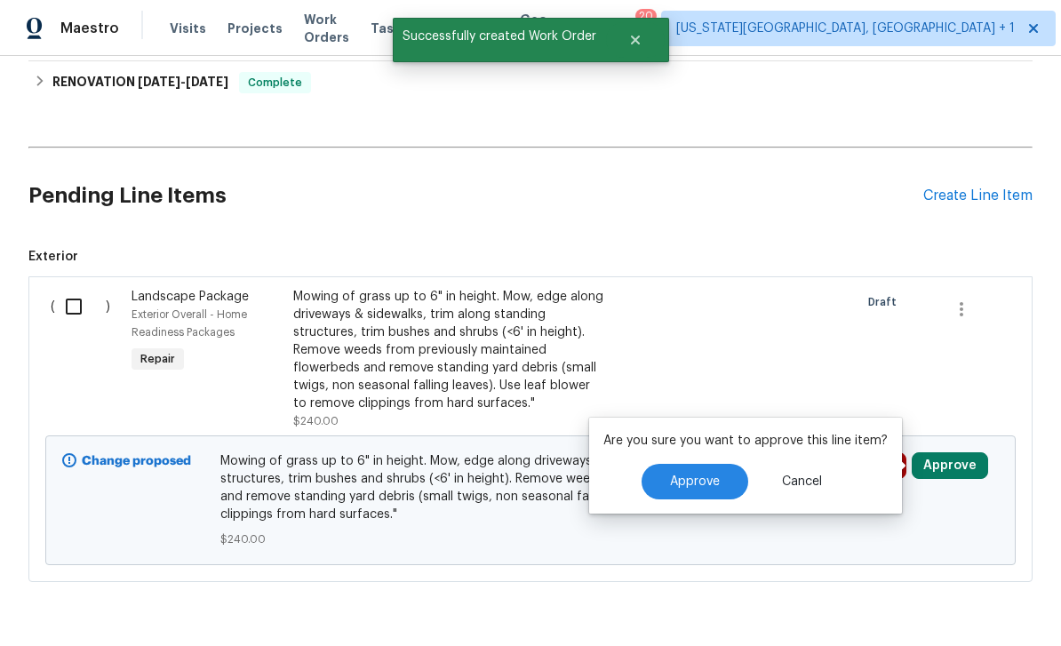
click at [684, 464] on button "Approve" at bounding box center [694, 482] width 107 height 36
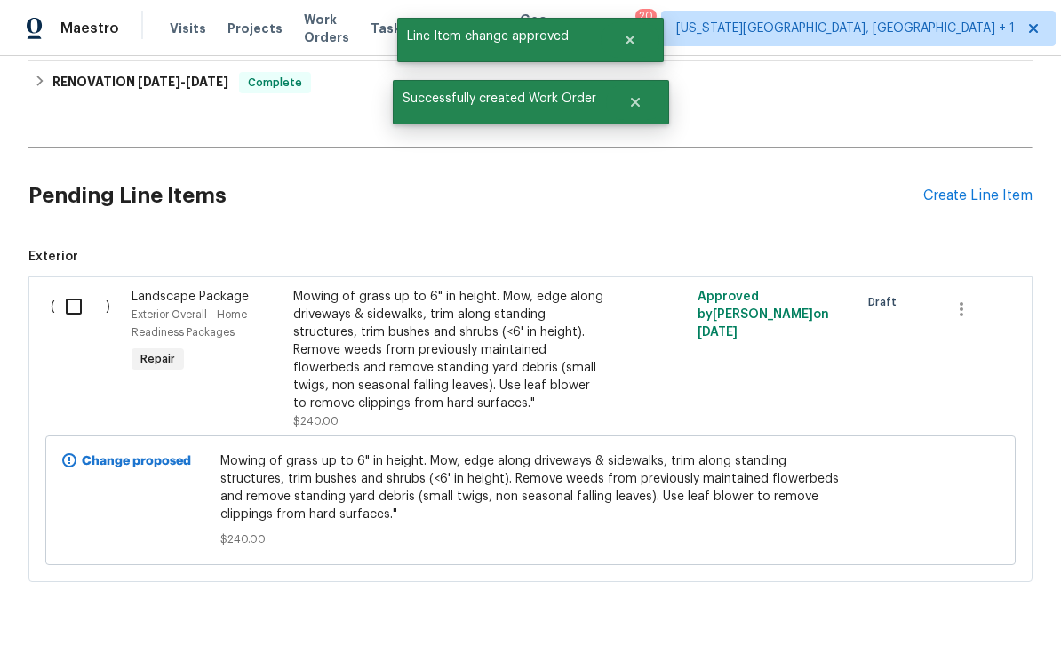
click at [74, 288] on input "checkbox" at bounding box center [80, 306] width 51 height 37
checkbox input "true"
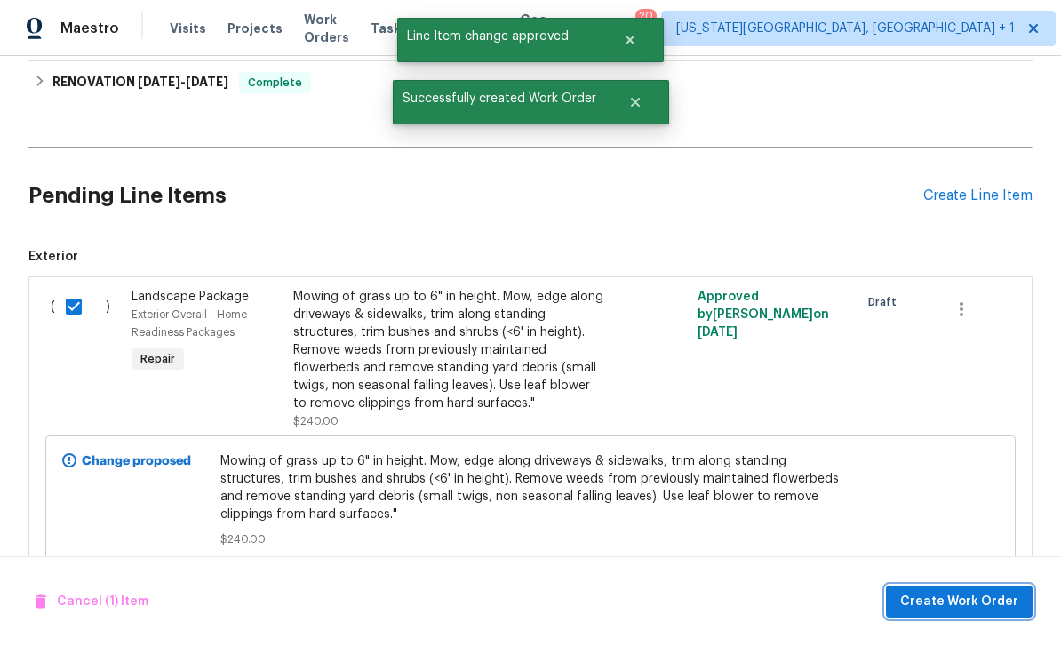
click at [981, 585] on button "Create Work Order" at bounding box center [959, 601] width 147 height 33
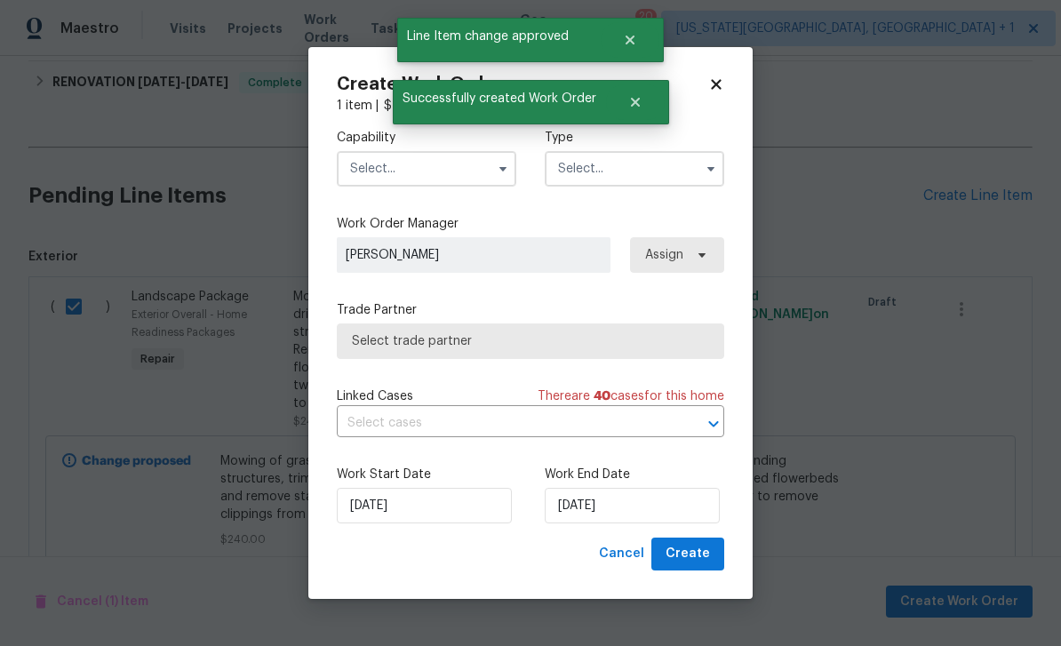
click at [426, 163] on input "text" at bounding box center [426, 169] width 179 height 36
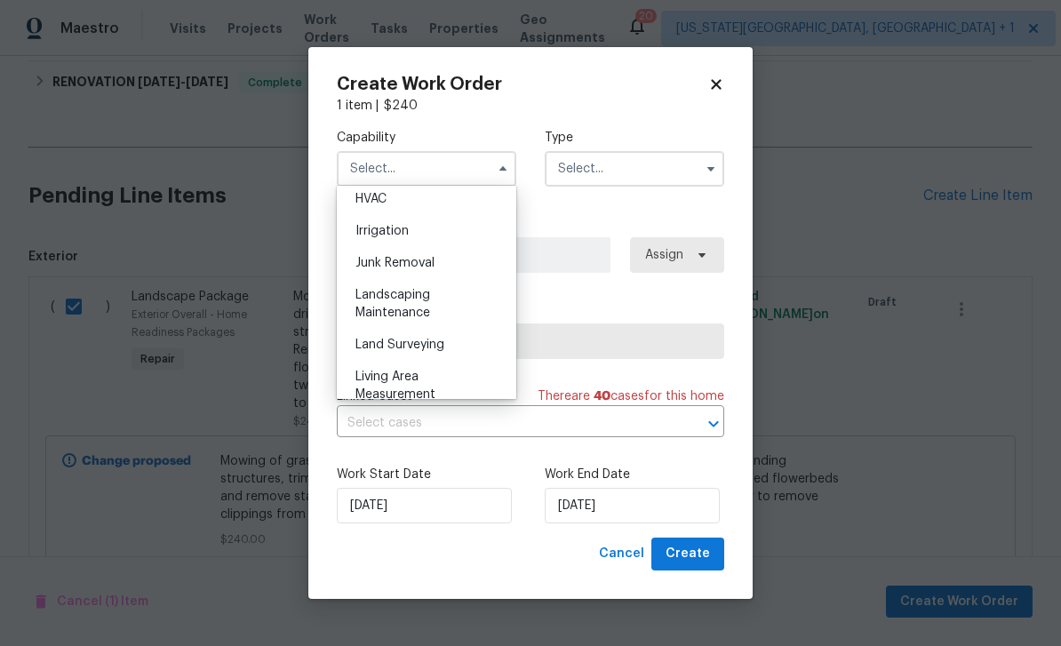
scroll to position [1083, 0]
click at [413, 283] on div "Landscaping Maintenance" at bounding box center [426, 301] width 171 height 50
type input "Landscaping Maintenance"
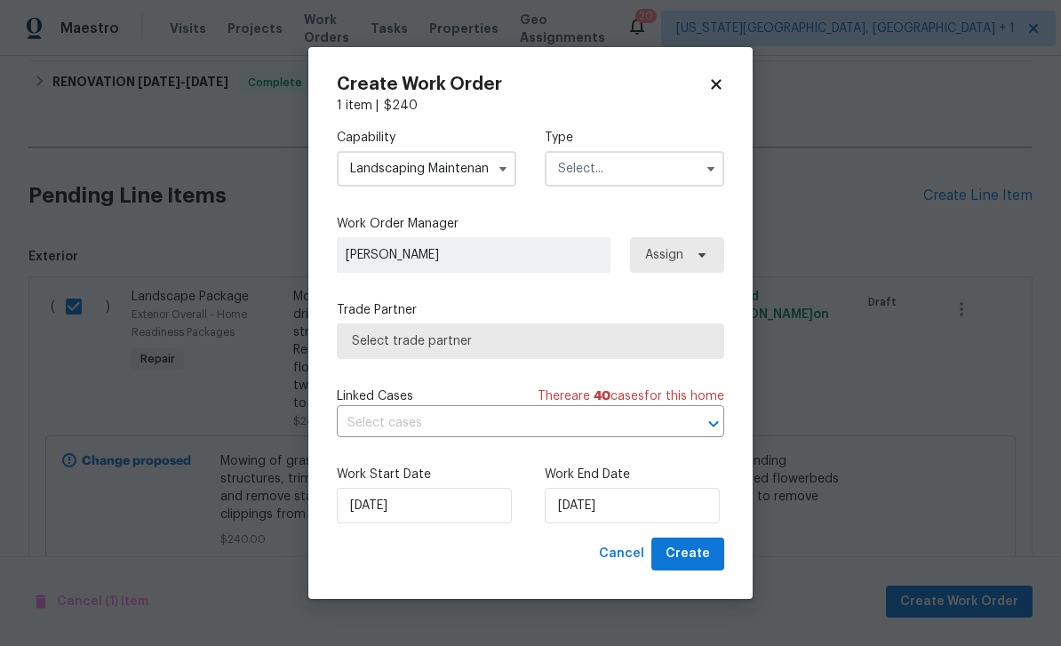
click at [641, 170] on input "text" at bounding box center [634, 169] width 179 height 36
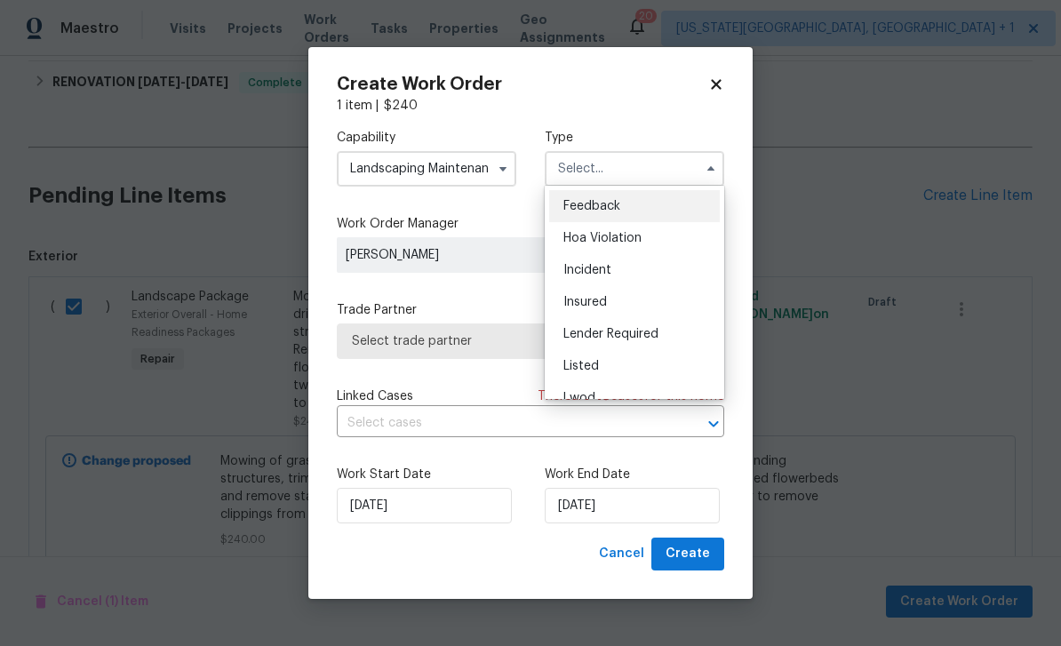
click at [603, 363] on div "Listed" at bounding box center [634, 366] width 171 height 32
type input "Listed"
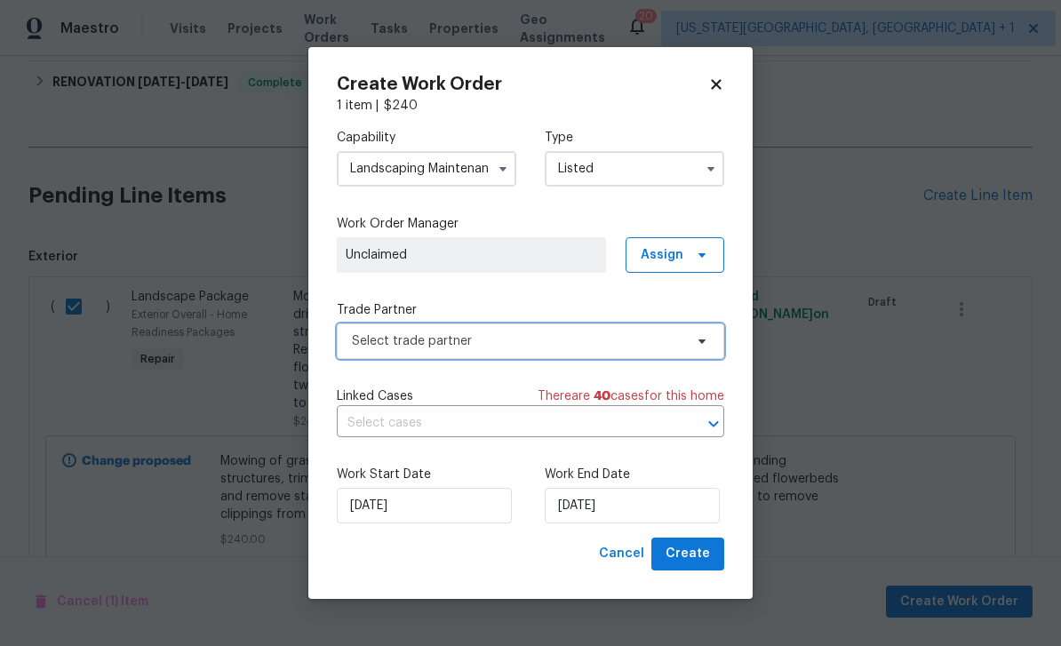
click at [484, 342] on span "Select trade partner" at bounding box center [517, 341] width 331 height 18
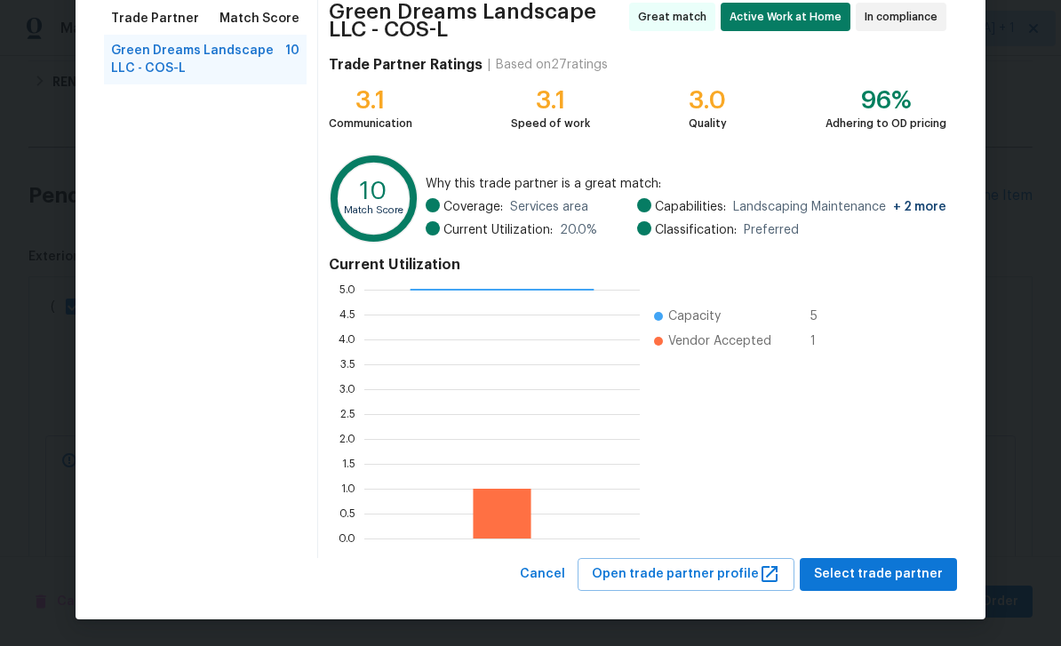
scroll to position [145, 0]
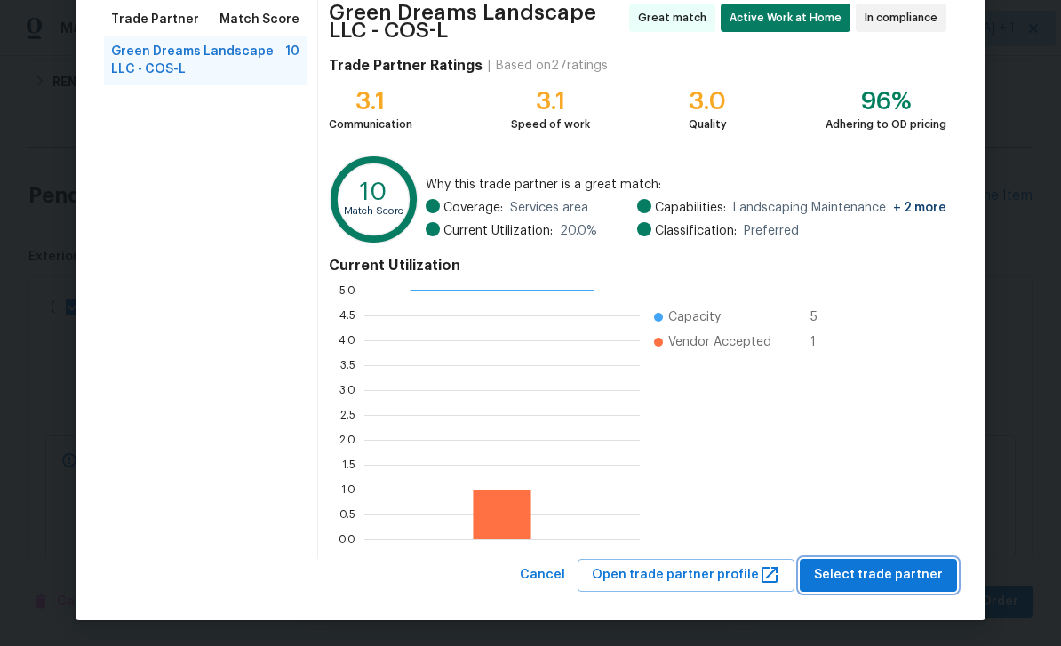
click at [925, 574] on span "Select trade partner" at bounding box center [878, 575] width 129 height 22
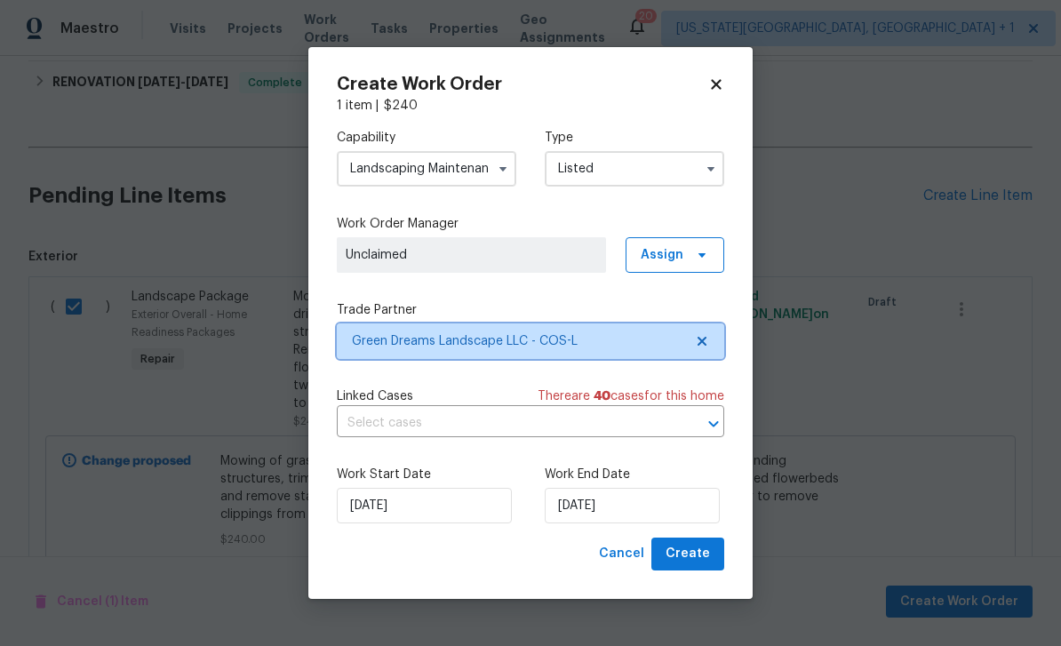
scroll to position [0, 0]
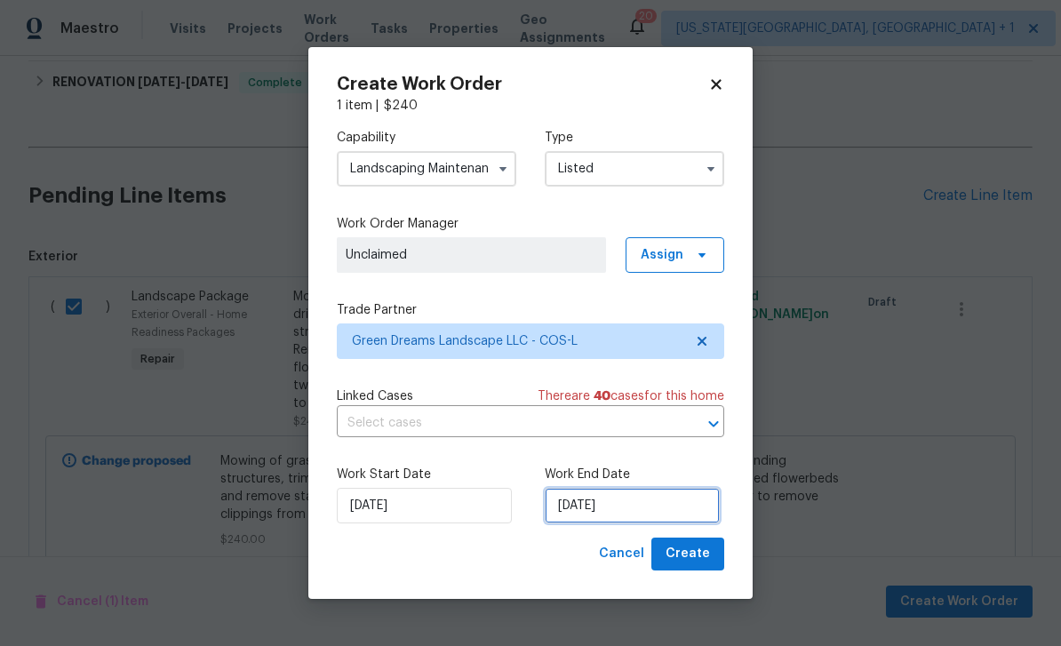
click at [669, 518] on input "[DATE]" at bounding box center [632, 506] width 175 height 36
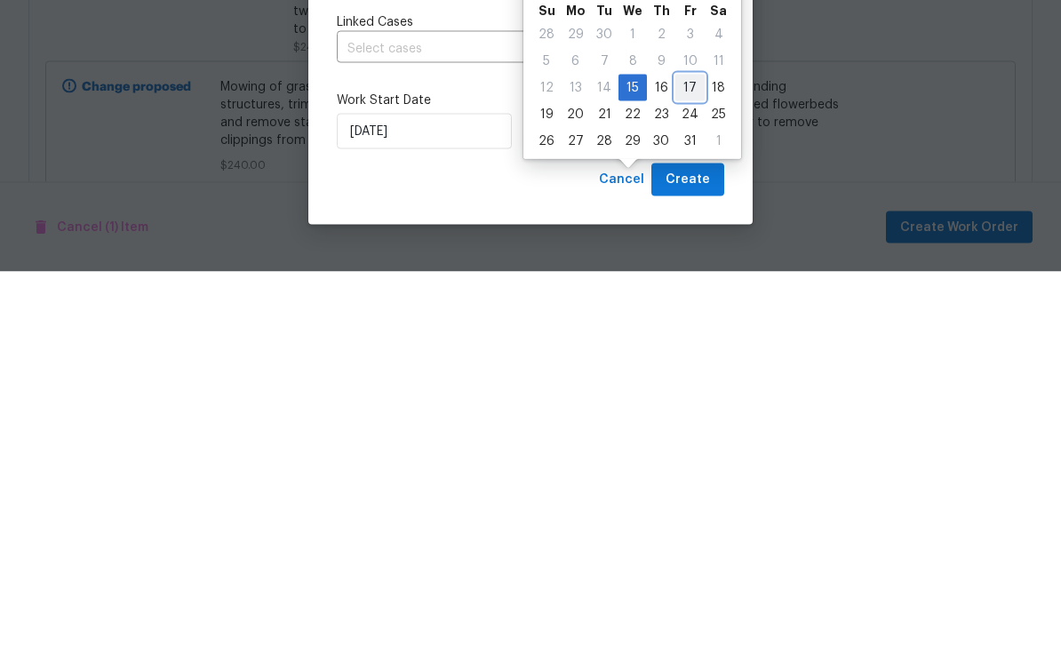
click at [691, 450] on div "17" at bounding box center [689, 462] width 29 height 25
type input "[DATE]"
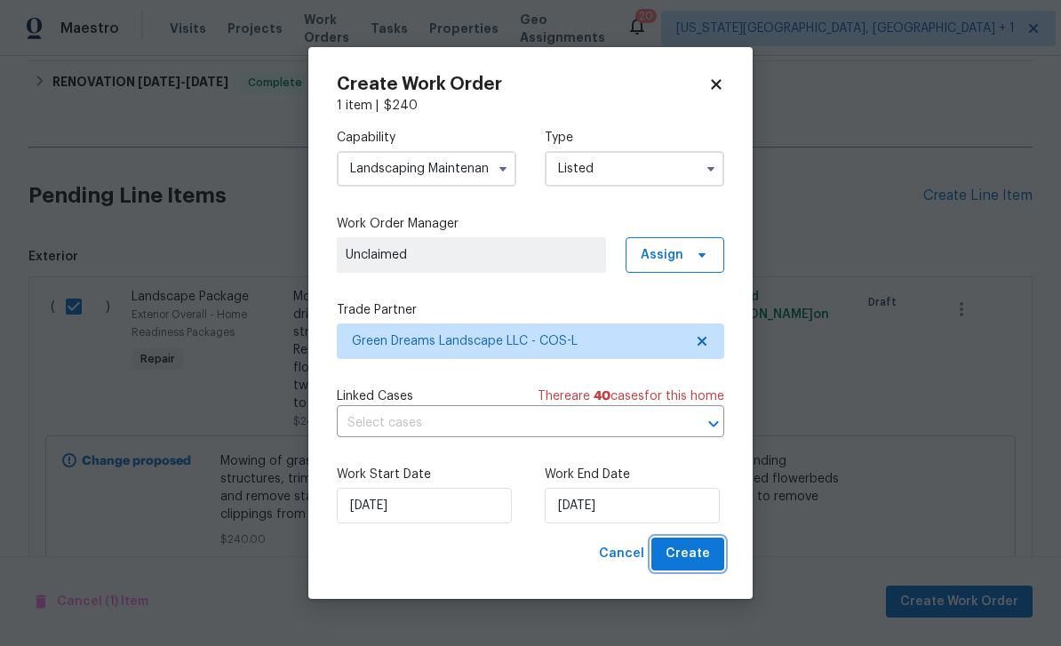
click at [699, 550] on span "Create" at bounding box center [687, 554] width 44 height 22
checkbox input "false"
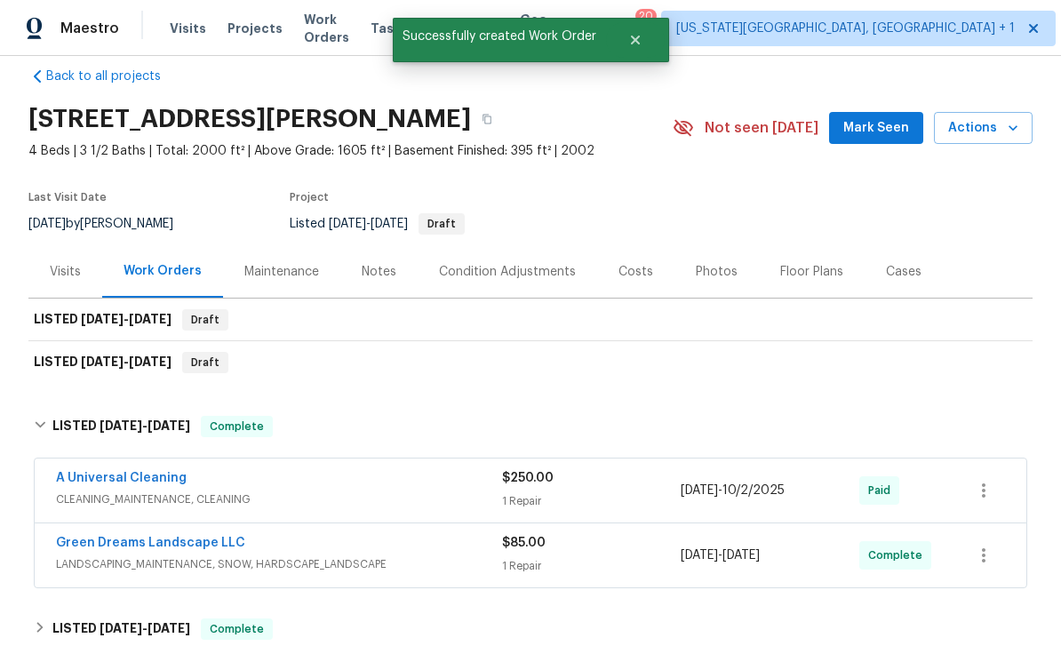
scroll to position [23, 0]
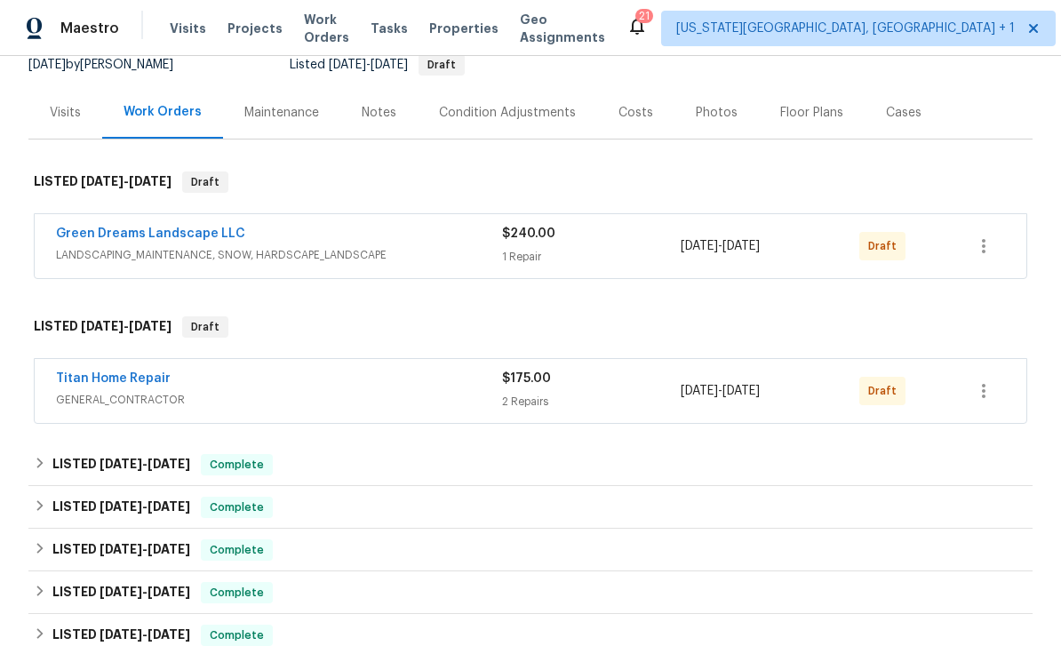
scroll to position [178, 0]
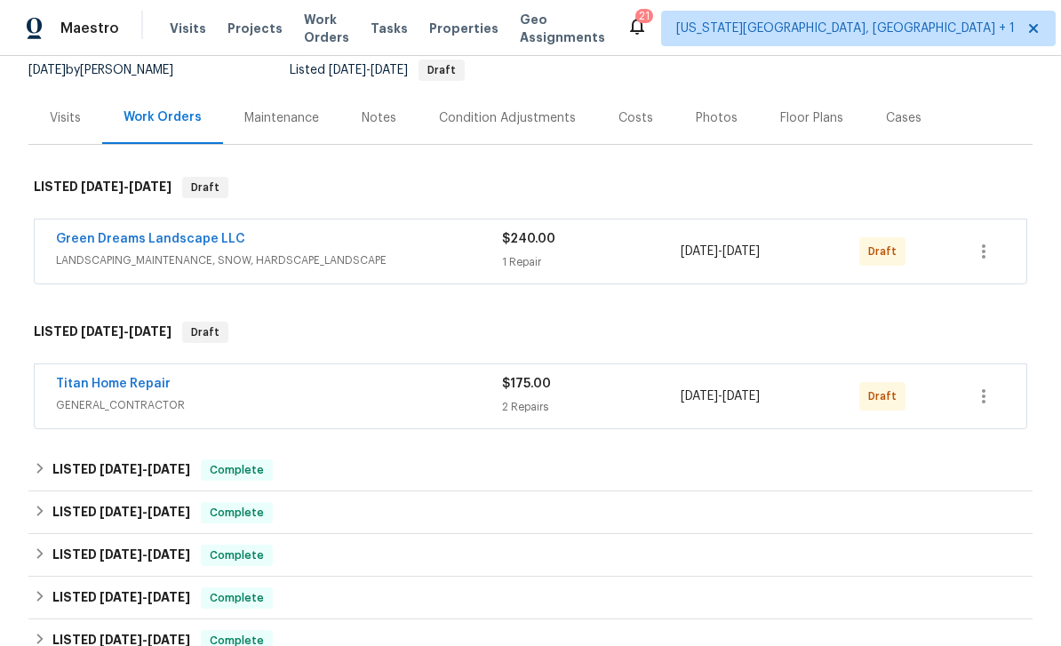
click at [272, 389] on div "Titan Home Repair" at bounding box center [279, 385] width 446 height 21
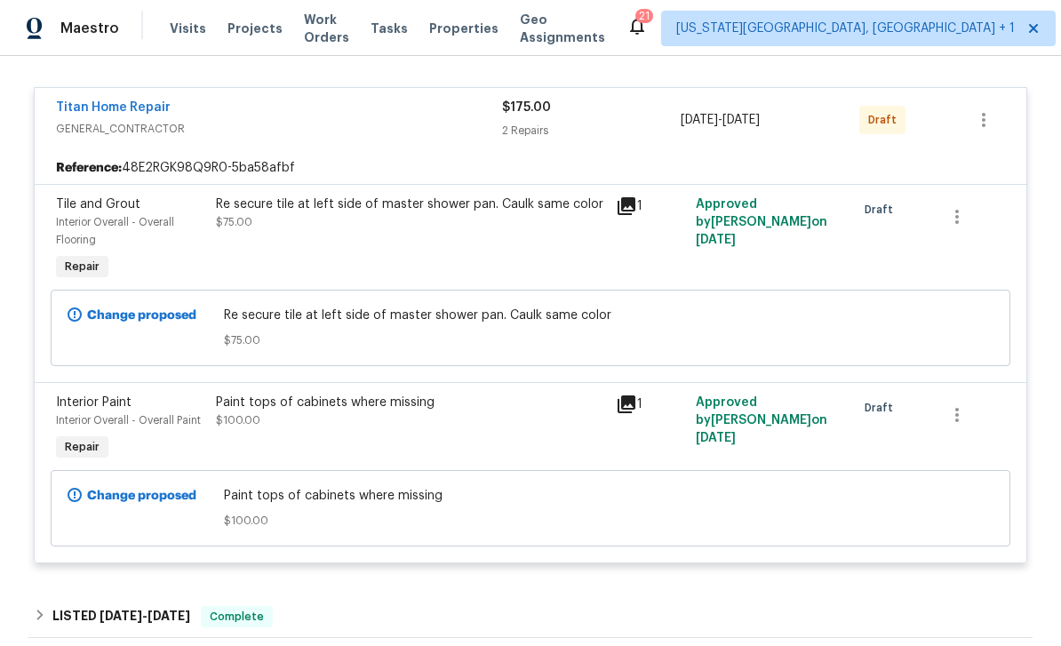
scroll to position [402, 0]
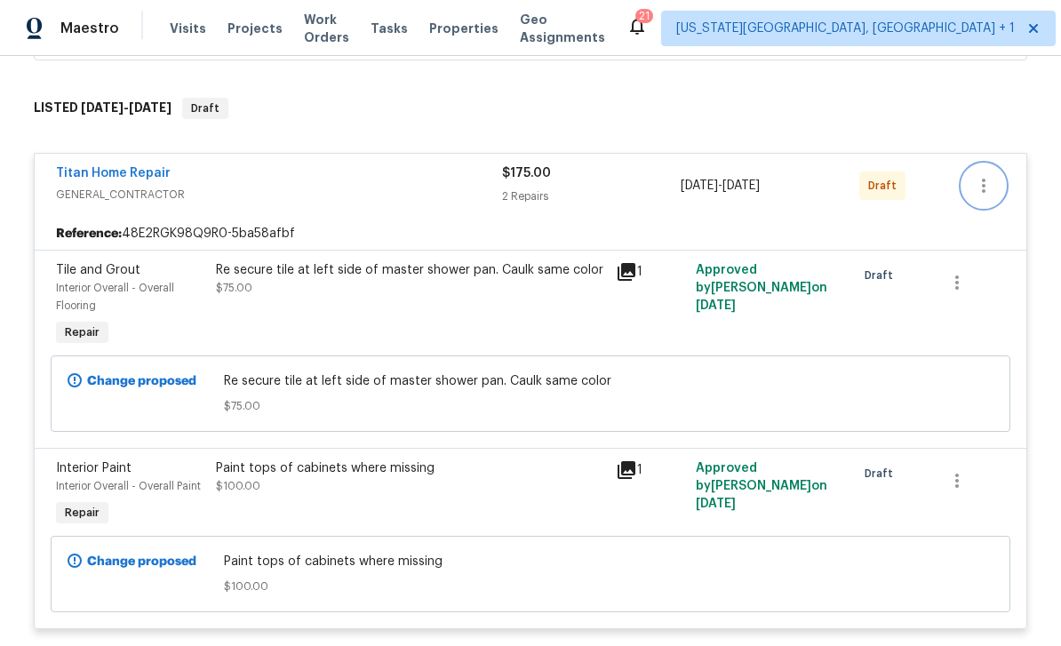
click at [975, 187] on icon "button" at bounding box center [983, 185] width 21 height 21
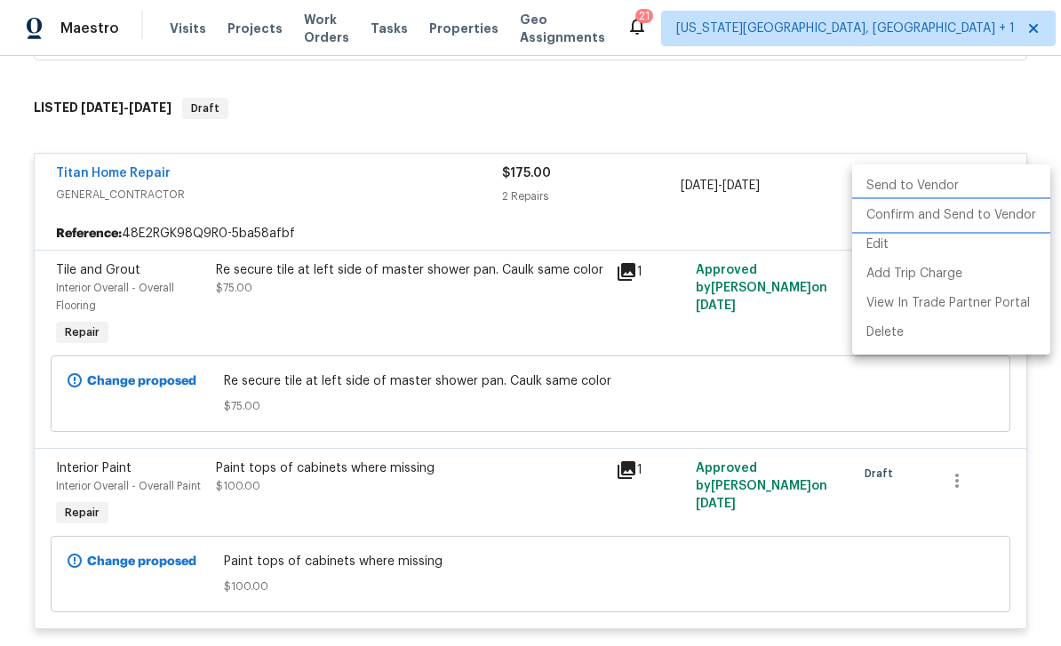
click at [940, 225] on li "Confirm and Send to Vendor" at bounding box center [951, 215] width 198 height 29
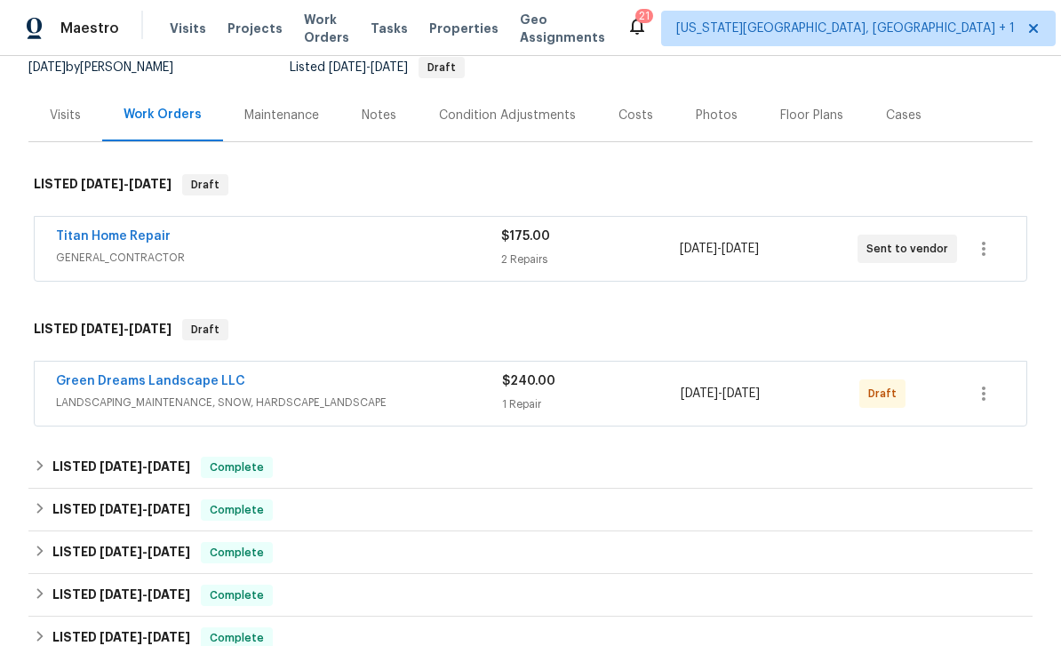
scroll to position [156, 0]
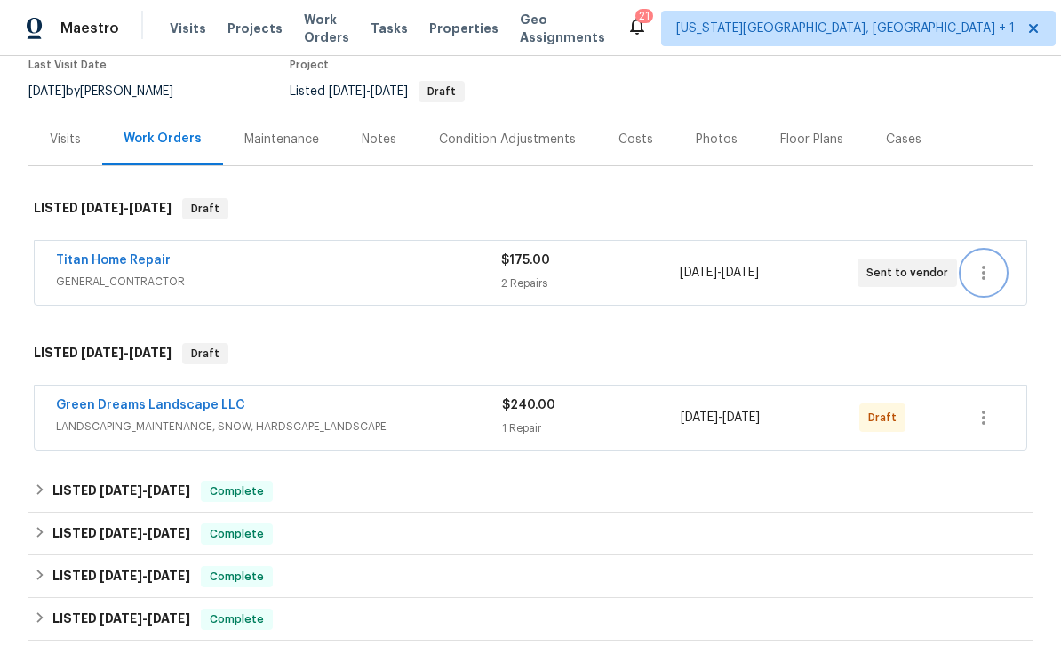
click at [985, 267] on icon "button" at bounding box center [984, 273] width 4 height 14
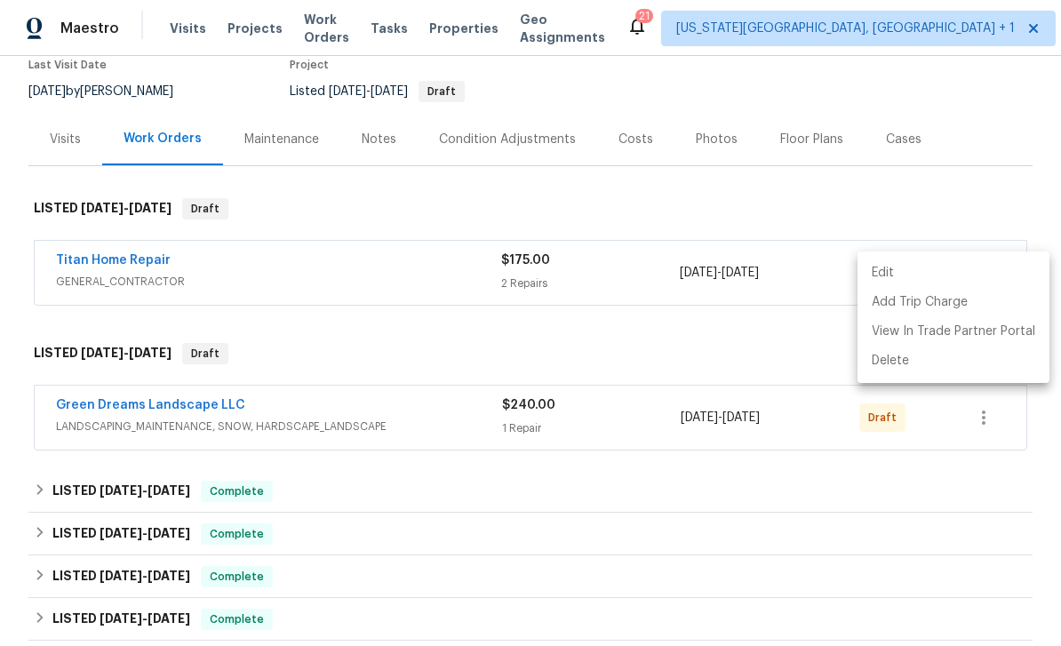
click at [793, 518] on div at bounding box center [530, 323] width 1061 height 646
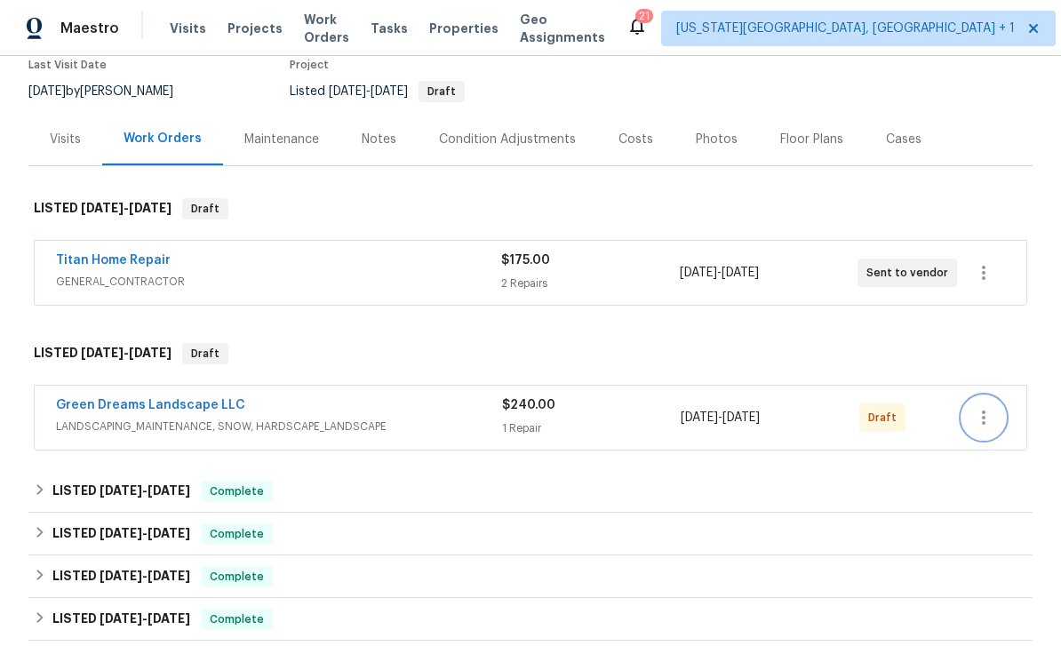
click at [983, 412] on icon "button" at bounding box center [984, 417] width 4 height 14
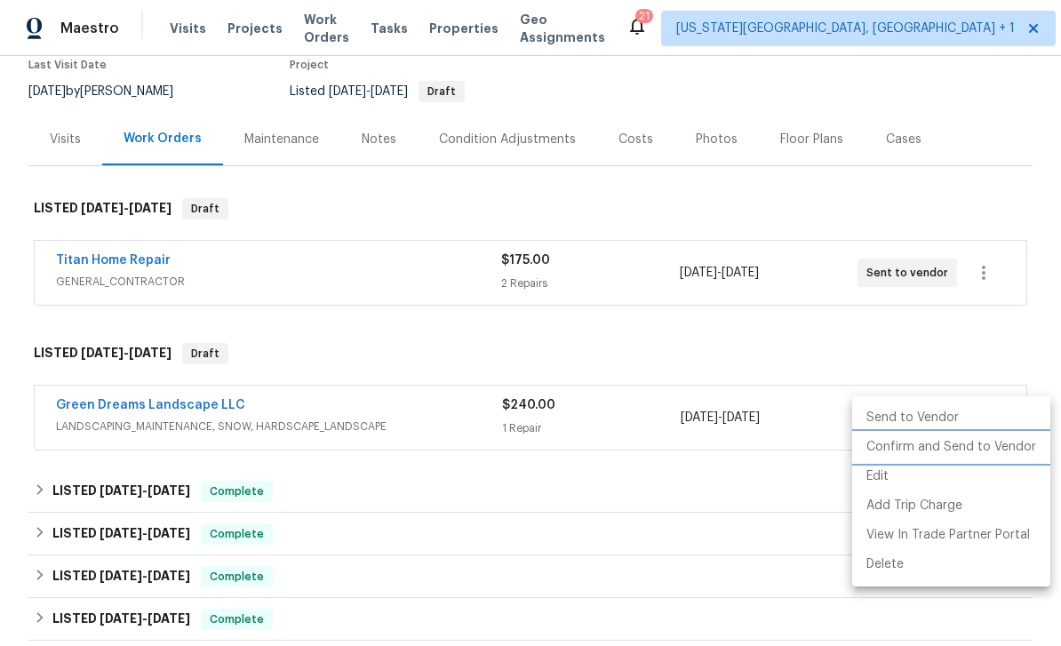
click at [928, 446] on li "Confirm and Send to Vendor" at bounding box center [951, 447] width 198 height 29
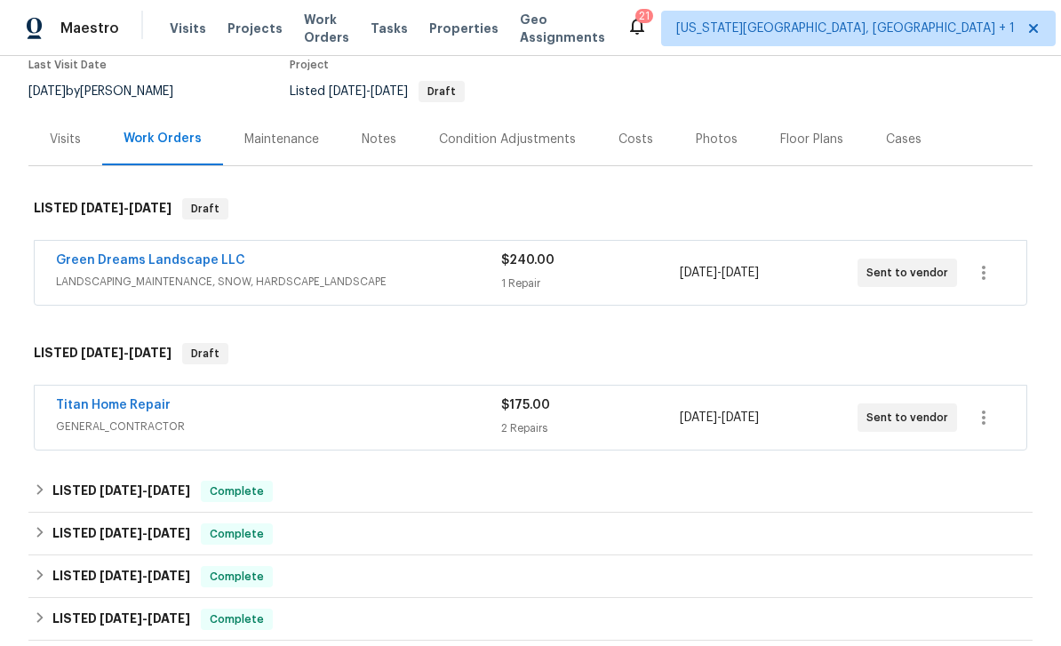
click at [384, 140] on div "Notes" at bounding box center [379, 140] width 35 height 18
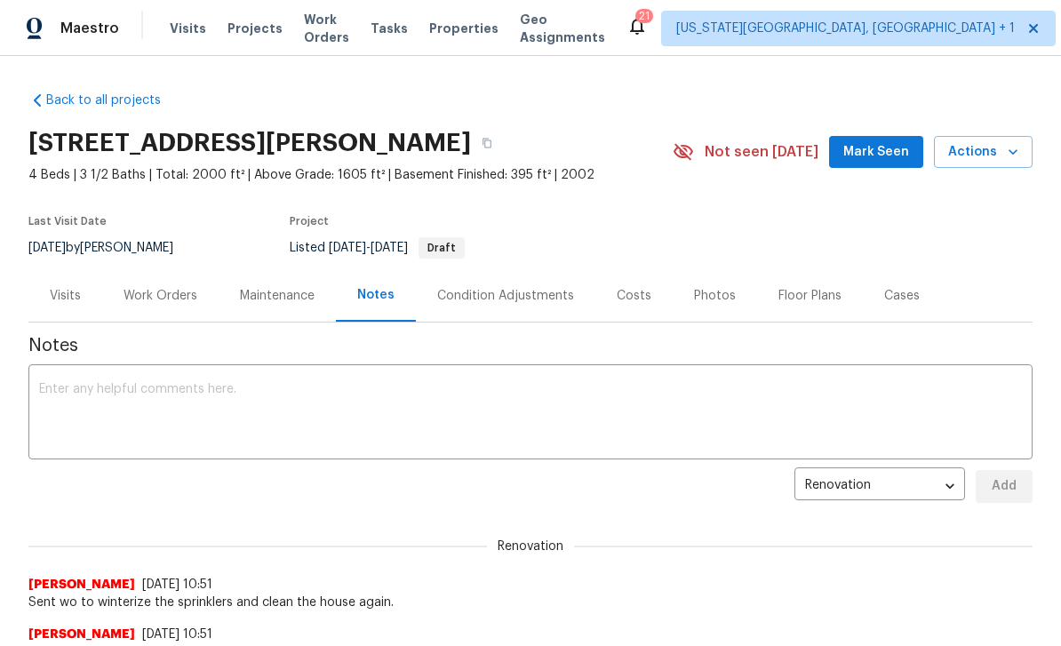
click at [442, 408] on textarea at bounding box center [530, 414] width 983 height 62
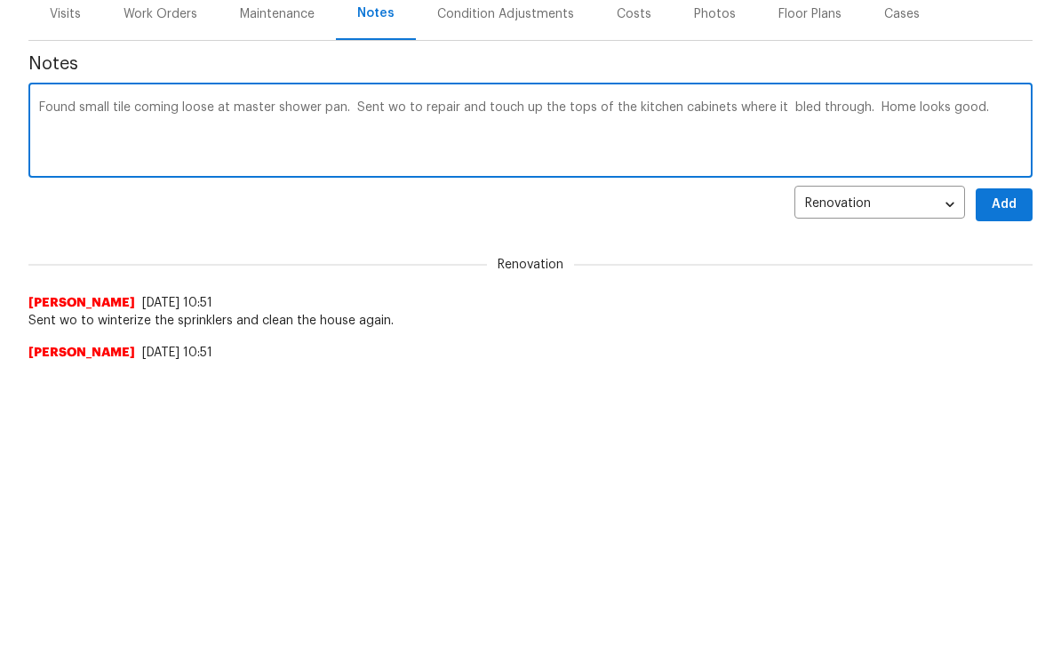
type textarea "Found small tile coming loose at master shower pan. Sent wo to repair and touch…"
click at [1018, 470] on button "Add" at bounding box center [1004, 486] width 57 height 33
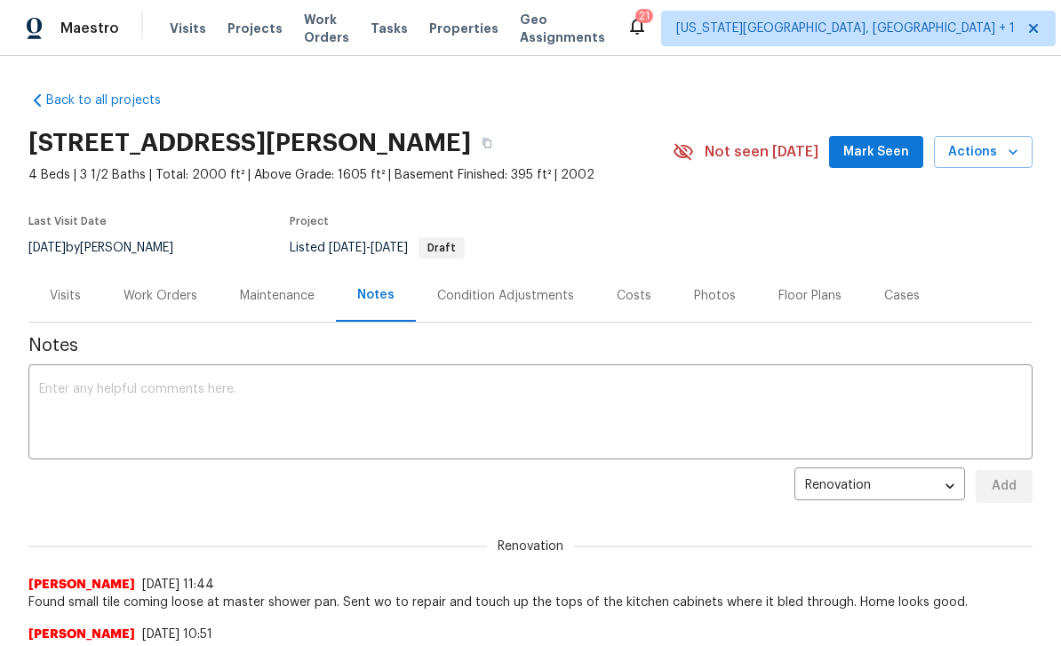
click at [180, 301] on div "Work Orders" at bounding box center [160, 296] width 74 height 18
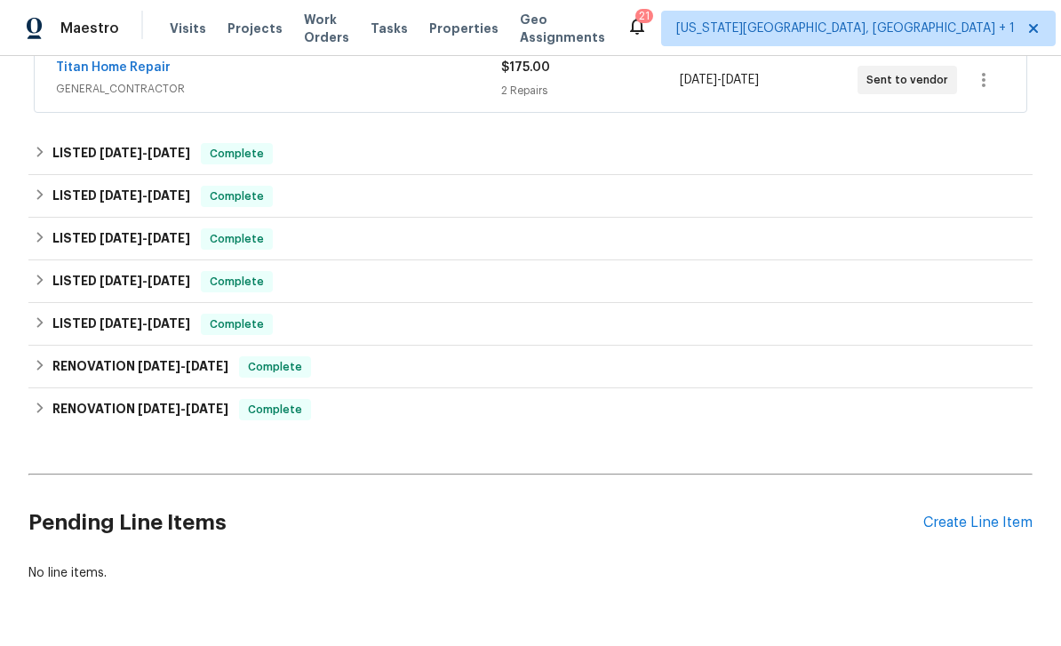
scroll to position [493, 0]
click at [989, 524] on div "Create Line Item" at bounding box center [977, 523] width 109 height 17
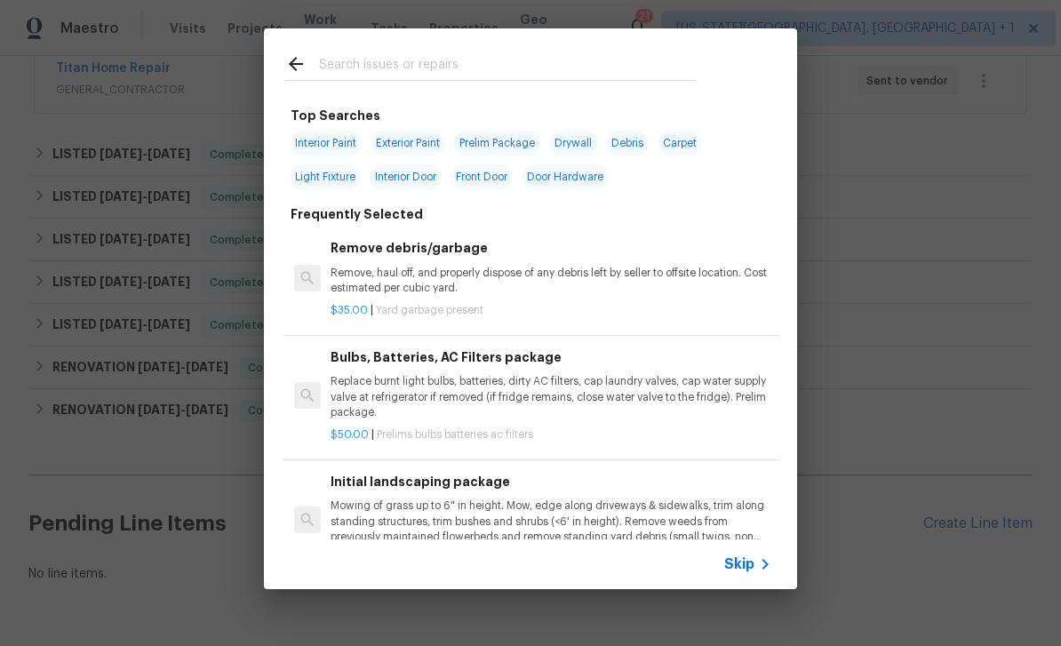
click at [423, 49] on div at bounding box center [490, 63] width 453 height 70
click at [949, 386] on div "Top Searches Interior Paint Exterior Paint Prelim Package Drywall Debris Carpet…" at bounding box center [530, 308] width 1061 height 617
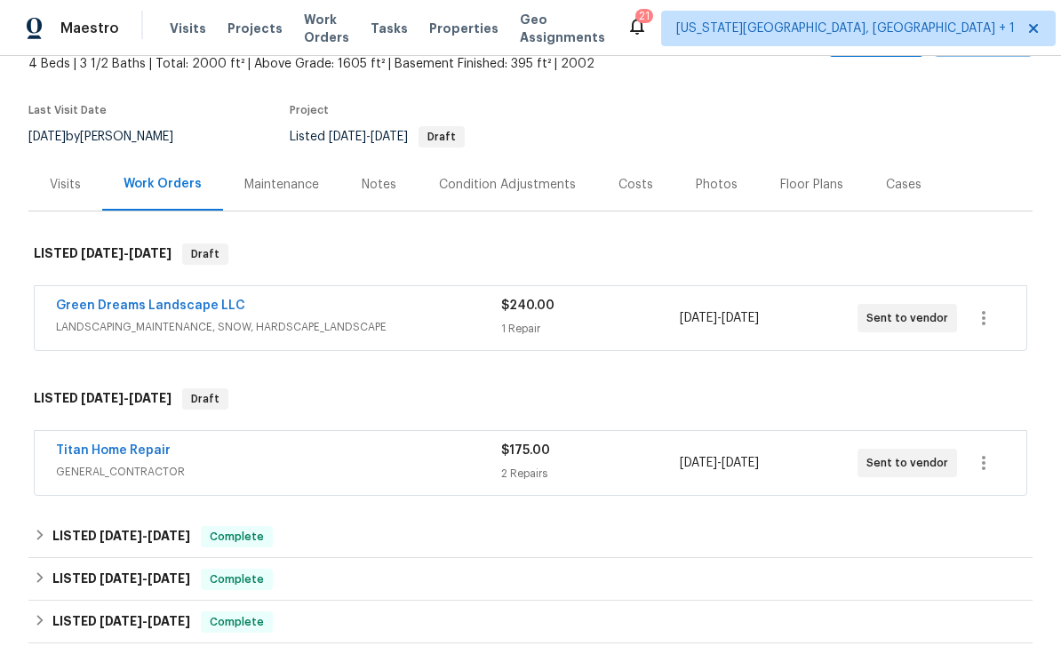
scroll to position [130, 0]
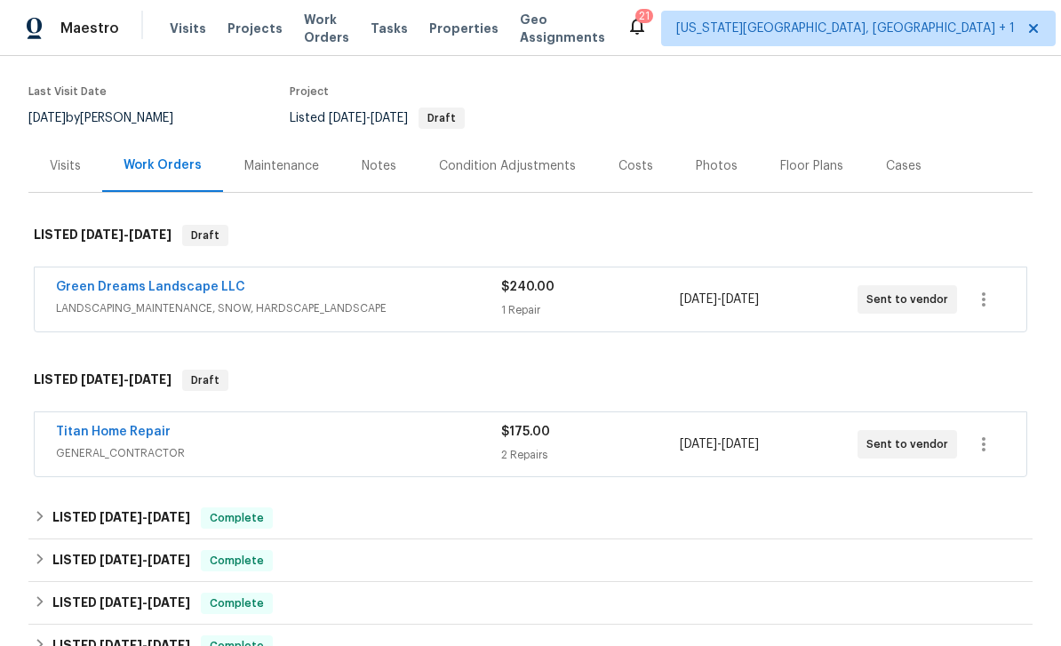
click at [91, 437] on link "Titan Home Repair" at bounding box center [113, 432] width 115 height 12
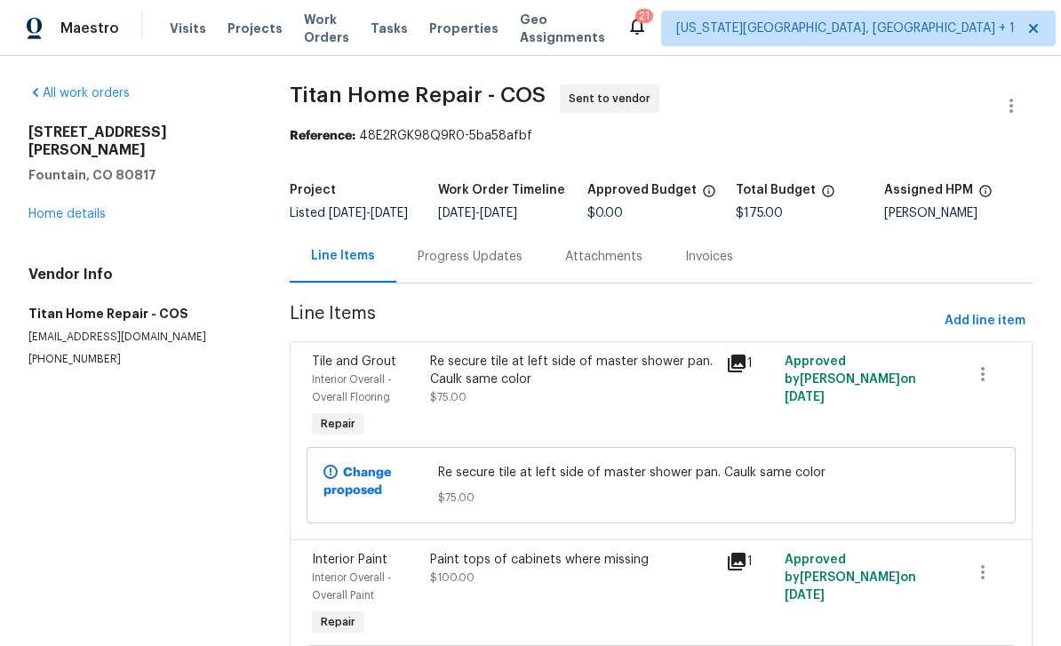
click at [323, 30] on span "Work Orders" at bounding box center [326, 29] width 45 height 36
